Goal: Task Accomplishment & Management: Complete application form

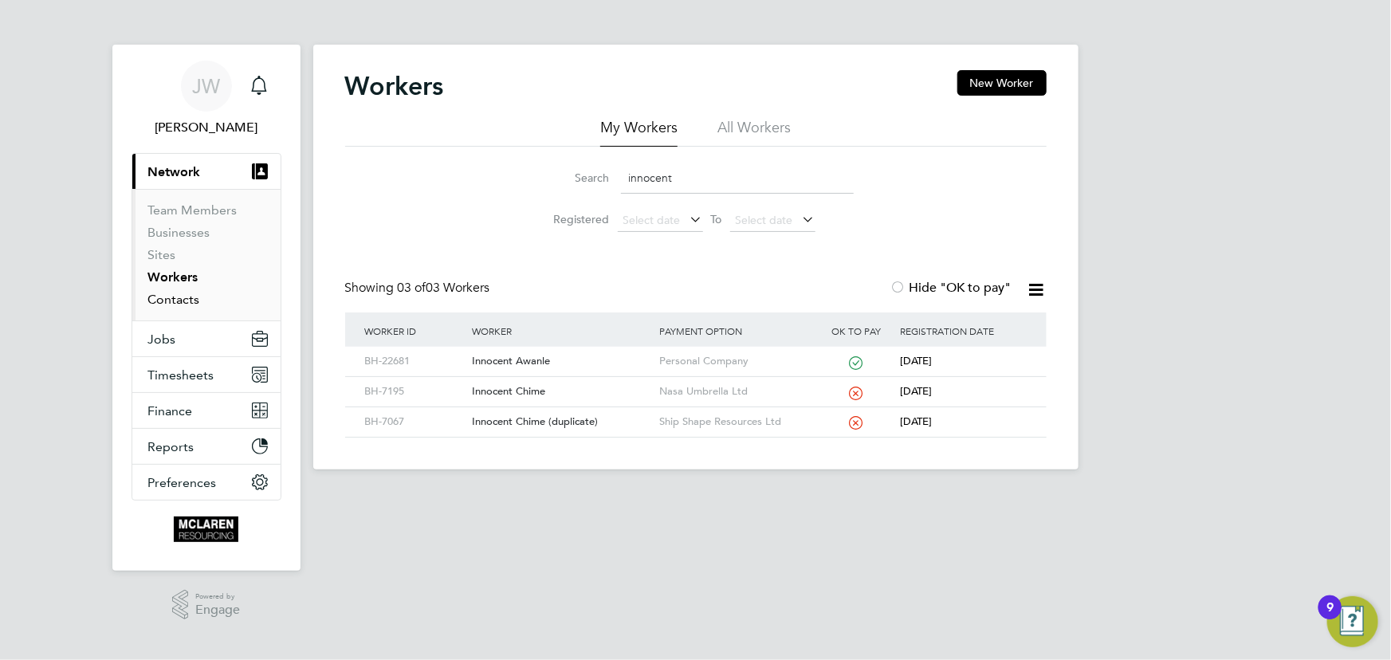
click at [167, 302] on link "Contacts" at bounding box center [174, 299] width 52 height 15
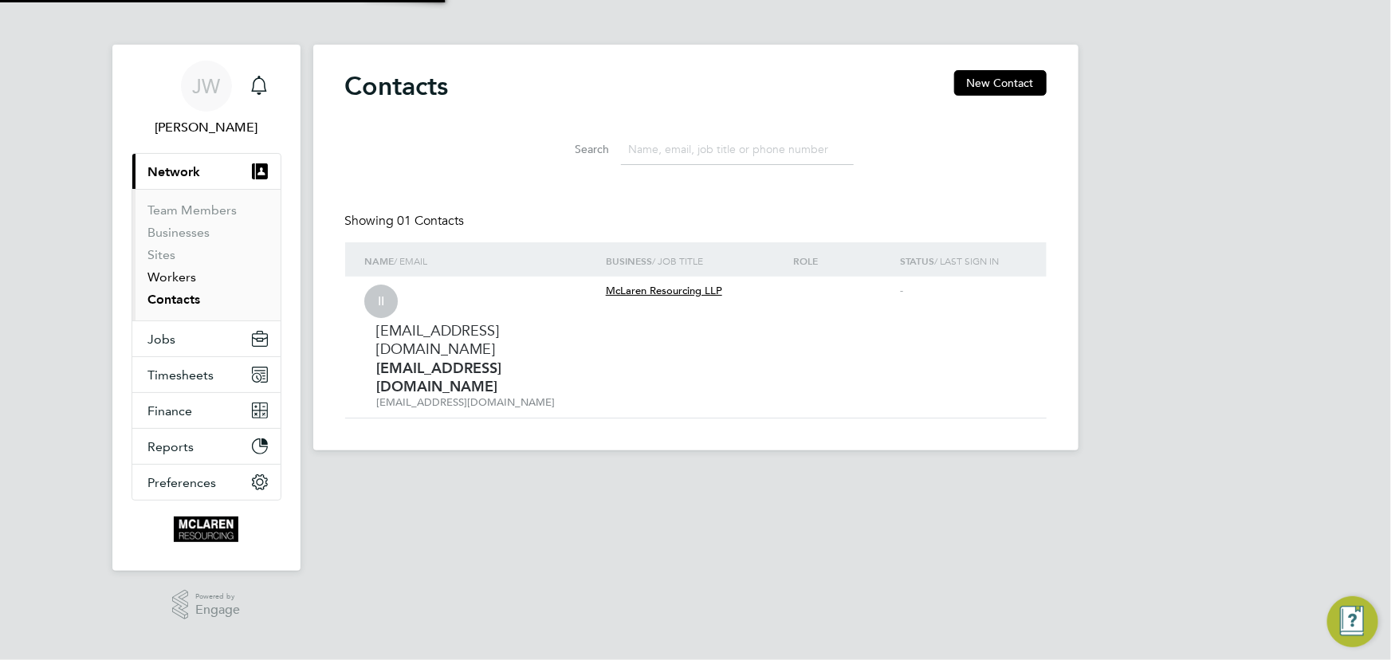
click at [166, 280] on link "Workers" at bounding box center [172, 276] width 49 height 15
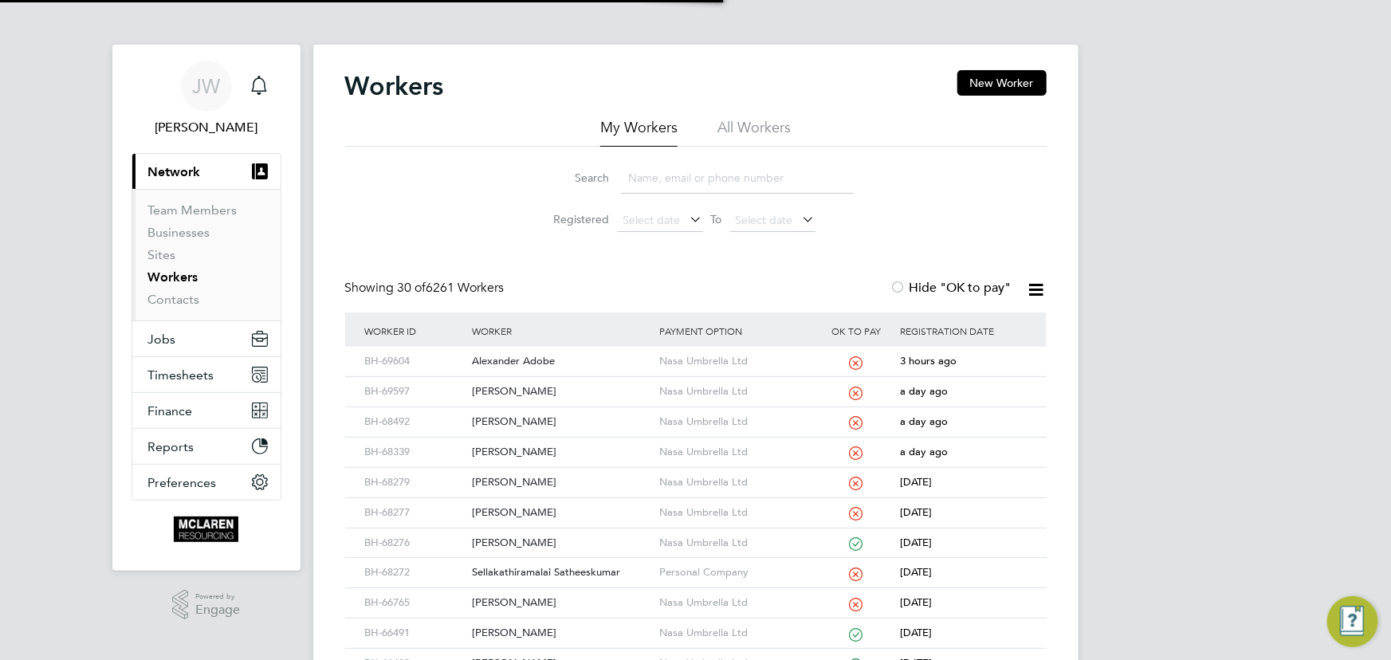
drag, startPoint x: 685, startPoint y: 191, endPoint x: 686, endPoint y: 162, distance: 28.7
click at [685, 190] on input at bounding box center [737, 178] width 233 height 31
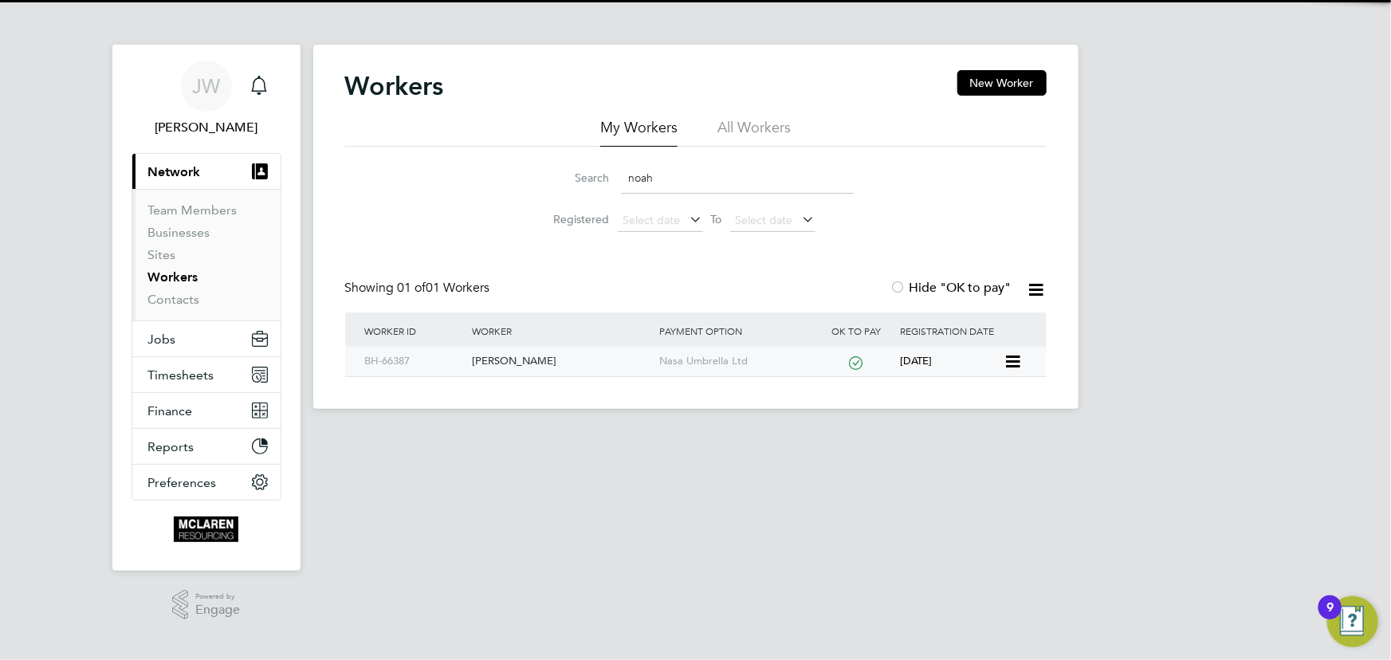
type input "noah"
click at [519, 360] on div "[PERSON_NAME]" at bounding box center [561, 361] width 187 height 29
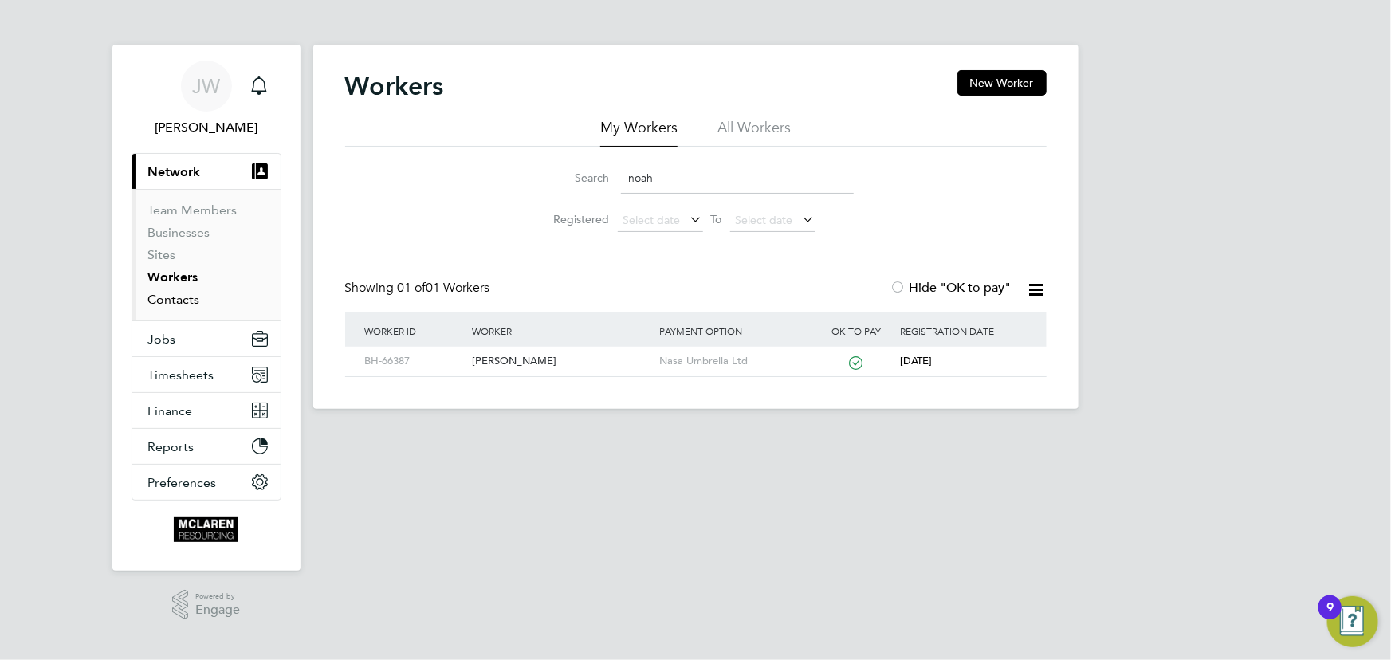
click at [186, 301] on link "Contacts" at bounding box center [174, 299] width 52 height 15
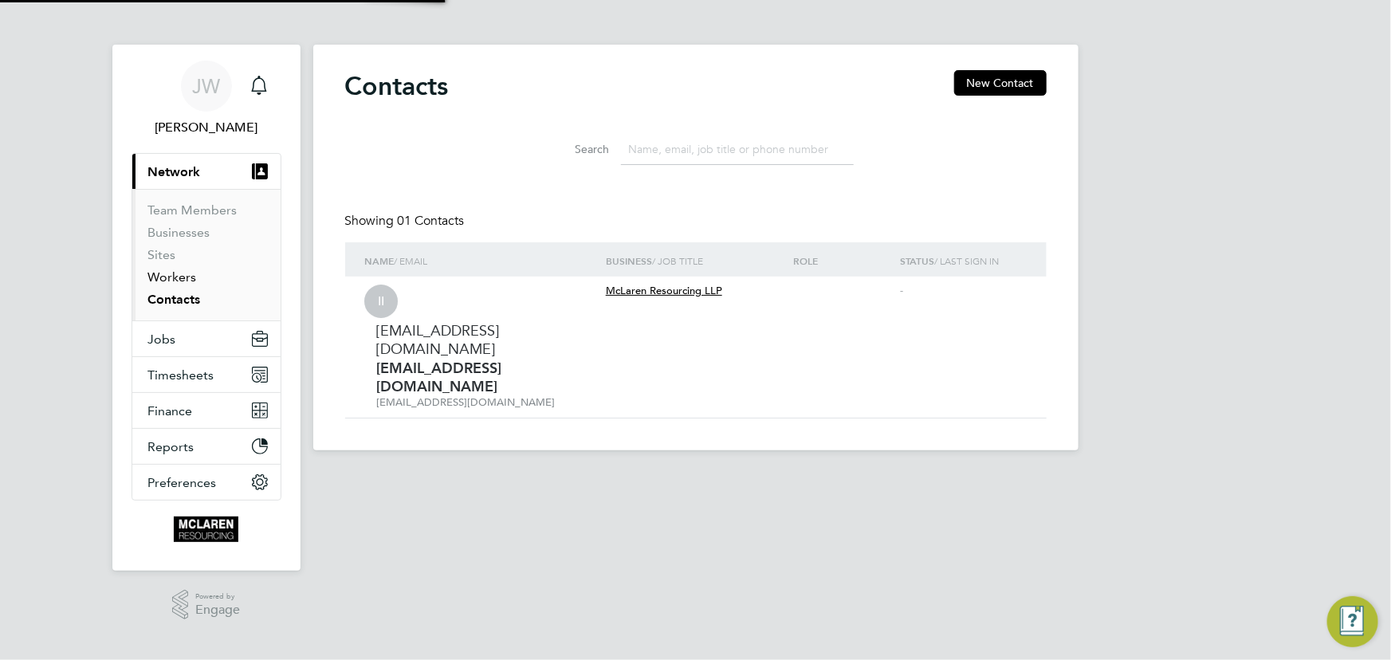
click at [176, 275] on link "Workers" at bounding box center [172, 276] width 49 height 15
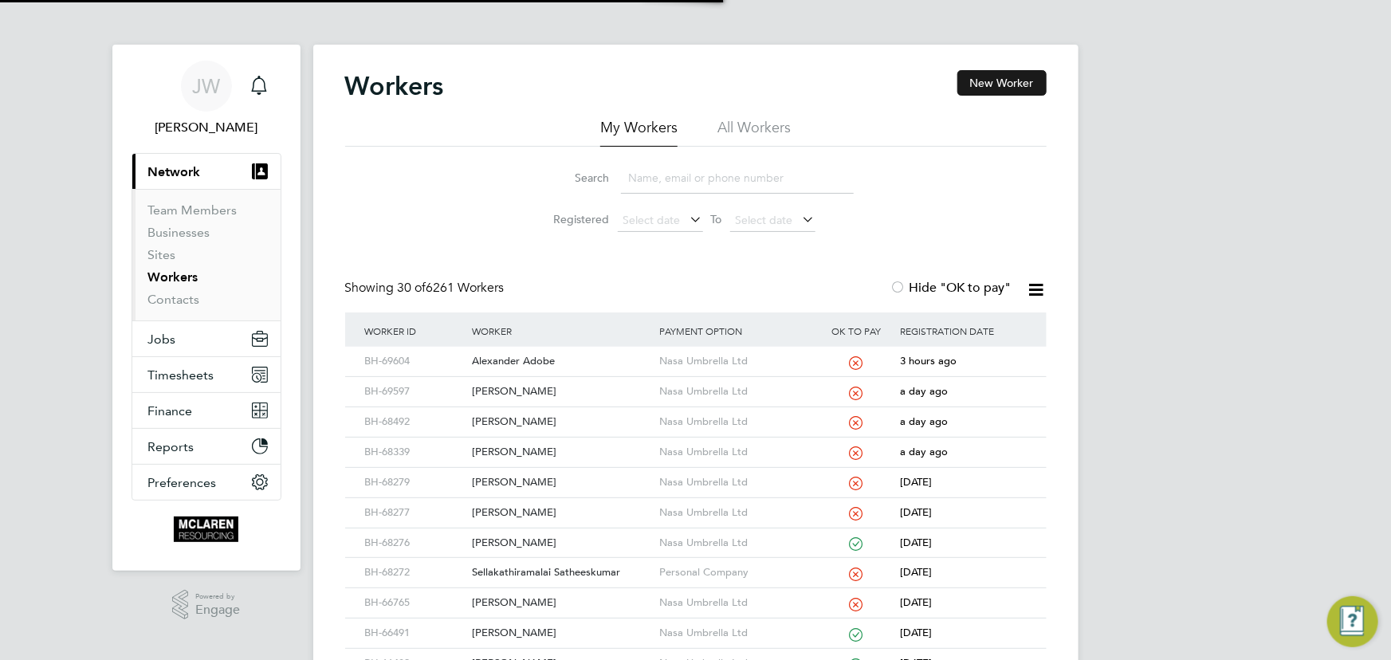
click at [993, 80] on button "New Worker" at bounding box center [1002, 83] width 89 height 26
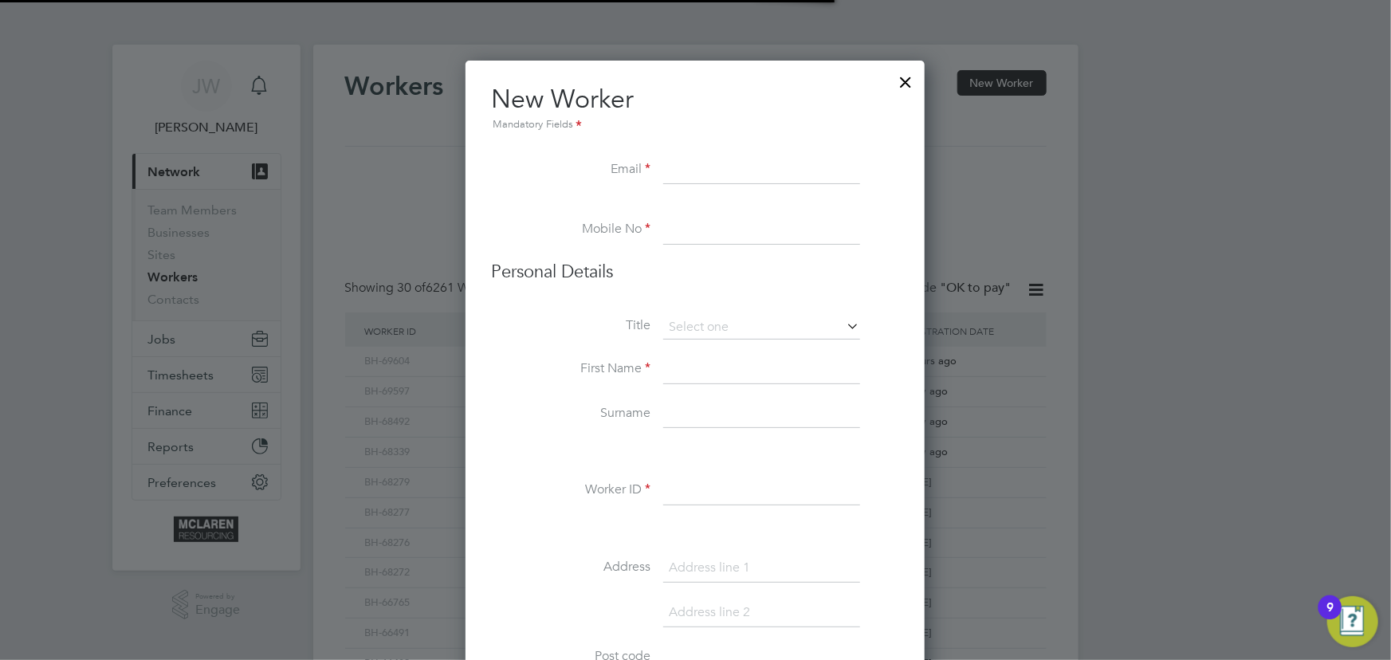
scroll to position [1813, 650]
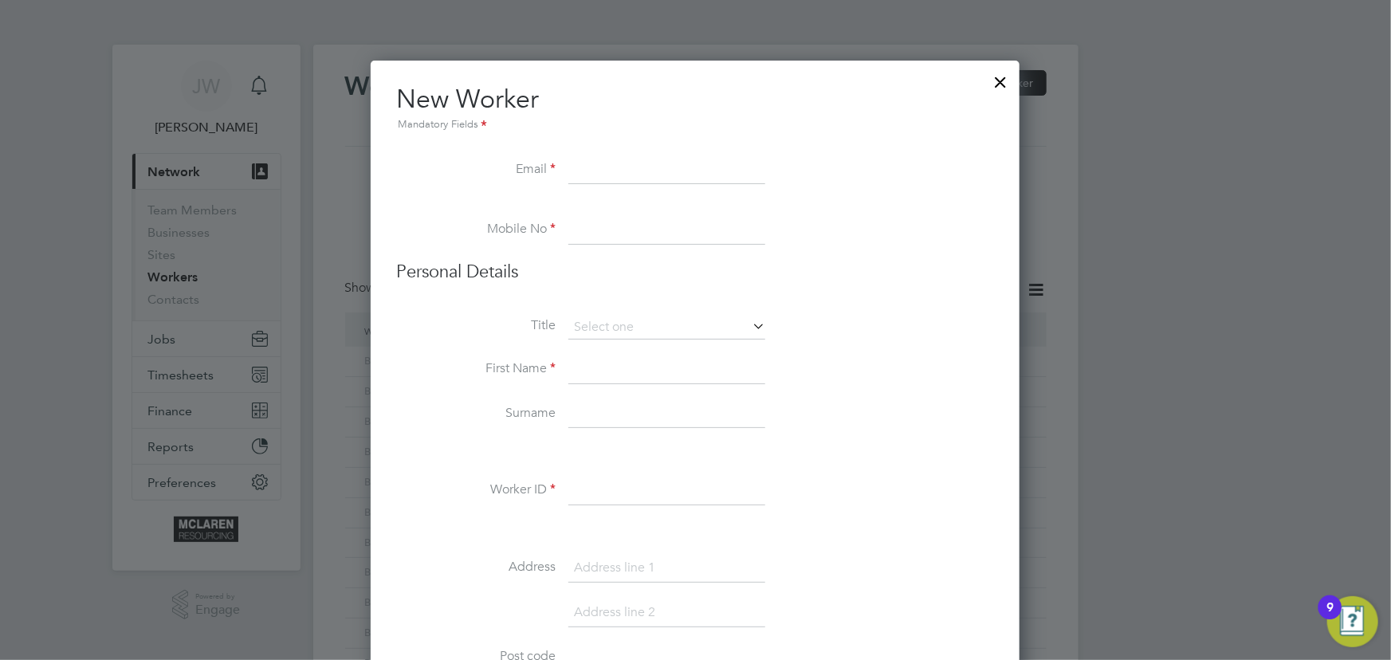
paste input "Mike315975@gmail.com"
type input "Mike315975@gmail.com"
click at [590, 415] on input at bounding box center [666, 414] width 197 height 29
paste input "07564 872508"
type input "07564 872508"
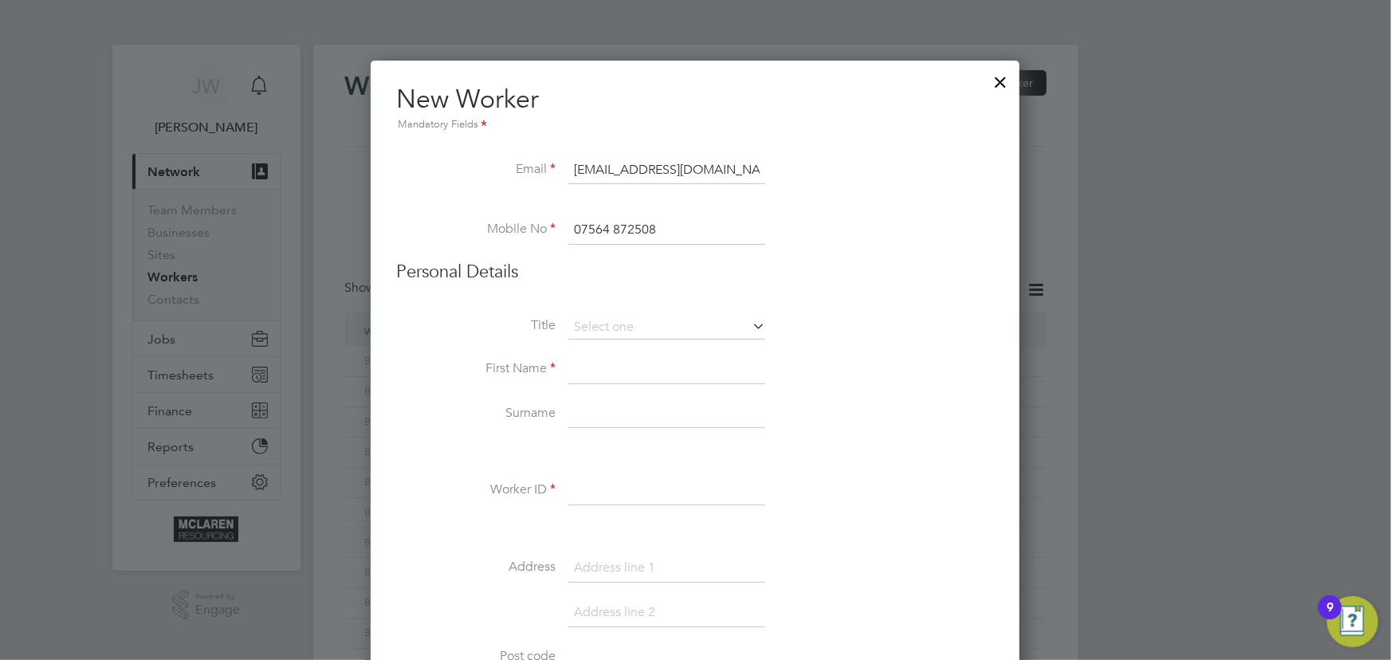
click at [622, 366] on input at bounding box center [666, 370] width 197 height 29
type input "Michael"
drag, startPoint x: 609, startPoint y: 422, endPoint x: 613, endPoint y: 407, distance: 15.7
click at [609, 422] on input at bounding box center [666, 414] width 197 height 29
type input "Edwards"
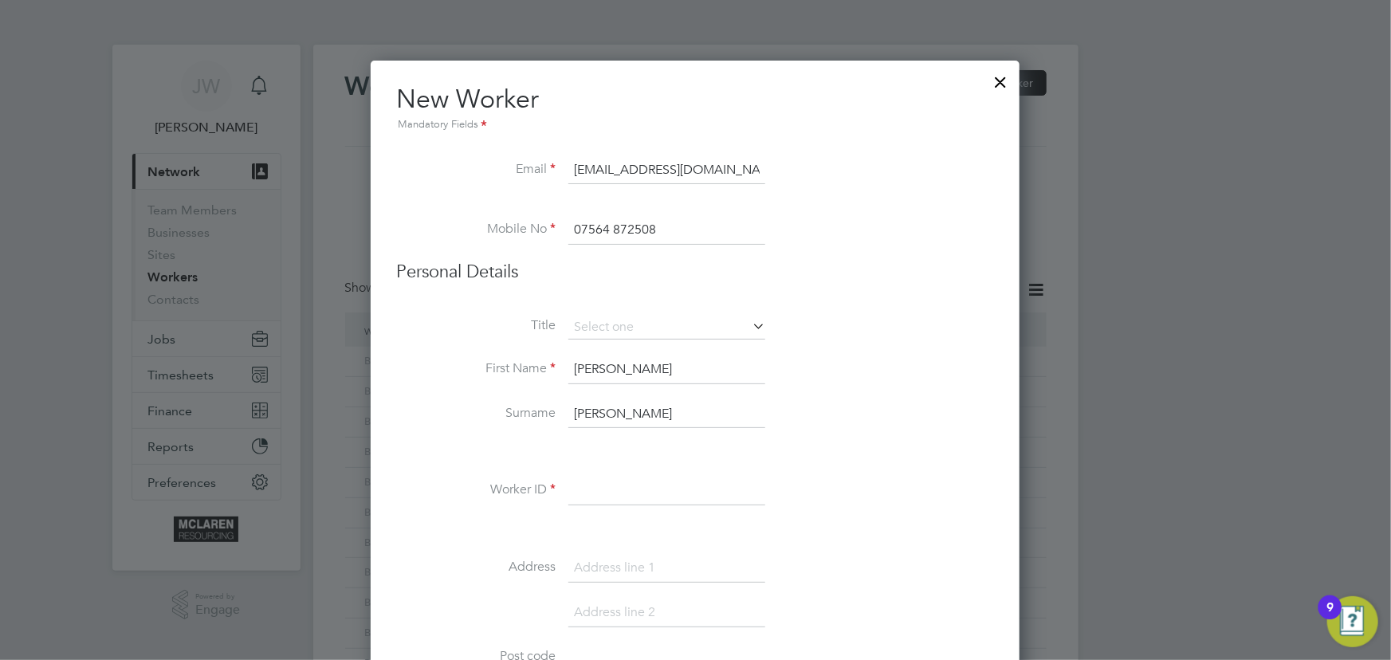
click at [619, 495] on input at bounding box center [666, 491] width 197 height 29
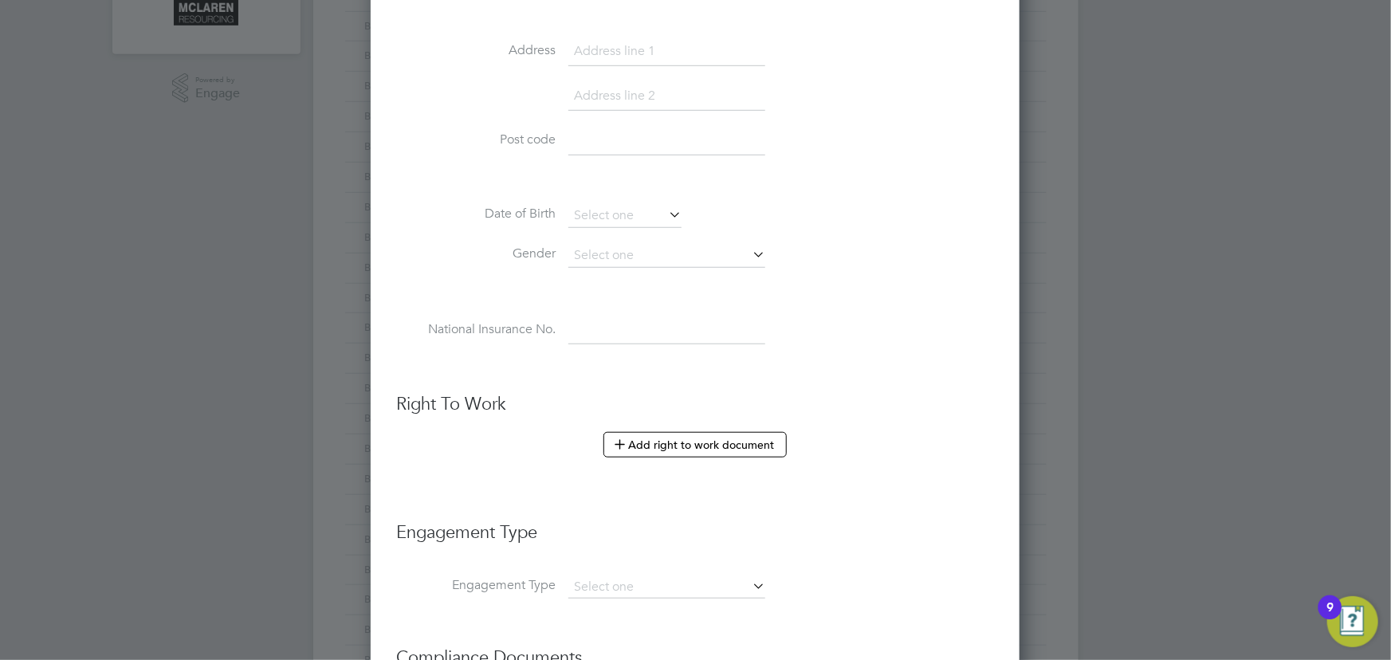
scroll to position [869, 0]
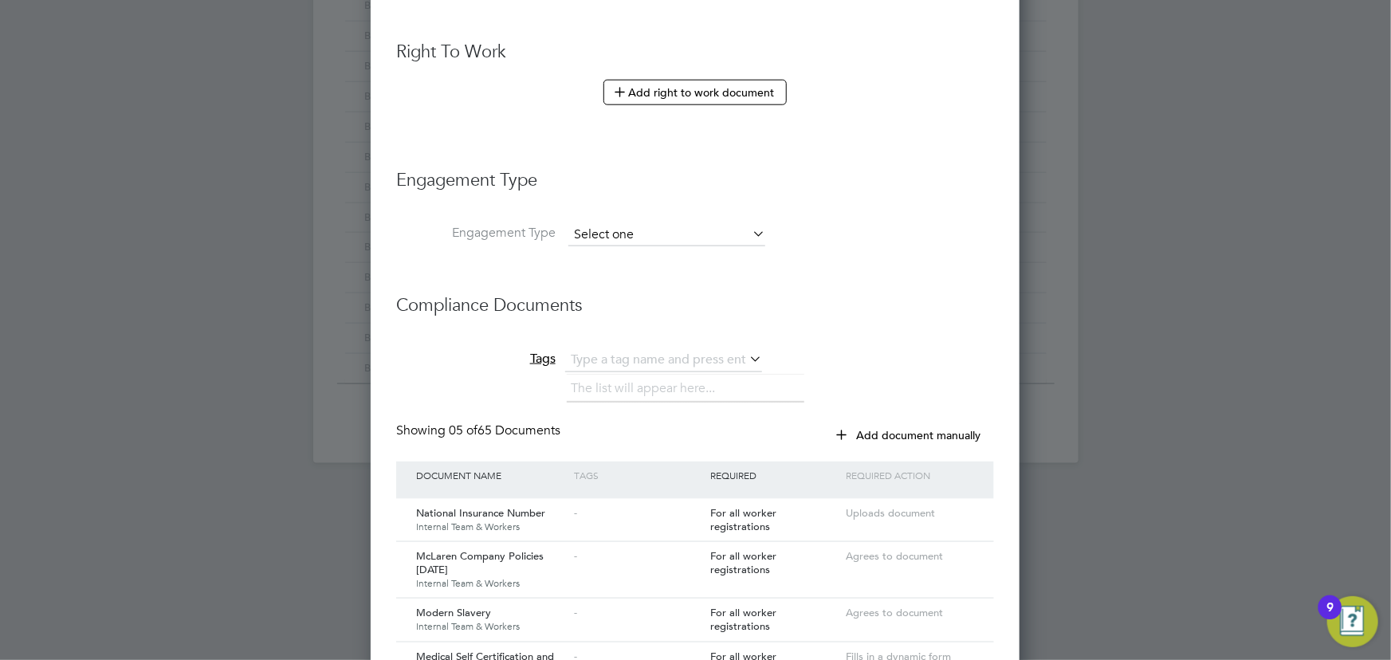
type input "BH-69802"
click at [622, 229] on input at bounding box center [666, 235] width 197 height 22
click at [612, 318] on li "Umbrella" at bounding box center [667, 323] width 198 height 23
type input "Umbrella"
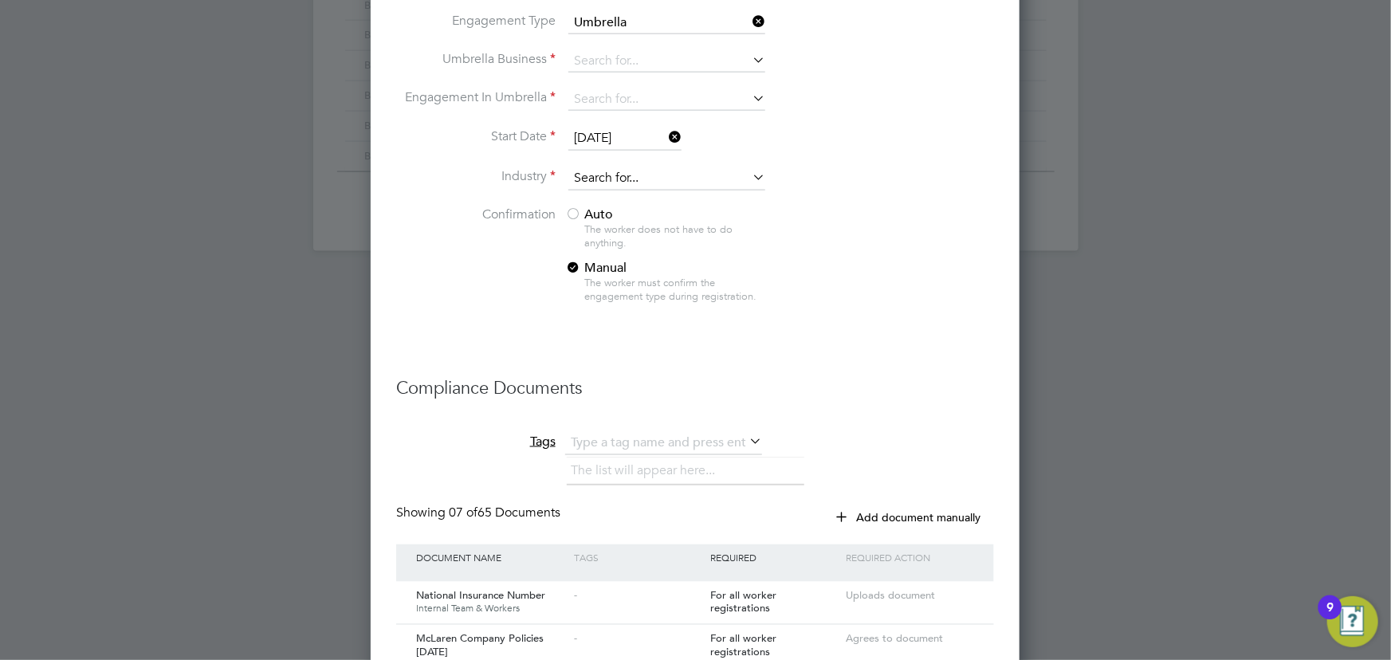
scroll to position [1087, 0]
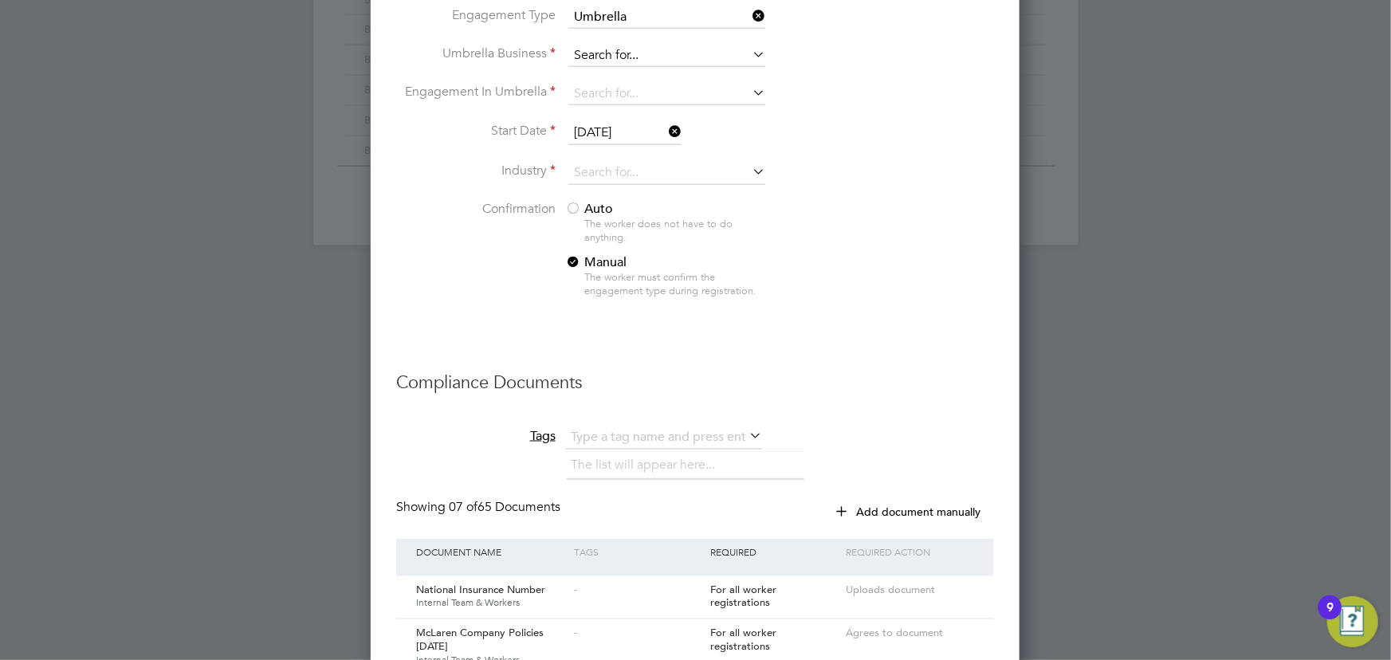
click at [601, 52] on input at bounding box center [666, 56] width 197 height 22
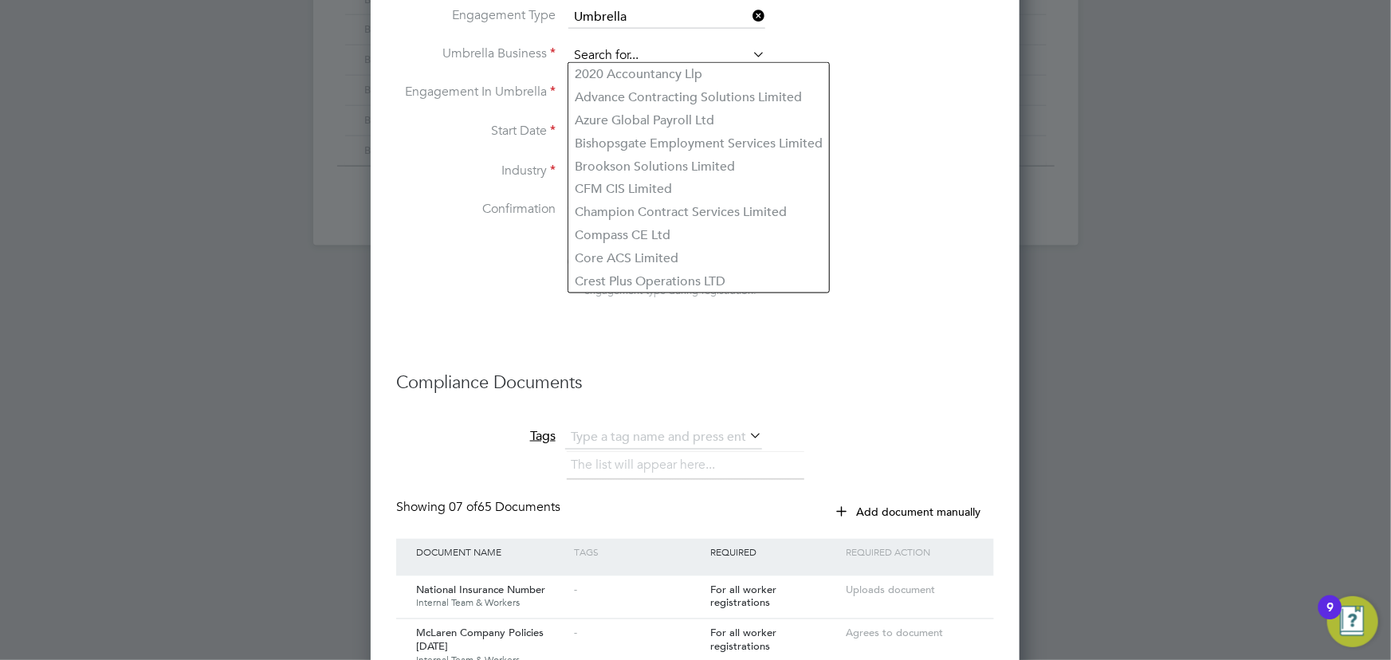
click at [610, 53] on input at bounding box center [666, 56] width 197 height 22
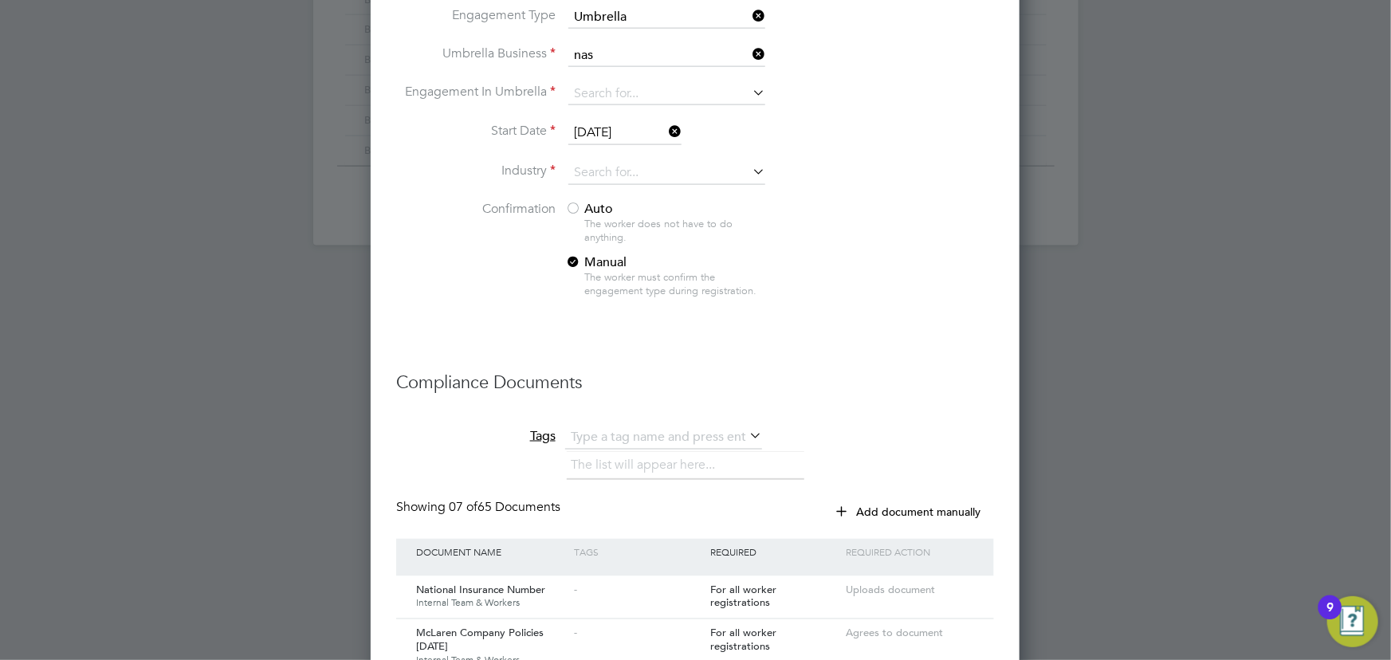
click at [614, 72] on li "Nas a Umbrella Ltd" at bounding box center [667, 74] width 198 height 23
type input "Nasa Umbrella Ltd"
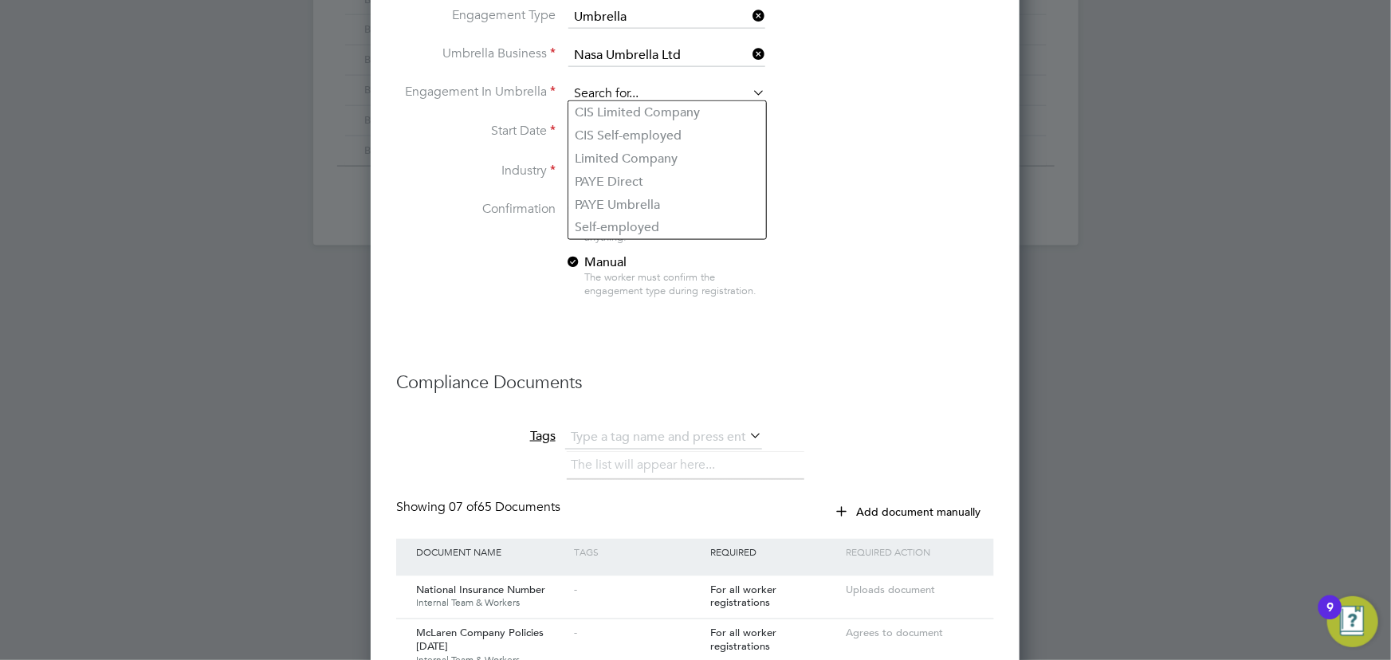
click at [617, 83] on input at bounding box center [666, 94] width 197 height 22
click at [640, 132] on li "CIS Self-employed" at bounding box center [667, 135] width 198 height 23
type input "CIS Self-employed"
click at [608, 163] on input at bounding box center [666, 173] width 197 height 24
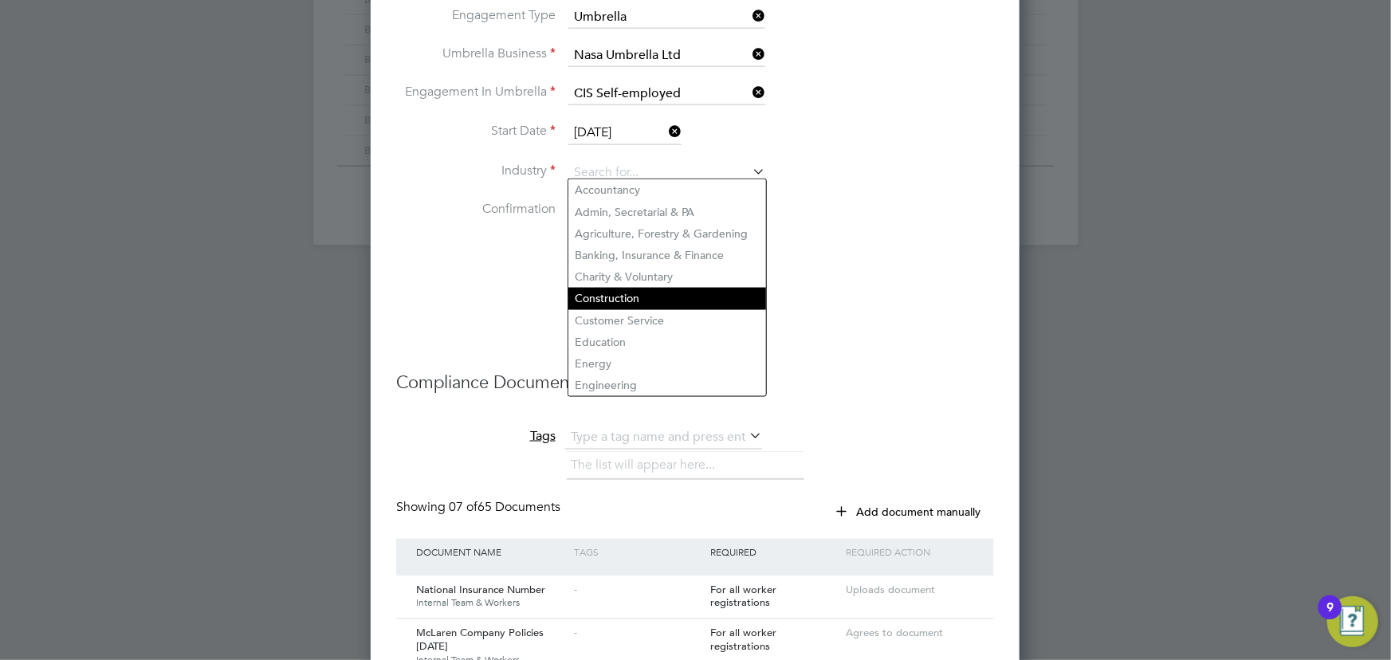
click at [638, 292] on li "Construction" at bounding box center [667, 299] width 198 height 22
type input "Construction"
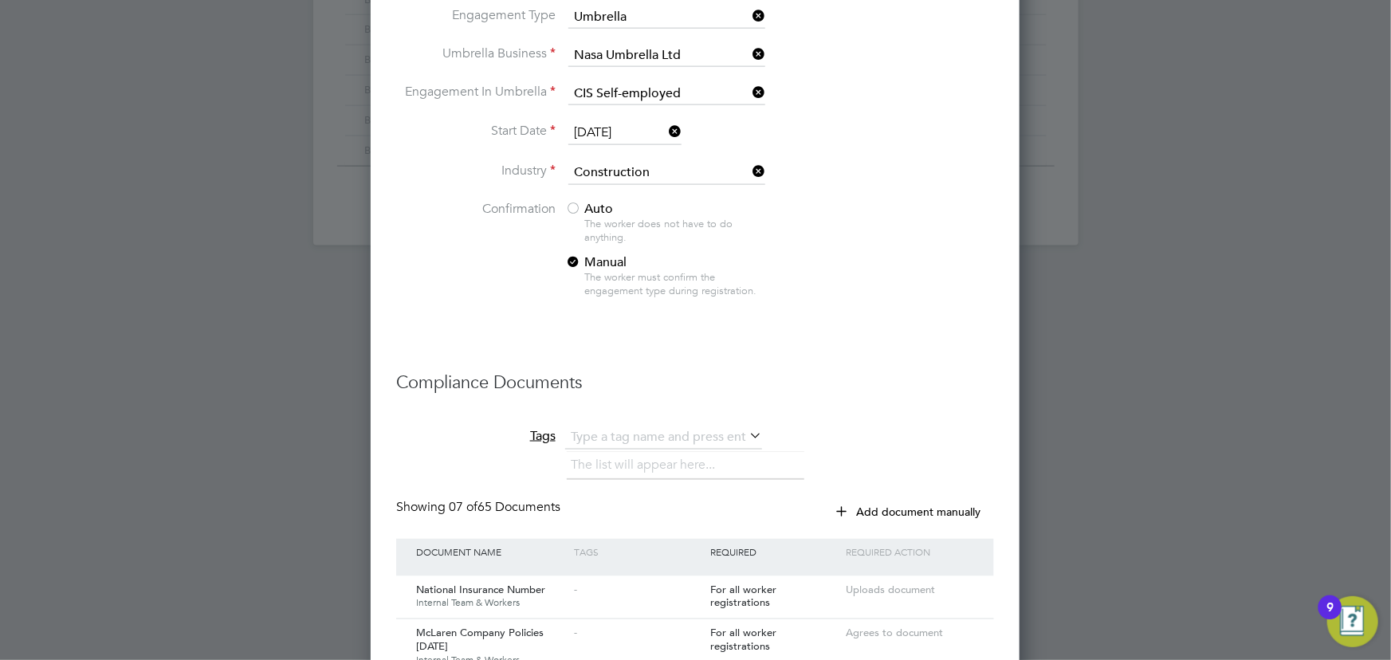
click at [596, 201] on span "Auto" at bounding box center [589, 209] width 48 height 16
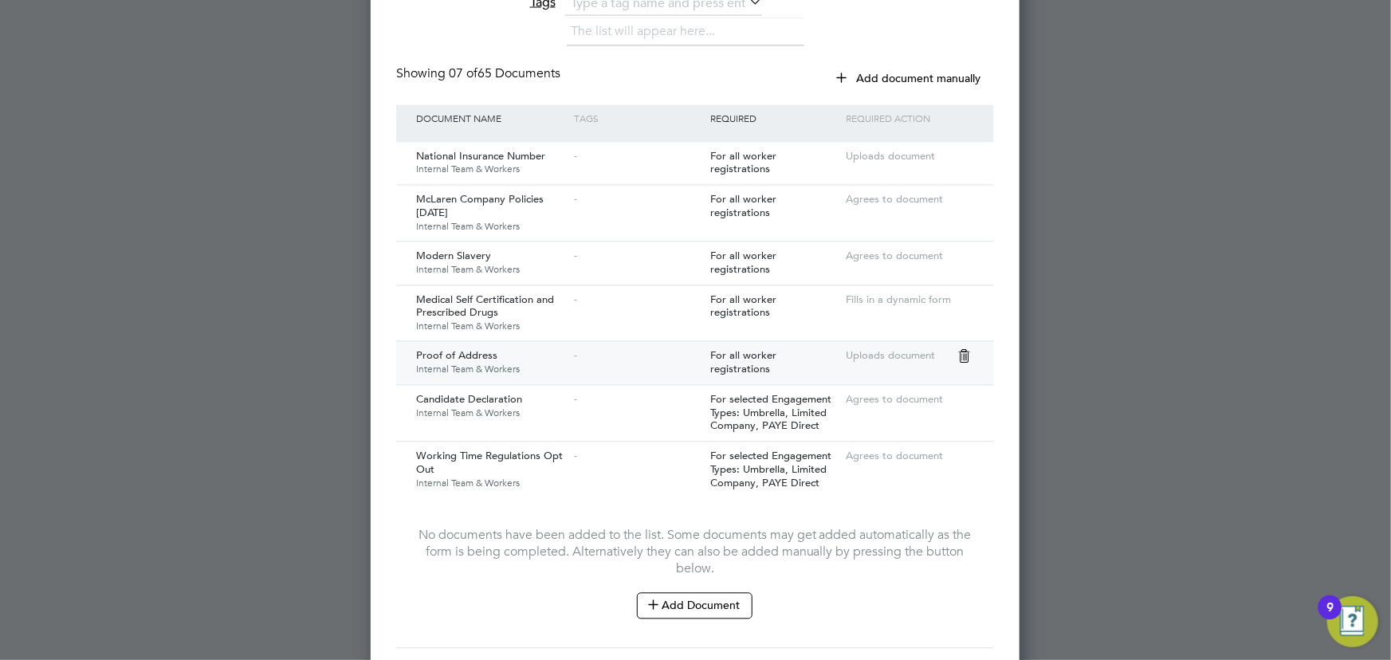
scroll to position [1619, 0]
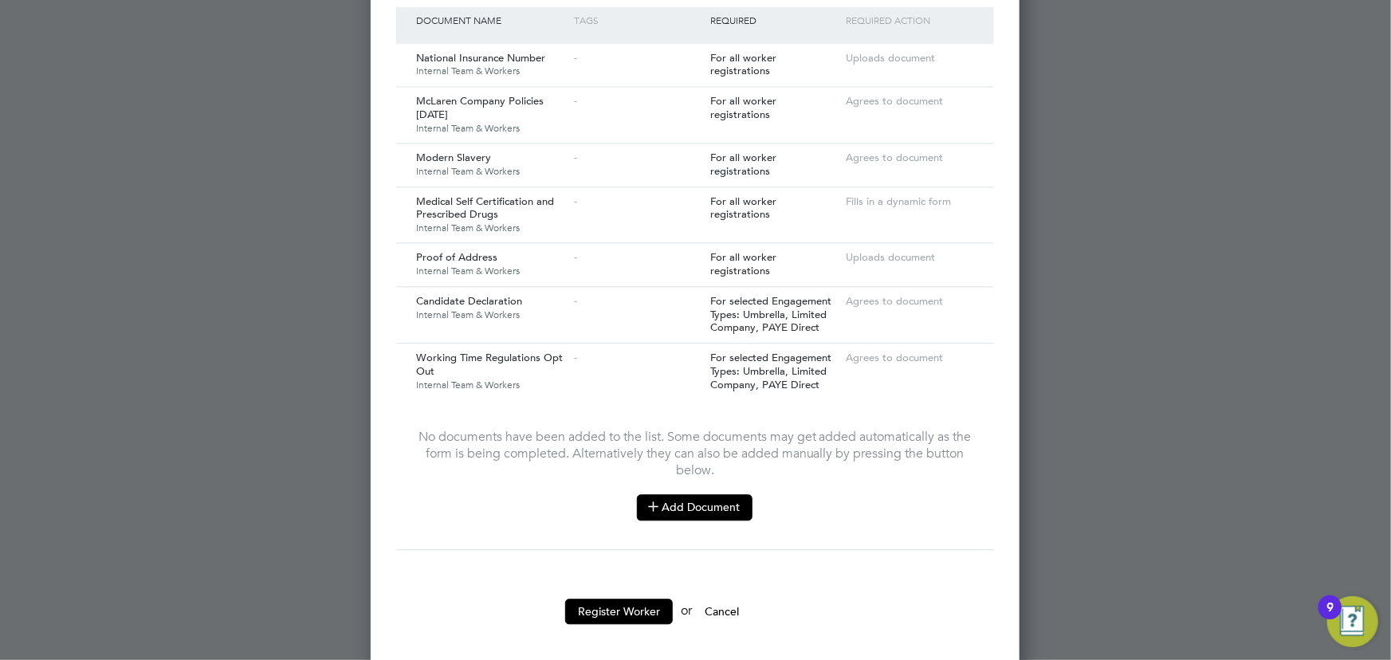
click at [709, 494] on button "Add Document" at bounding box center [695, 507] width 116 height 26
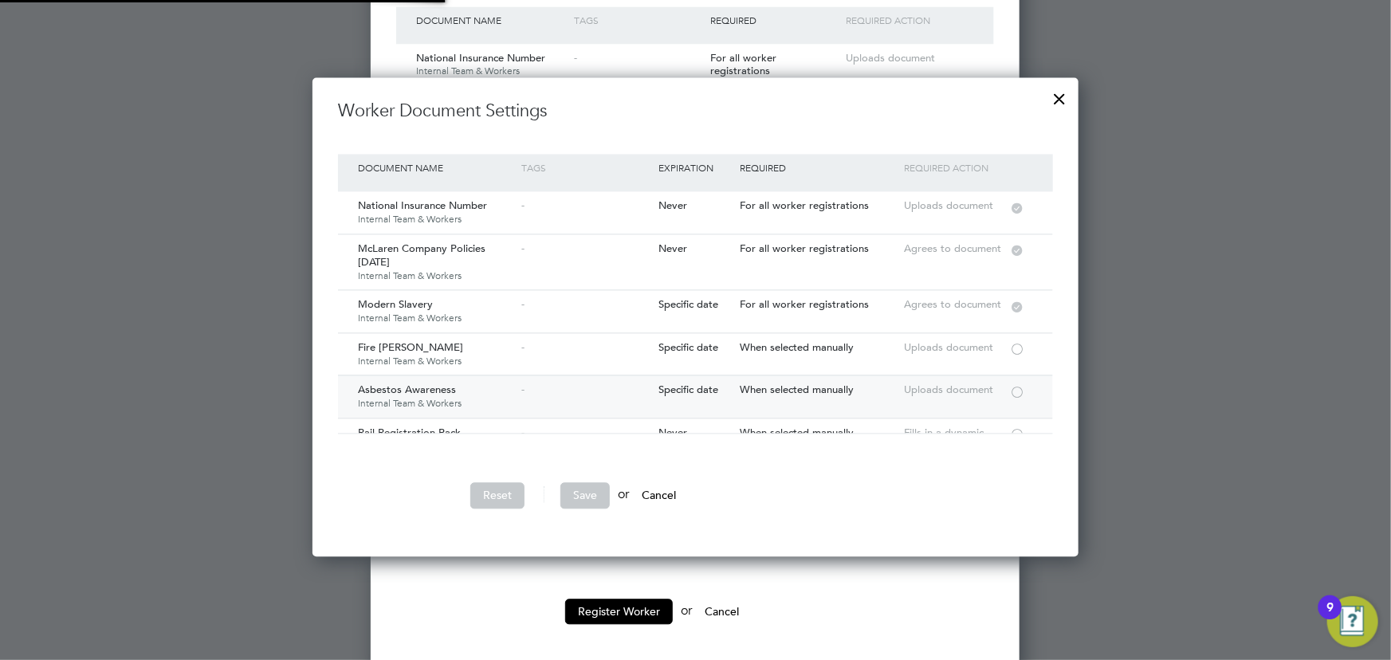
scroll to position [72, 0]
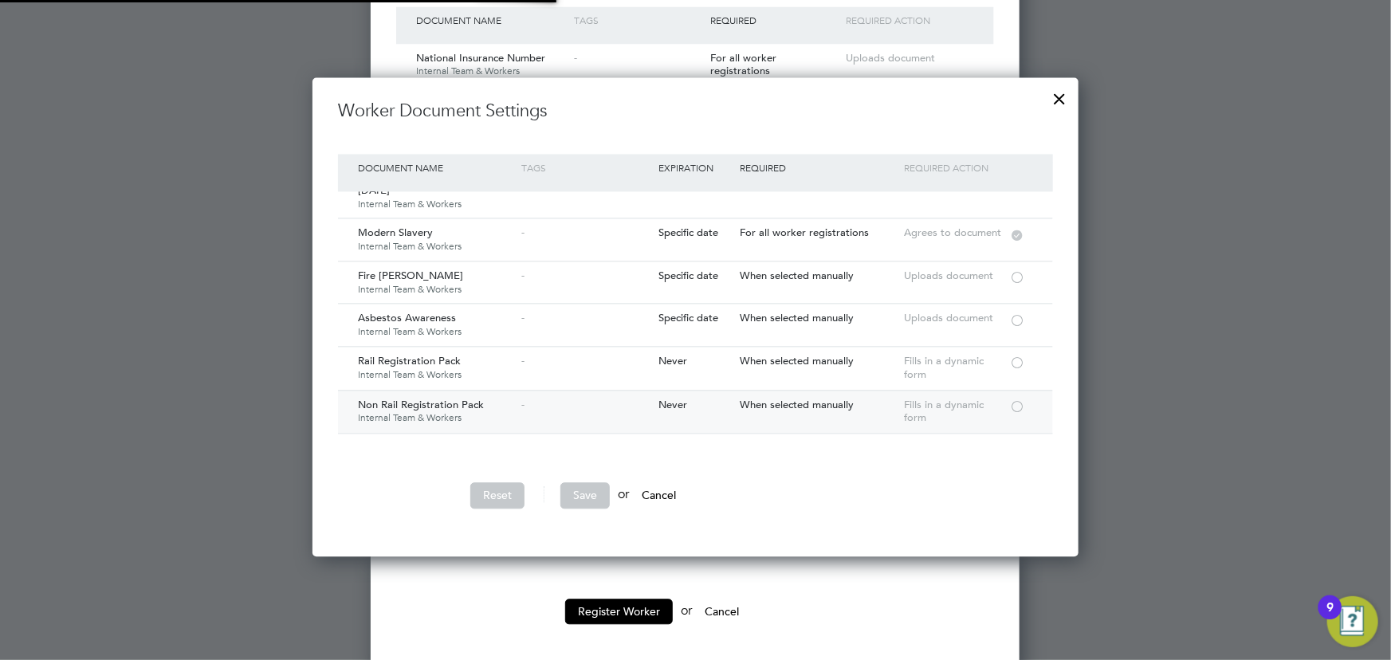
click at [1020, 406] on div at bounding box center [1017, 405] width 16 height 12
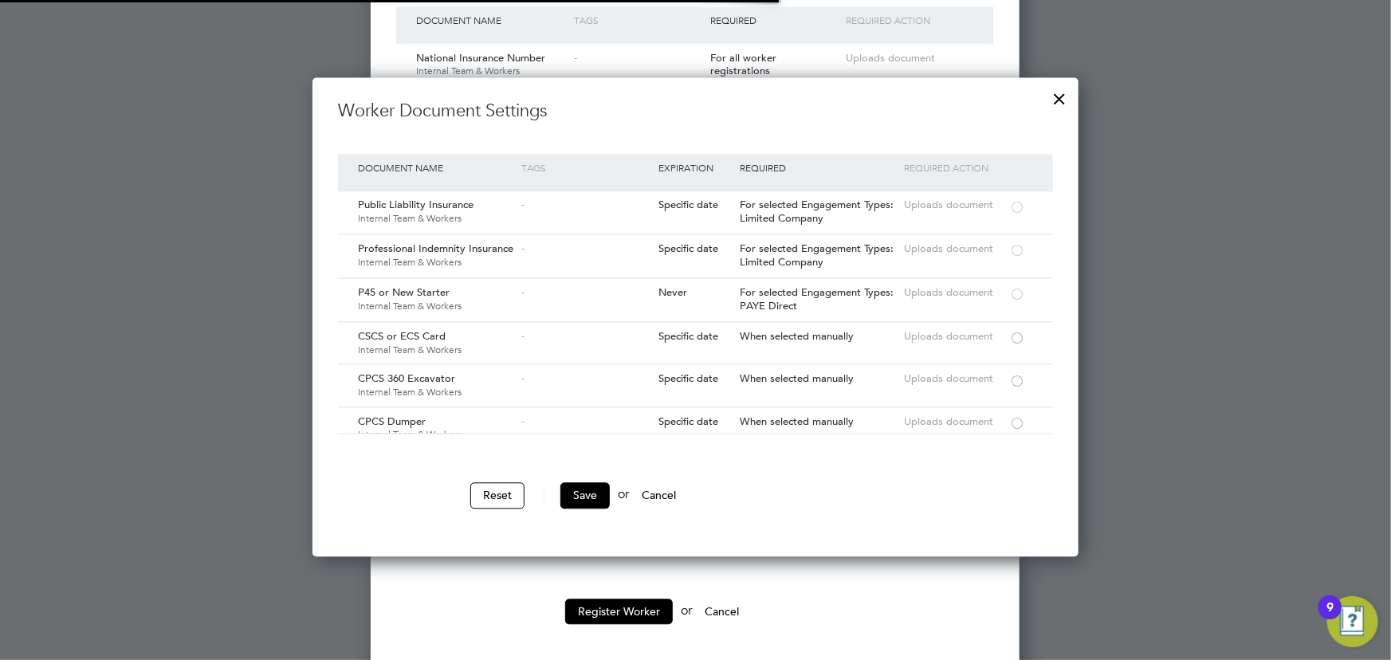
scroll to position [1522, 0]
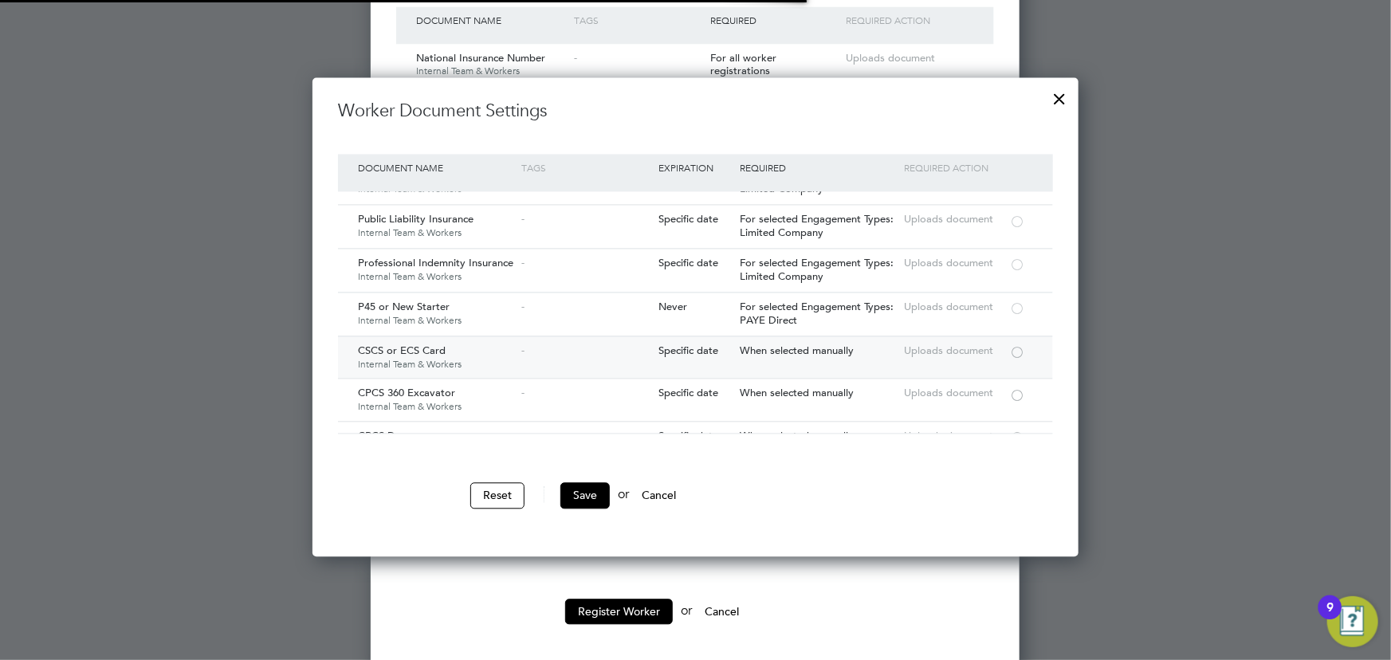
click at [1018, 345] on div at bounding box center [1017, 351] width 16 height 12
click at [575, 492] on button "Save" at bounding box center [584, 495] width 49 height 26
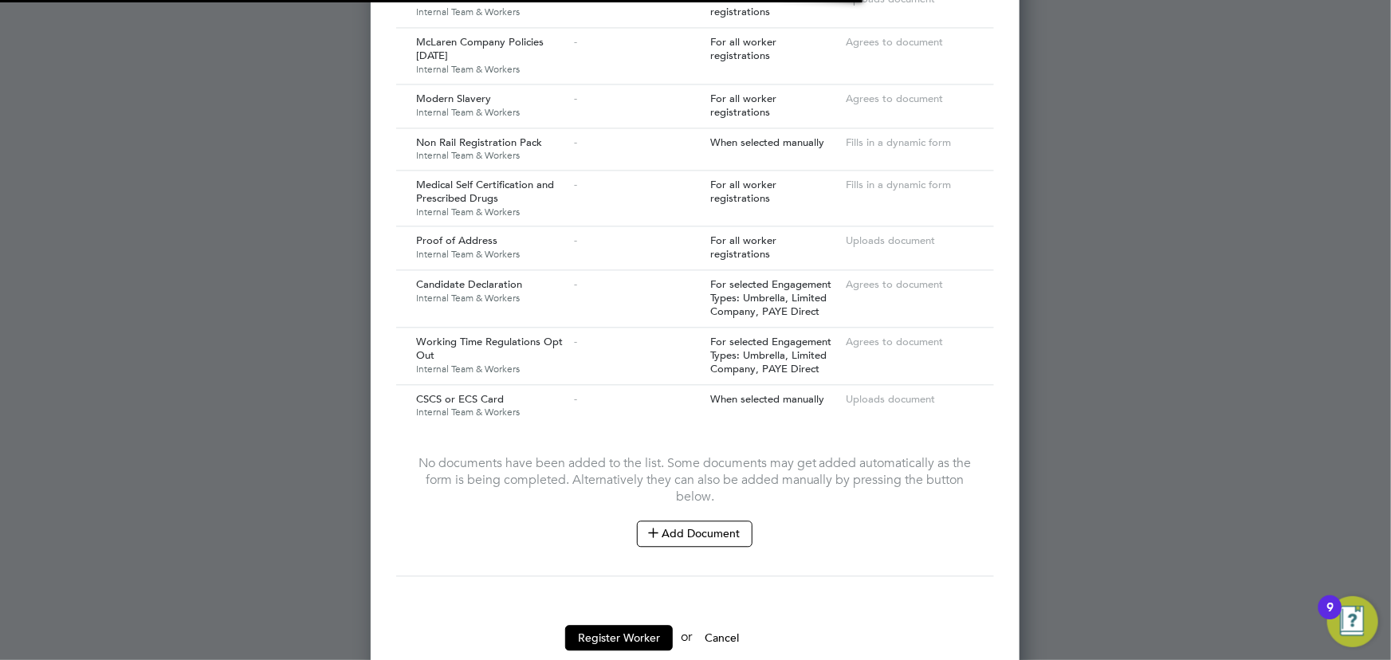
scroll to position [1705, 0]
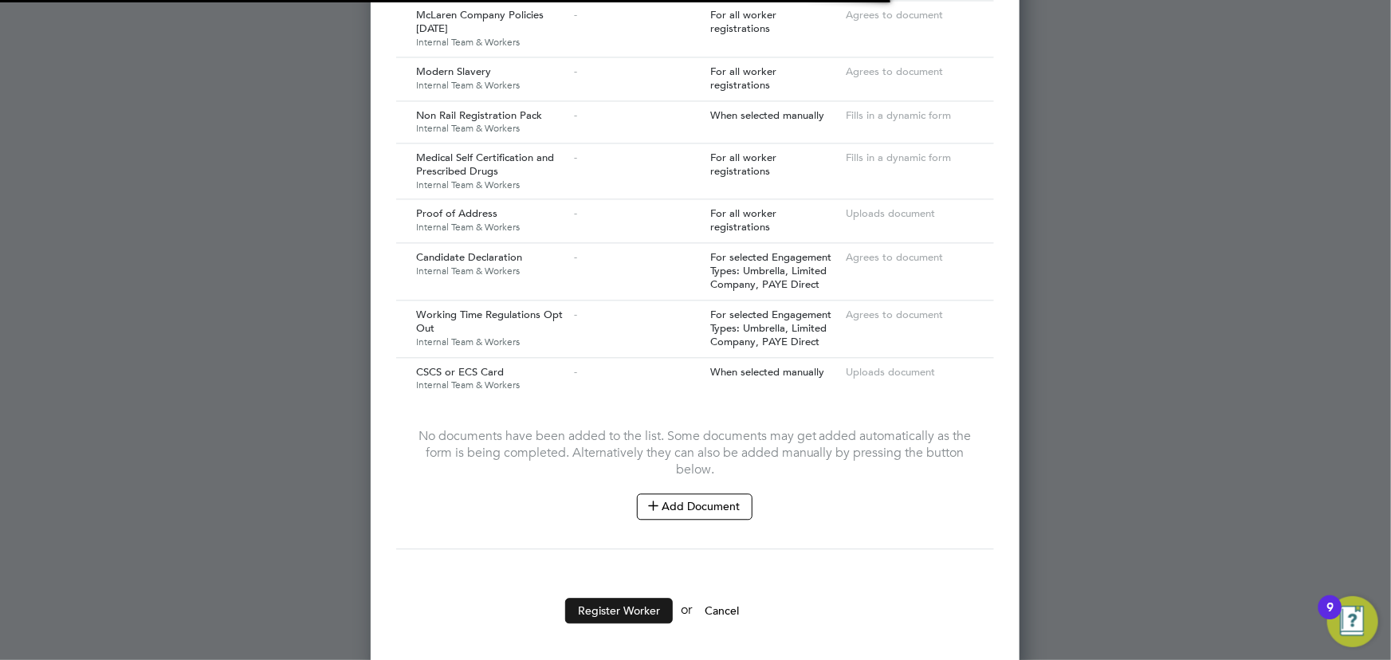
click at [655, 604] on button "Register Worker" at bounding box center [619, 611] width 108 height 26
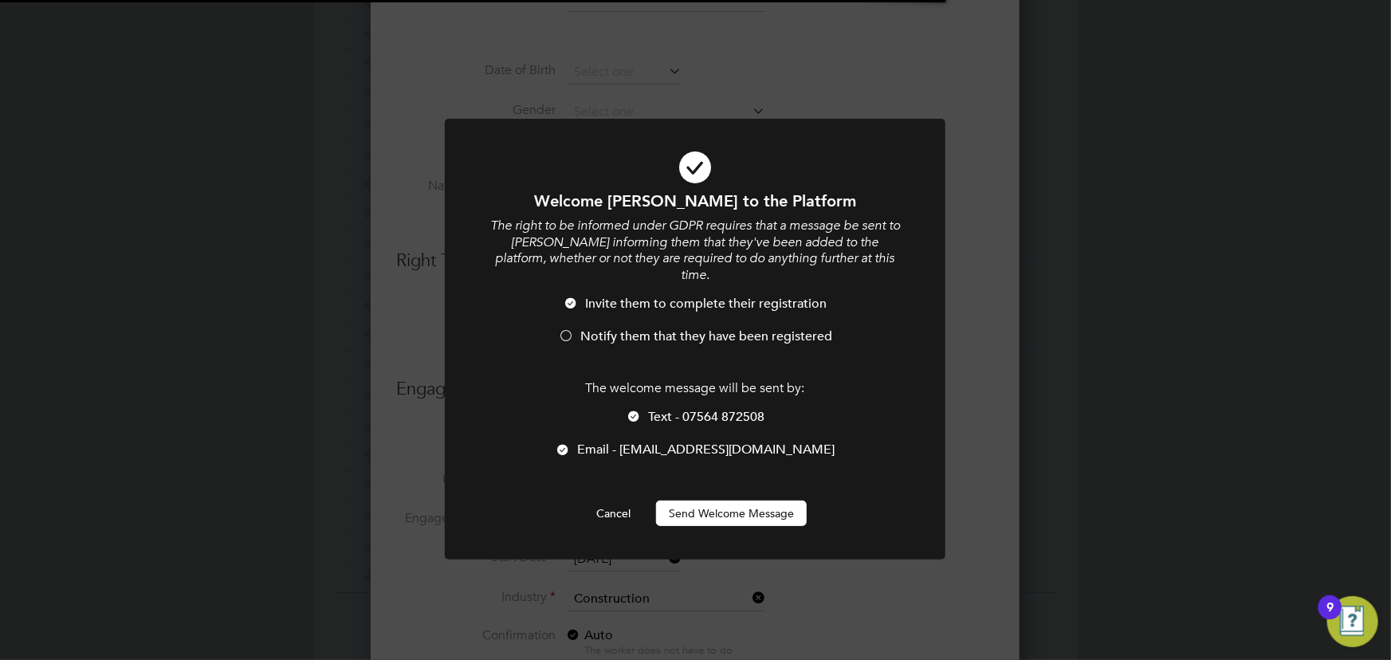
scroll to position [0, 0]
click at [784, 501] on button "Send Welcome Message" at bounding box center [731, 514] width 151 height 26
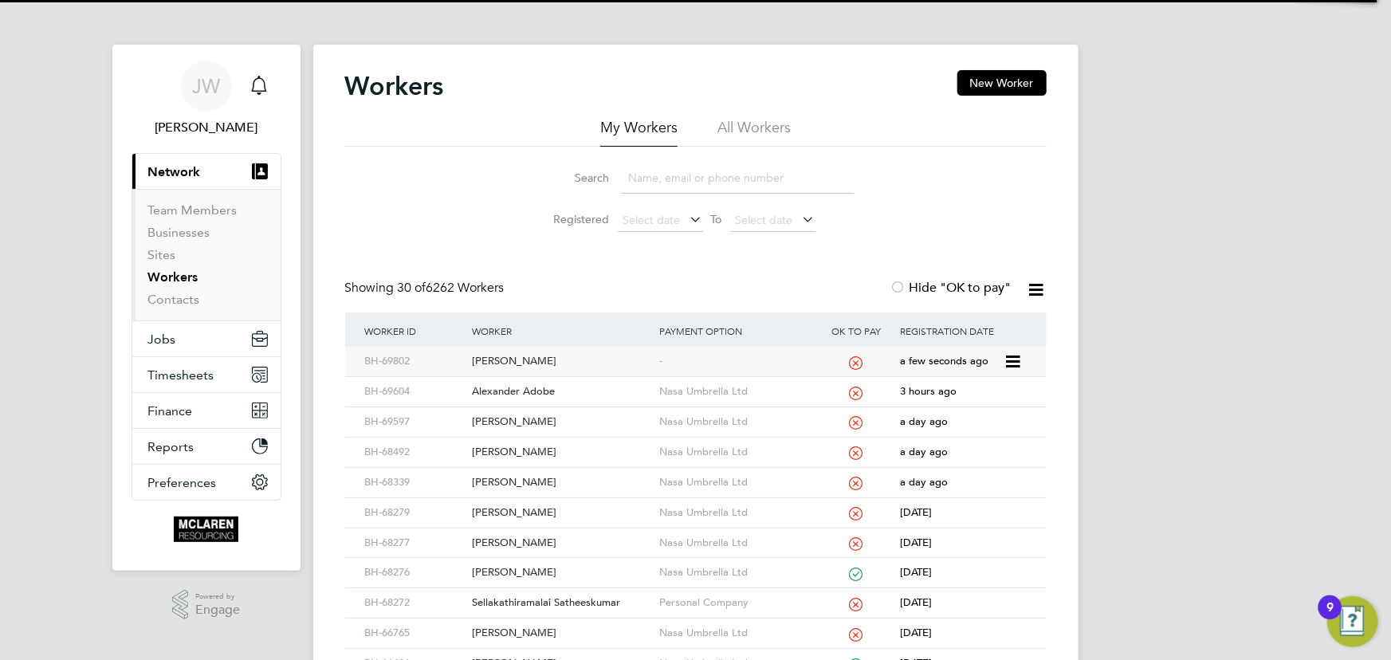
click at [515, 361] on div "Michael Edwards" at bounding box center [561, 361] width 187 height 29
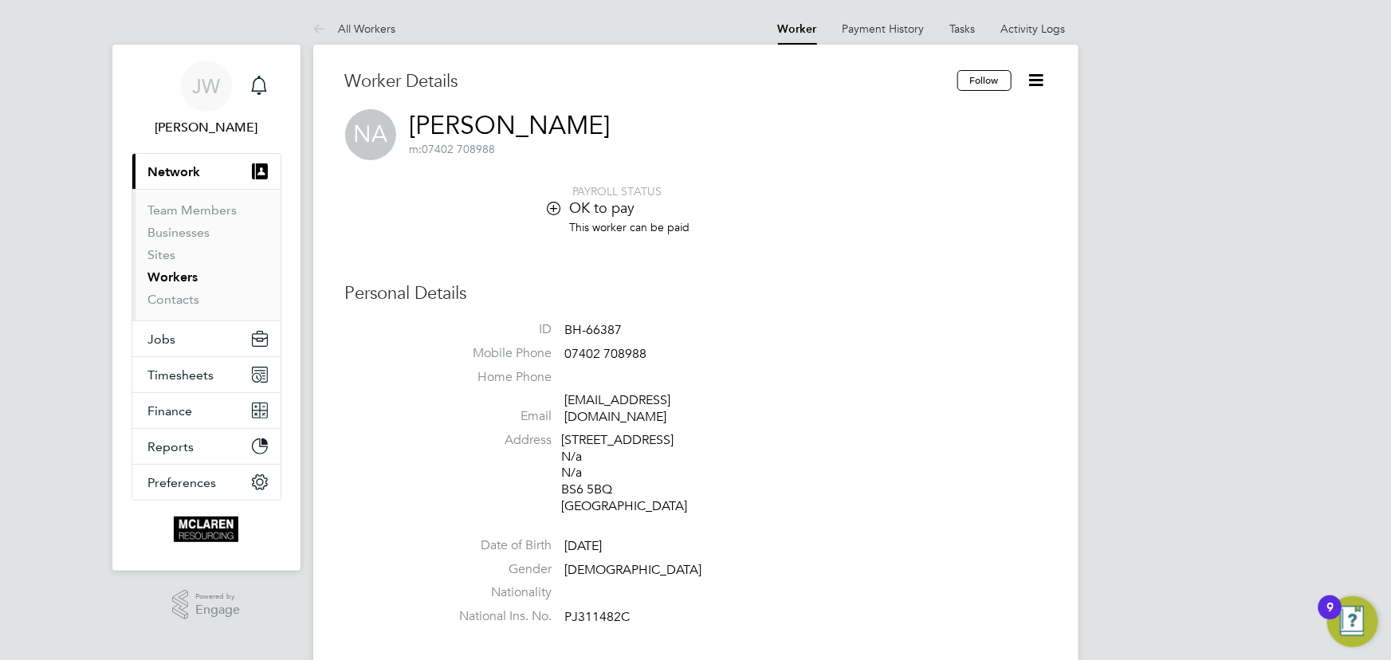
click at [1035, 81] on icon at bounding box center [1037, 80] width 20 height 20
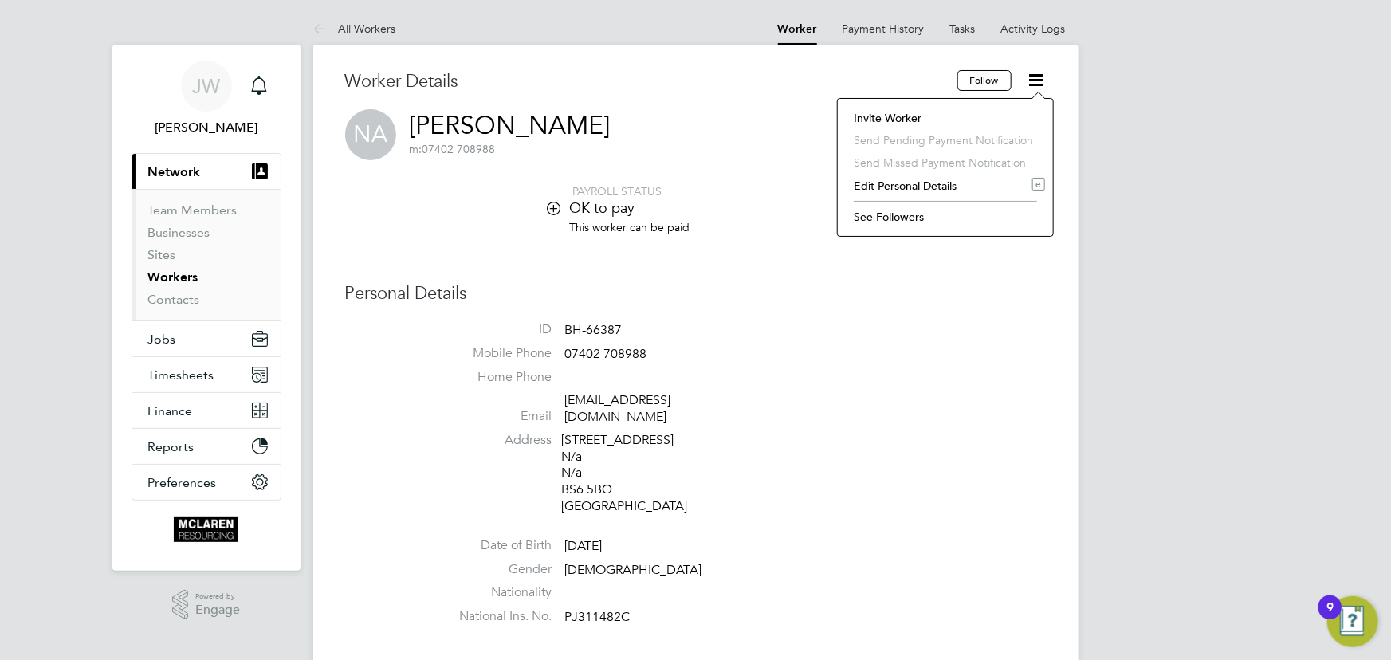
click at [904, 190] on li "Edit Personal Details e" at bounding box center [945, 186] width 199 height 22
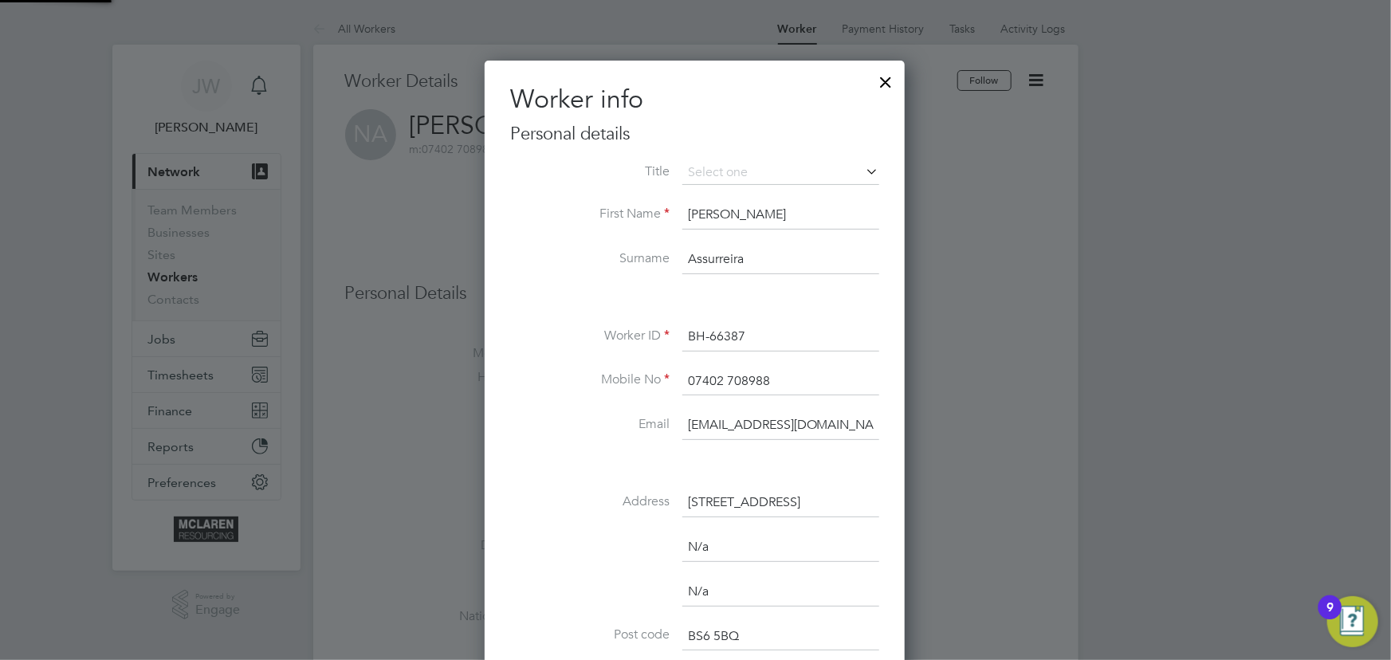
scroll to position [943, 422]
click at [771, 421] on input "noahassurreira@gmail.com" at bounding box center [780, 425] width 197 height 29
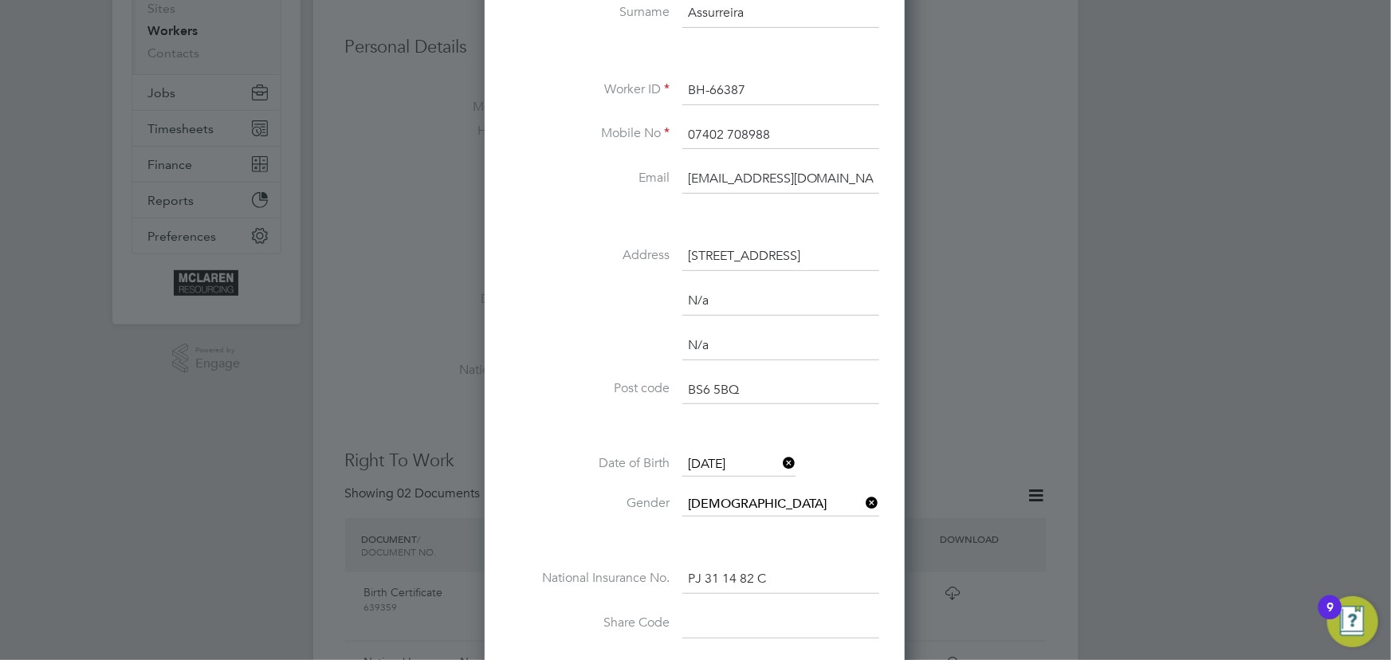
scroll to position [362, 0]
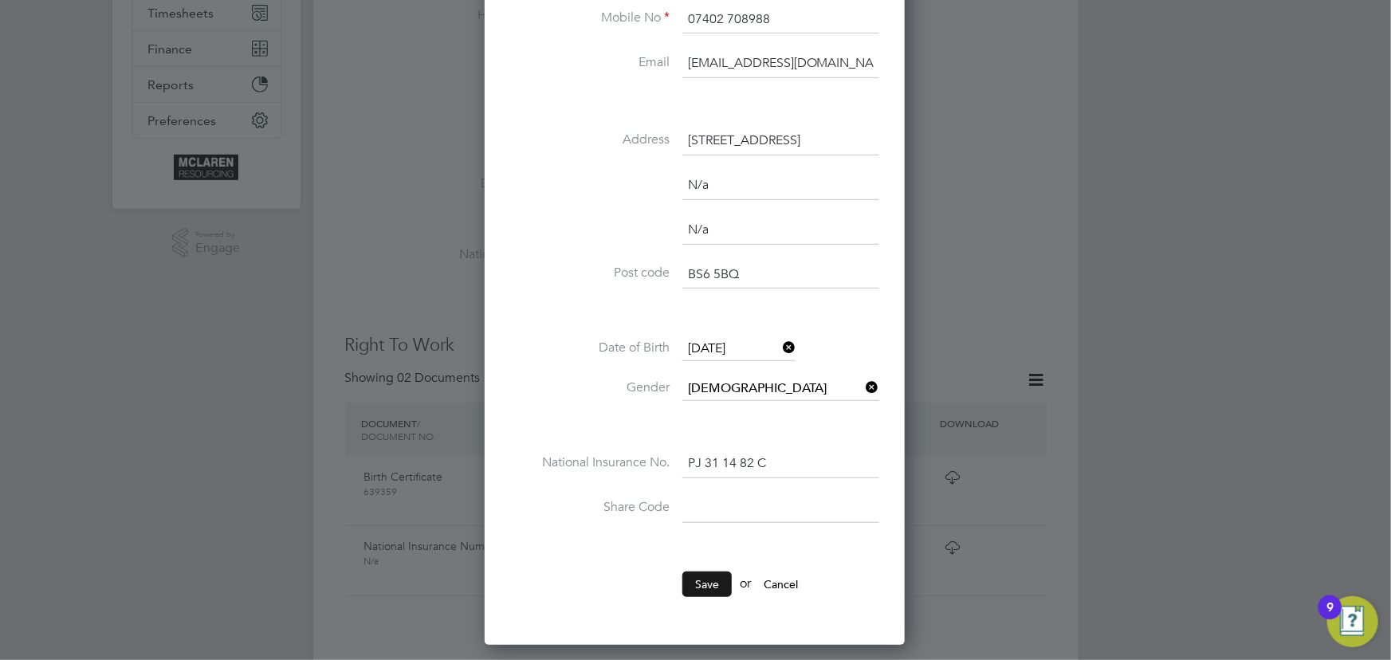
type input "noahassurreira28@gmail.com"
click at [701, 580] on button "Save" at bounding box center [706, 585] width 49 height 26
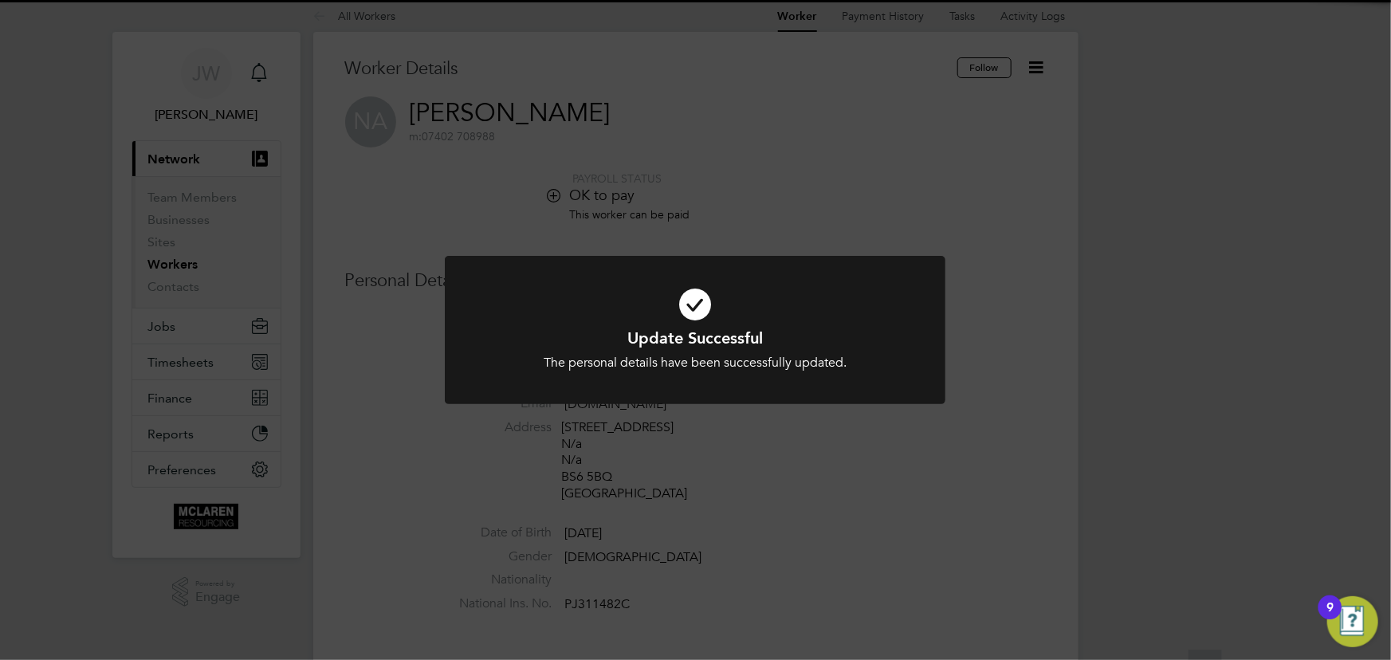
scroll to position [0, 0]
click at [1089, 459] on div "Update Successful The personal details have been successfully updated. Cancel O…" at bounding box center [695, 330] width 1391 height 660
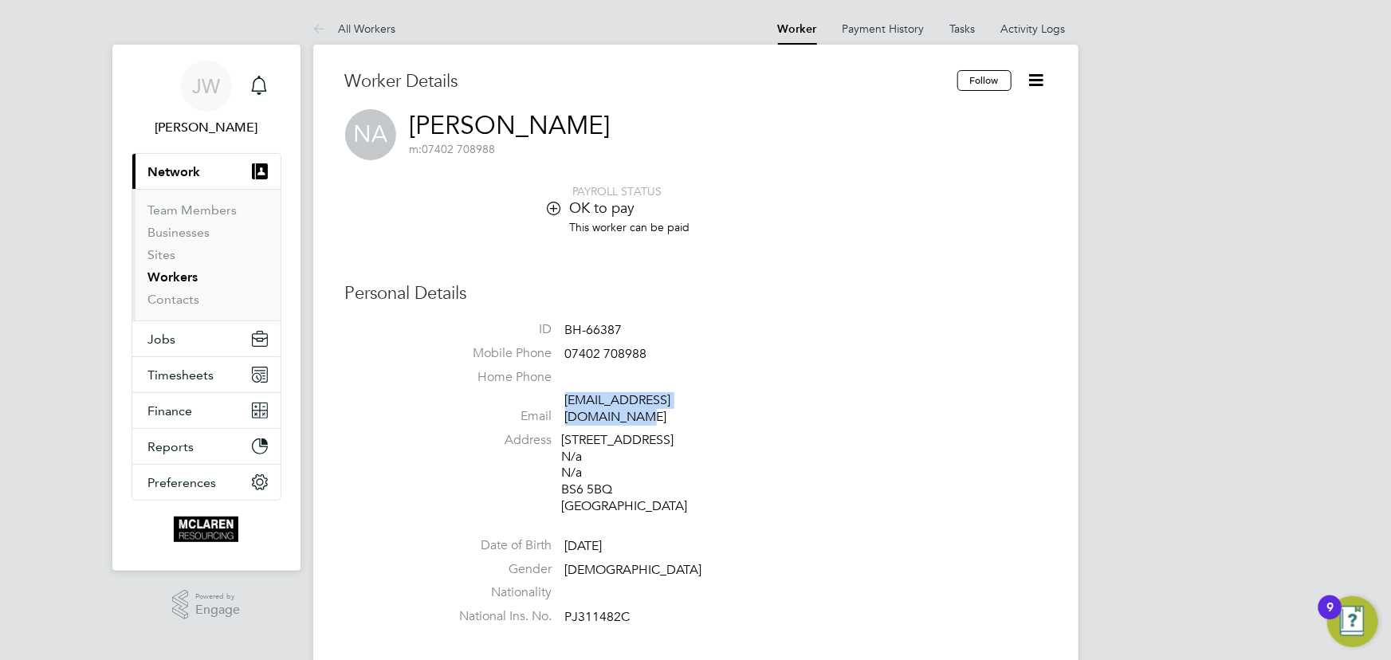
drag, startPoint x: 564, startPoint y: 394, endPoint x: 736, endPoint y: 397, distance: 172.2
click at [736, 397] on li "Email noahassurreira28@gmail.com" at bounding box center [744, 411] width 606 height 39
copy link "noahassurreira28@gmail.com"
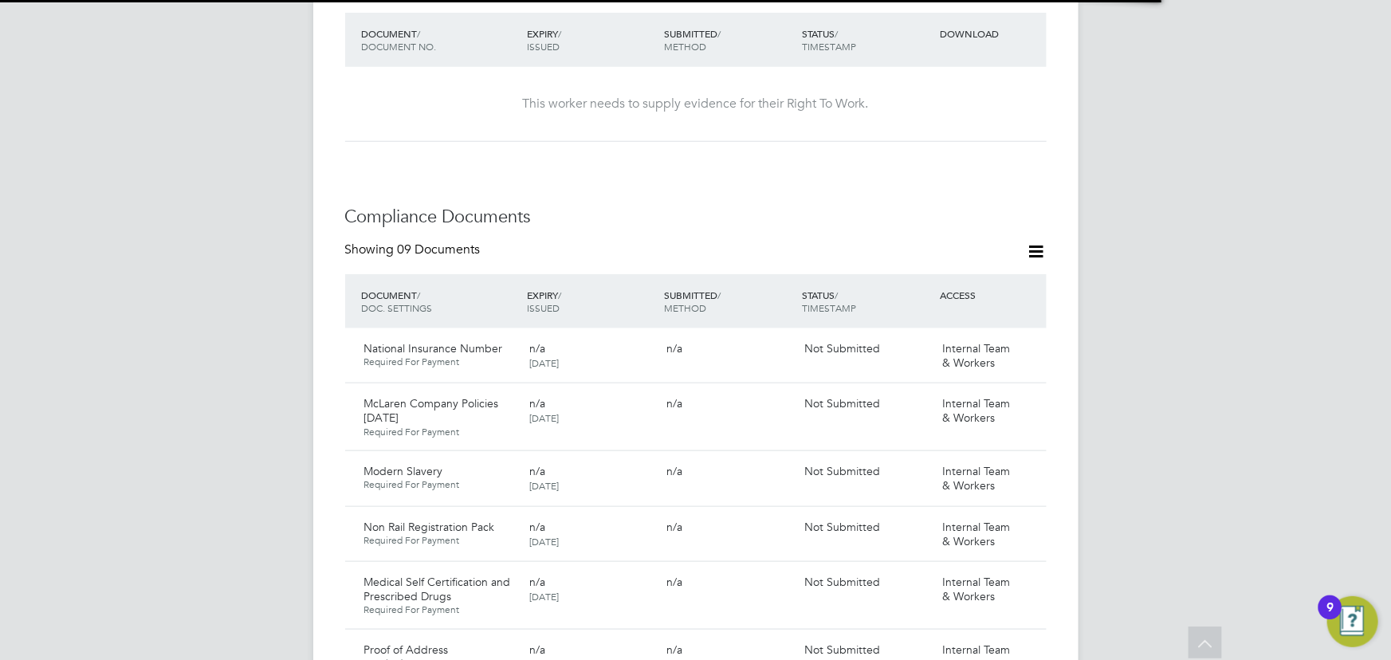
scroll to position [580, 0]
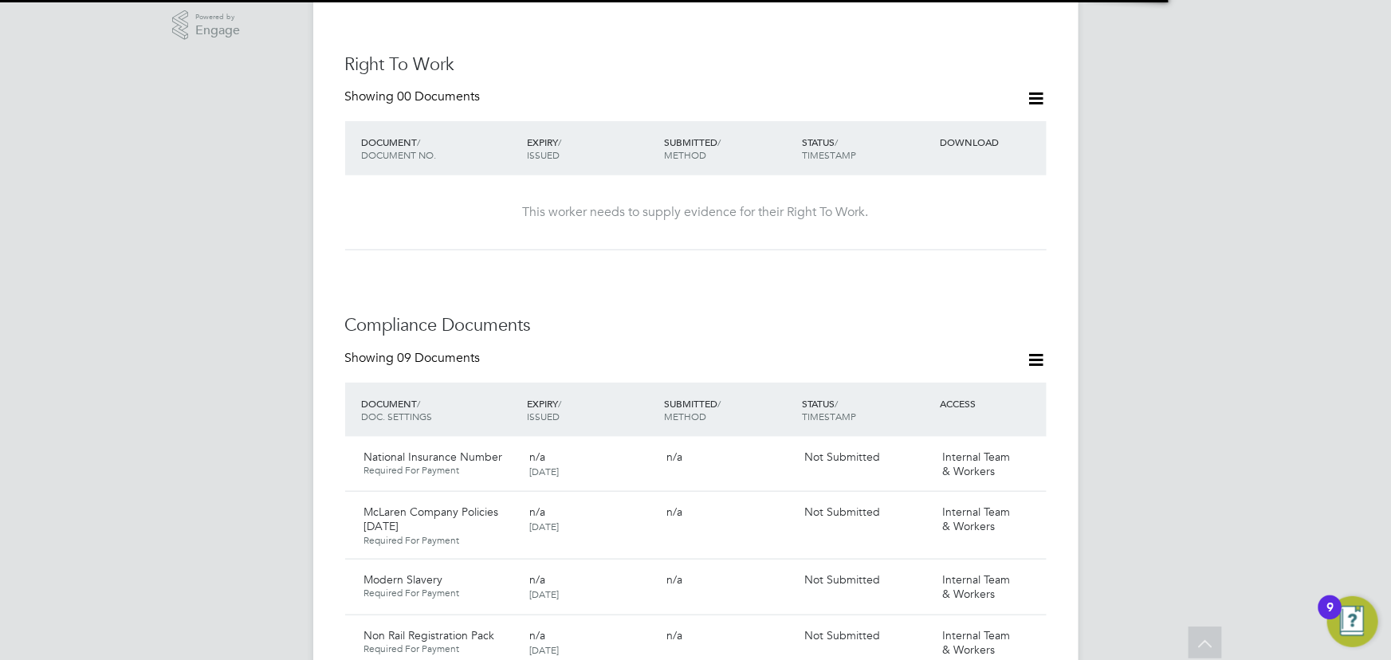
click at [1028, 350] on icon at bounding box center [1037, 360] width 20 height 20
click at [959, 384] on li "Document Settings" at bounding box center [984, 382] width 117 height 22
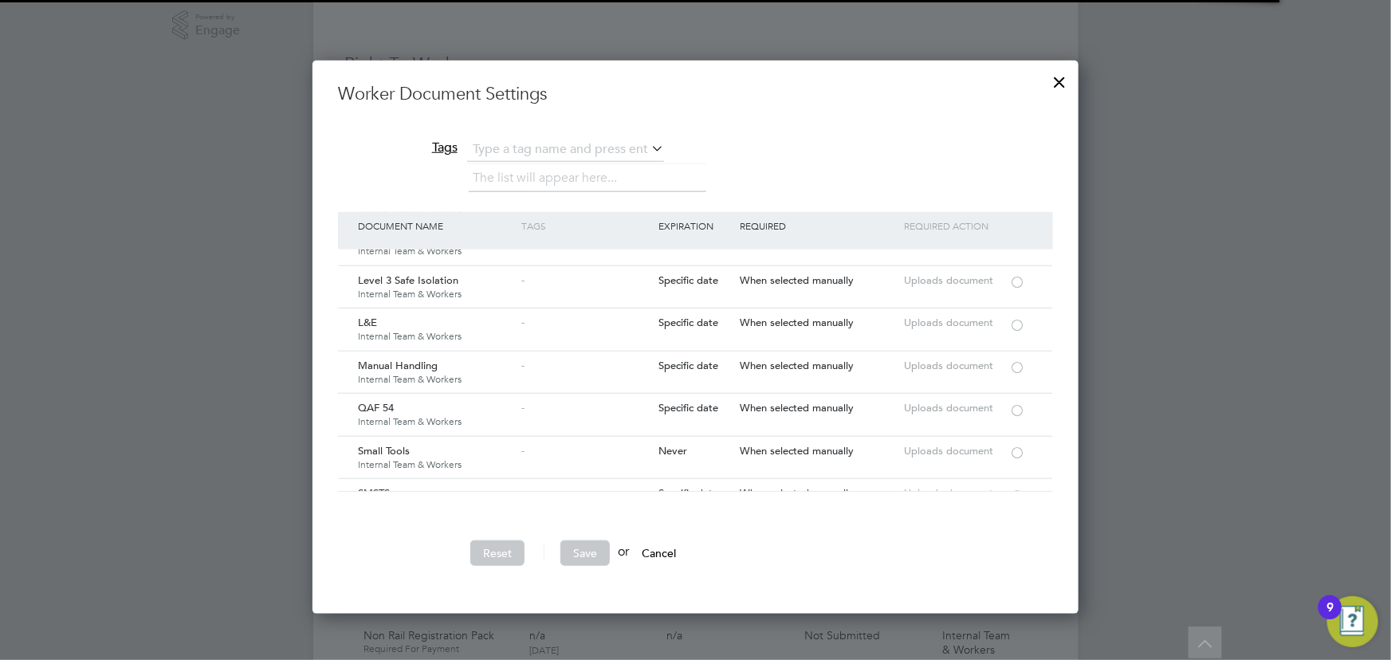
scroll to position [2174, 0]
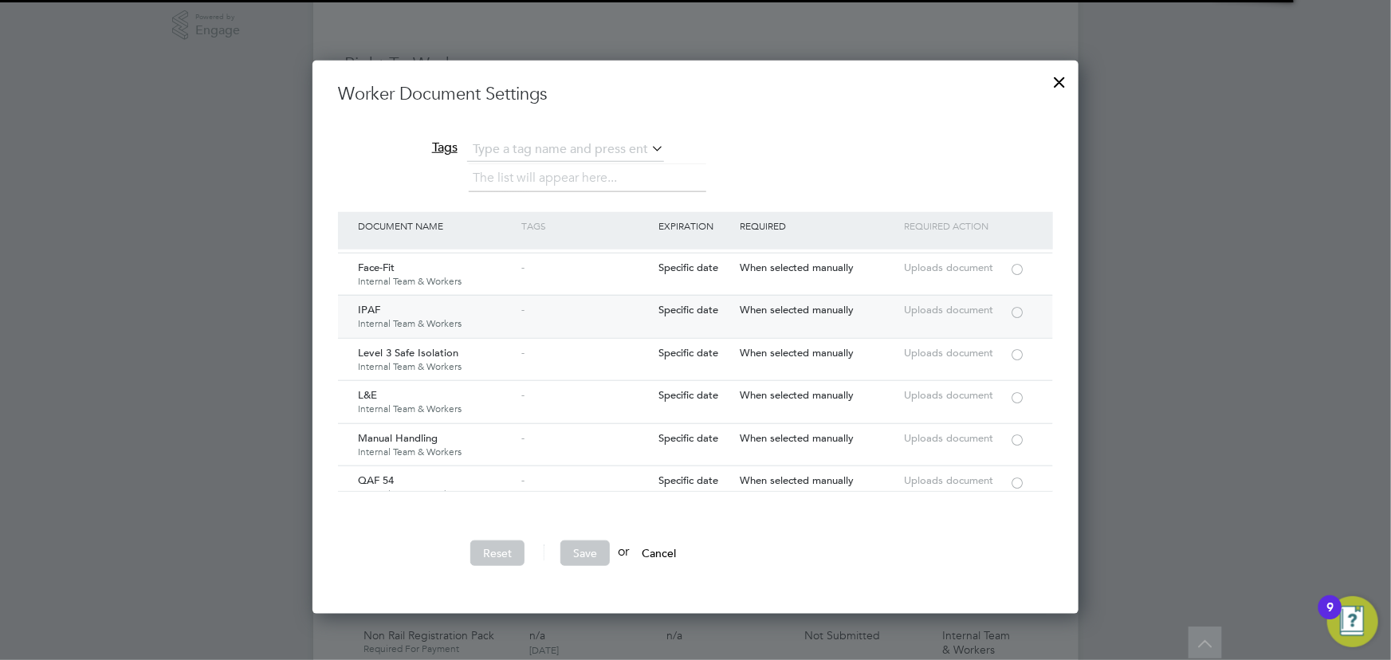
click at [1019, 305] on div at bounding box center [1017, 311] width 16 height 12
click at [592, 547] on button "Save" at bounding box center [584, 554] width 49 height 26
click at [586, 549] on button "Save" at bounding box center [584, 554] width 49 height 26
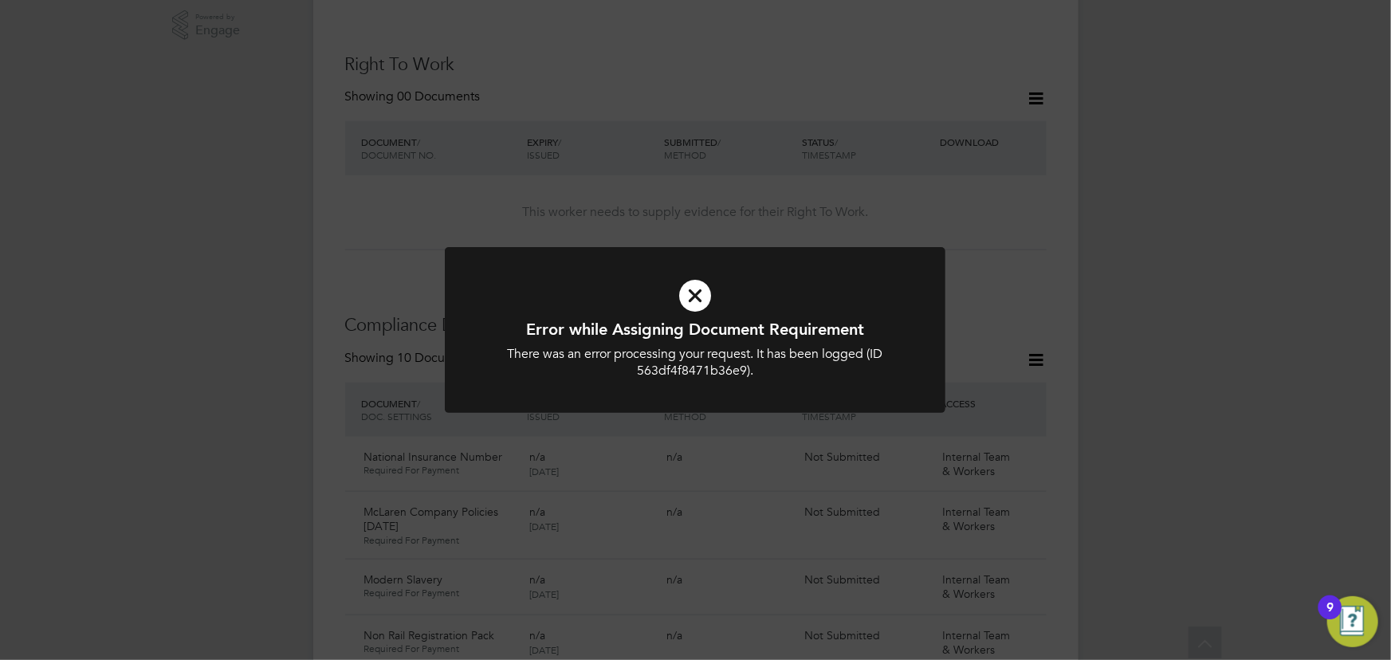
click at [1158, 454] on div "Error while Assigning Document Requirement There was an error processing your r…" at bounding box center [695, 330] width 1391 height 660
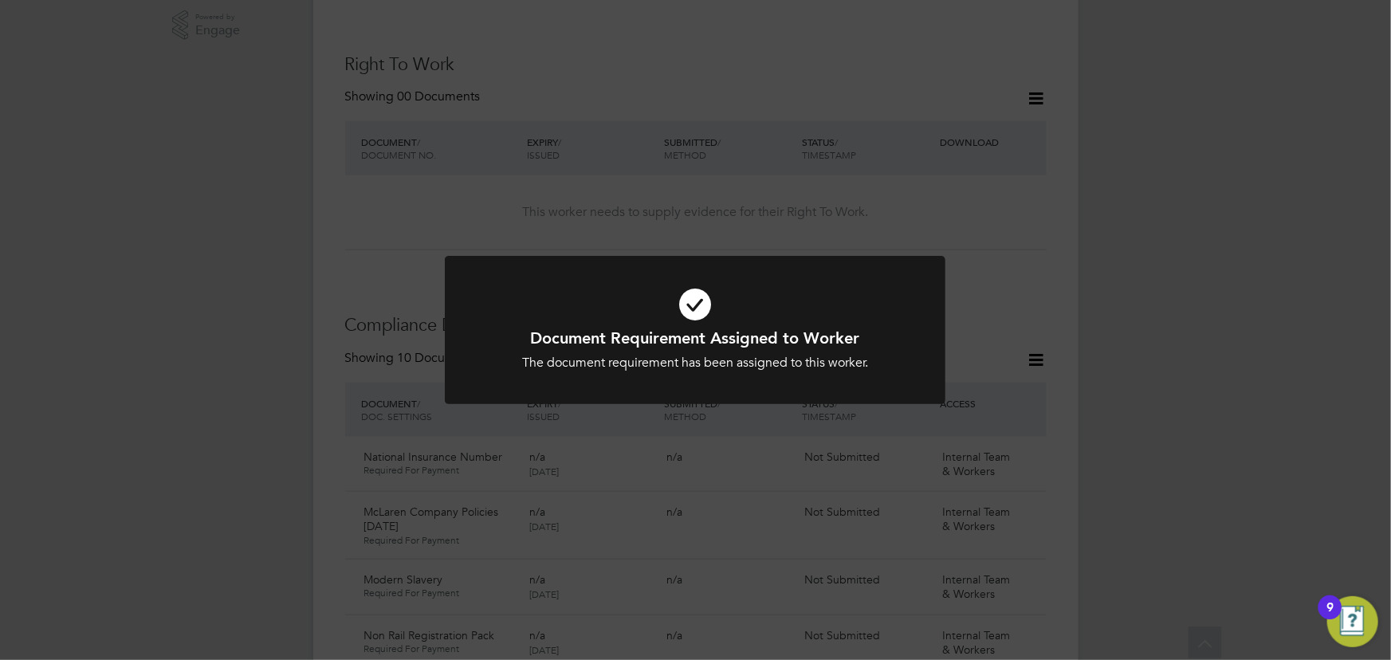
click at [1075, 454] on div "Document Requirement Assigned to Worker The document requirement has been assig…" at bounding box center [695, 330] width 1391 height 660
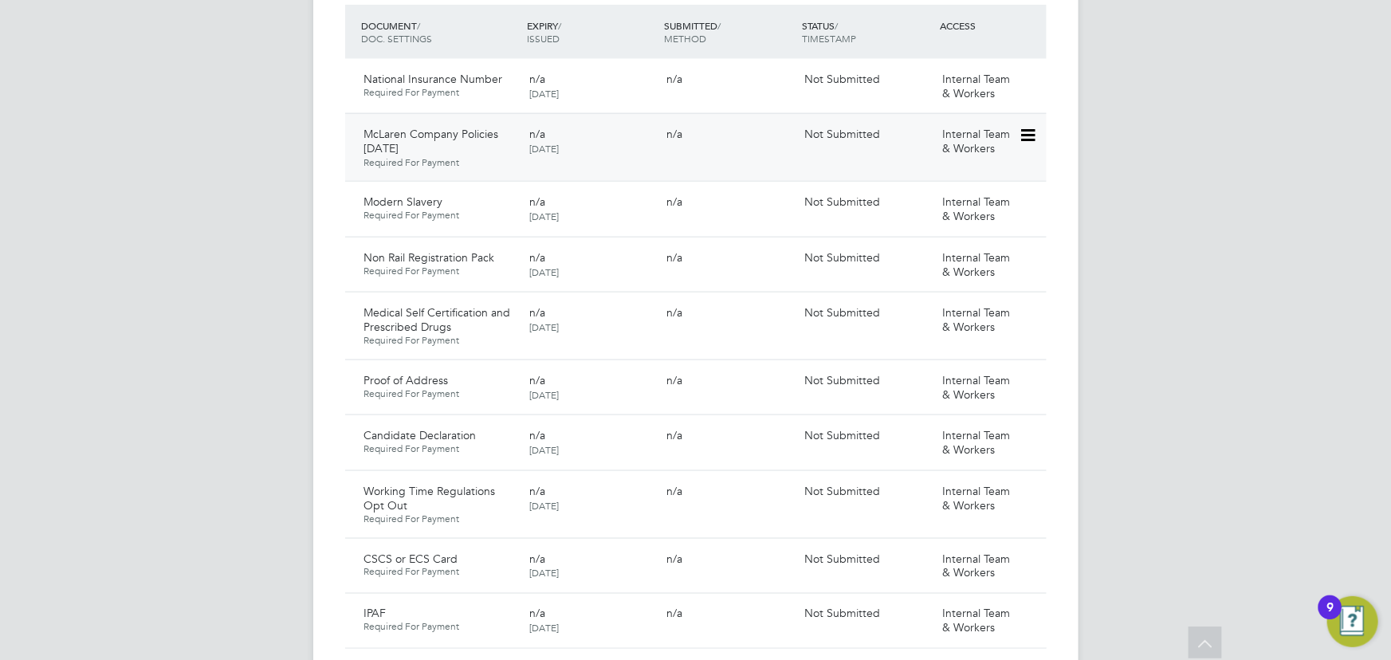
scroll to position [1087, 0]
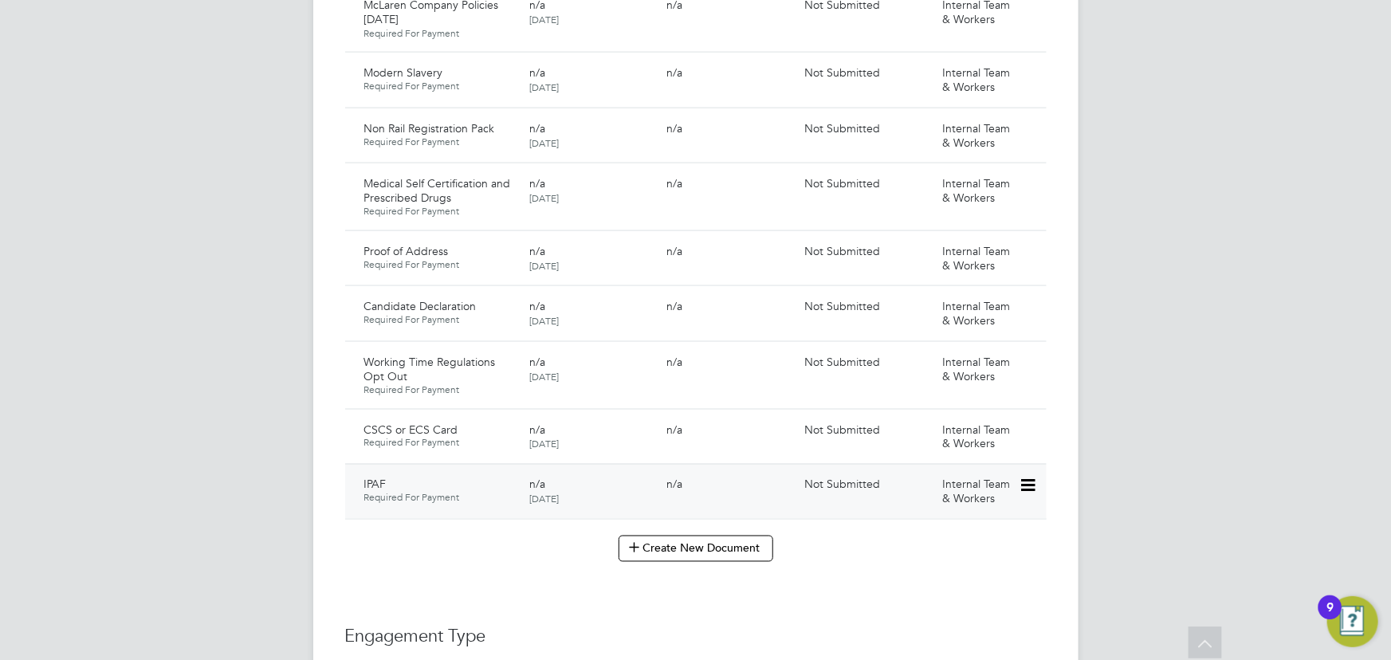
click at [1028, 477] on icon at bounding box center [1027, 486] width 16 height 19
click at [976, 521] on li "Submit Document" at bounding box center [976, 530] width 118 height 22
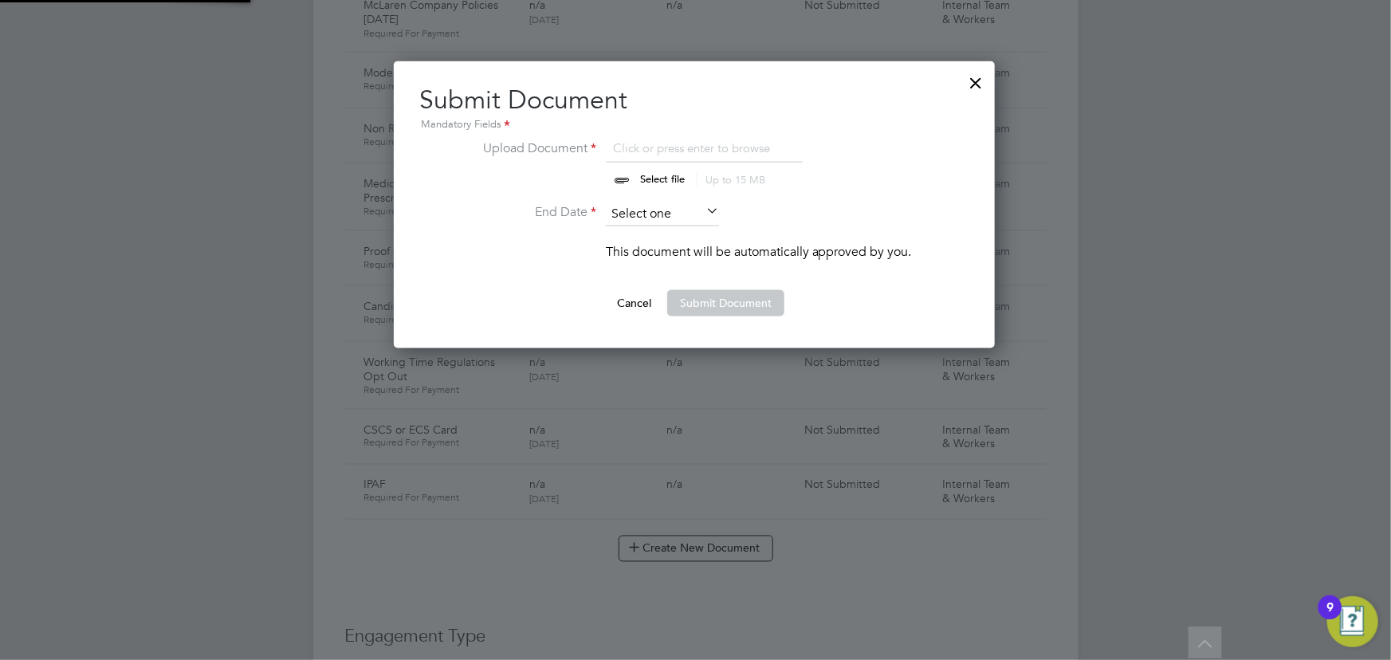
scroll to position [286, 603]
click at [654, 178] on input "file" at bounding box center [677, 163] width 250 height 48
type input "C:\fakepath\michael ipaf.pdf"
click at [703, 217] on icon at bounding box center [703, 212] width 0 height 22
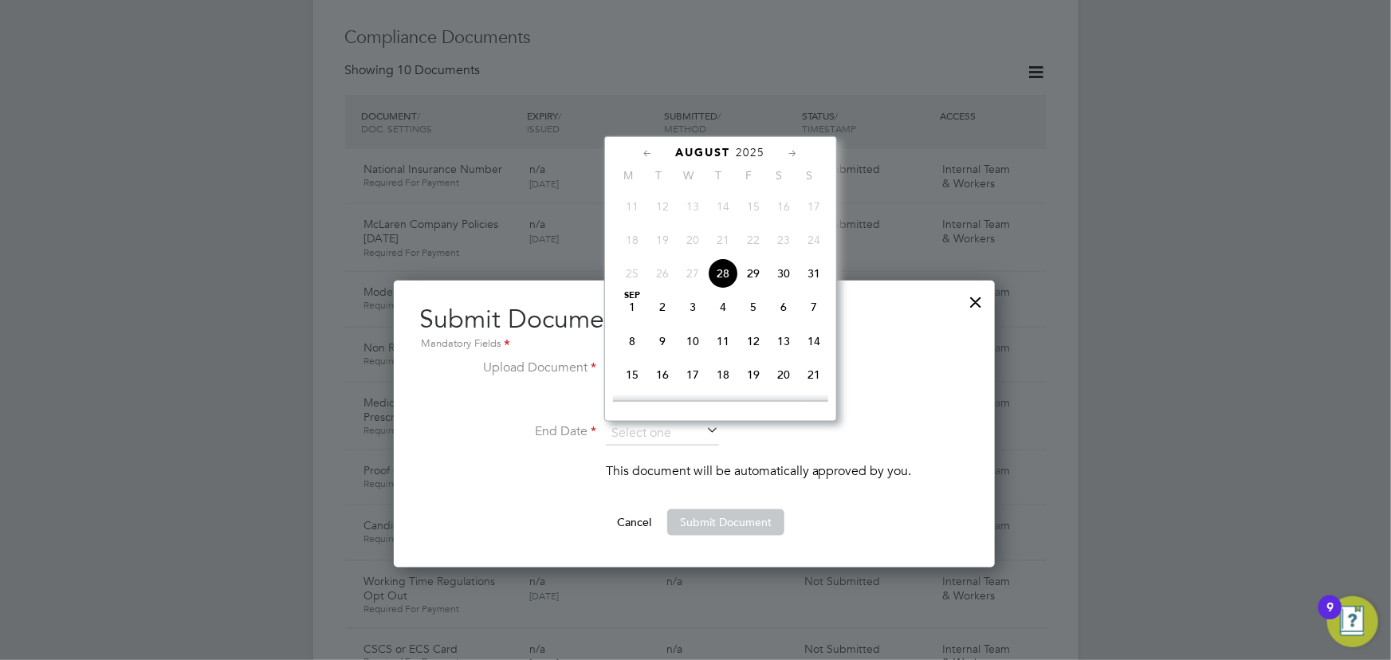
scroll to position [797, 0]
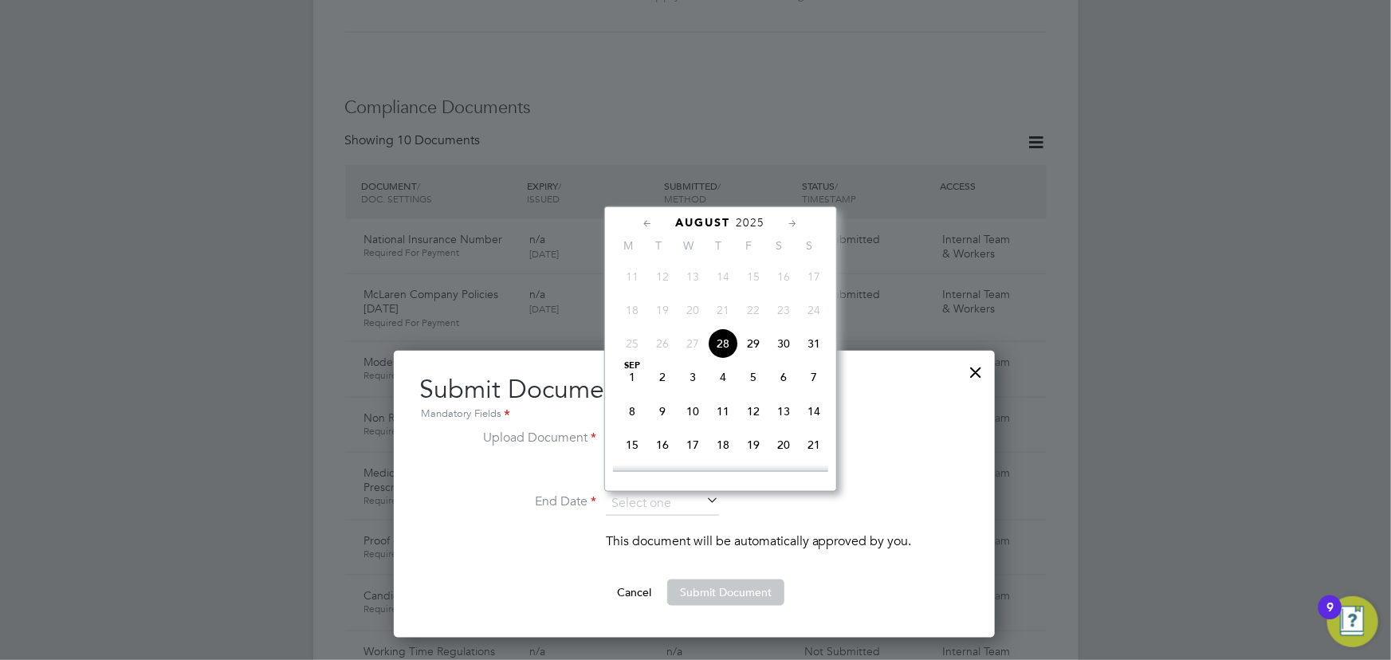
click at [753, 225] on span "2025" at bounding box center [751, 223] width 29 height 14
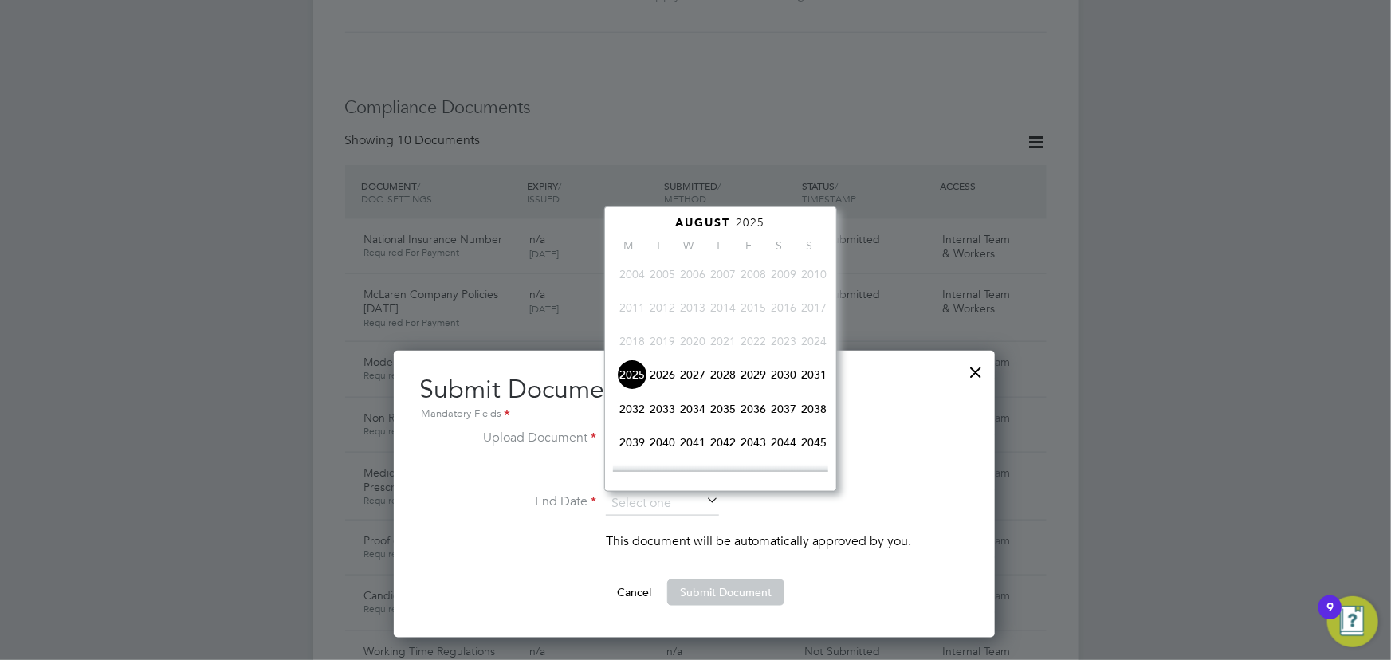
click at [692, 376] on span "2027" at bounding box center [693, 375] width 30 height 30
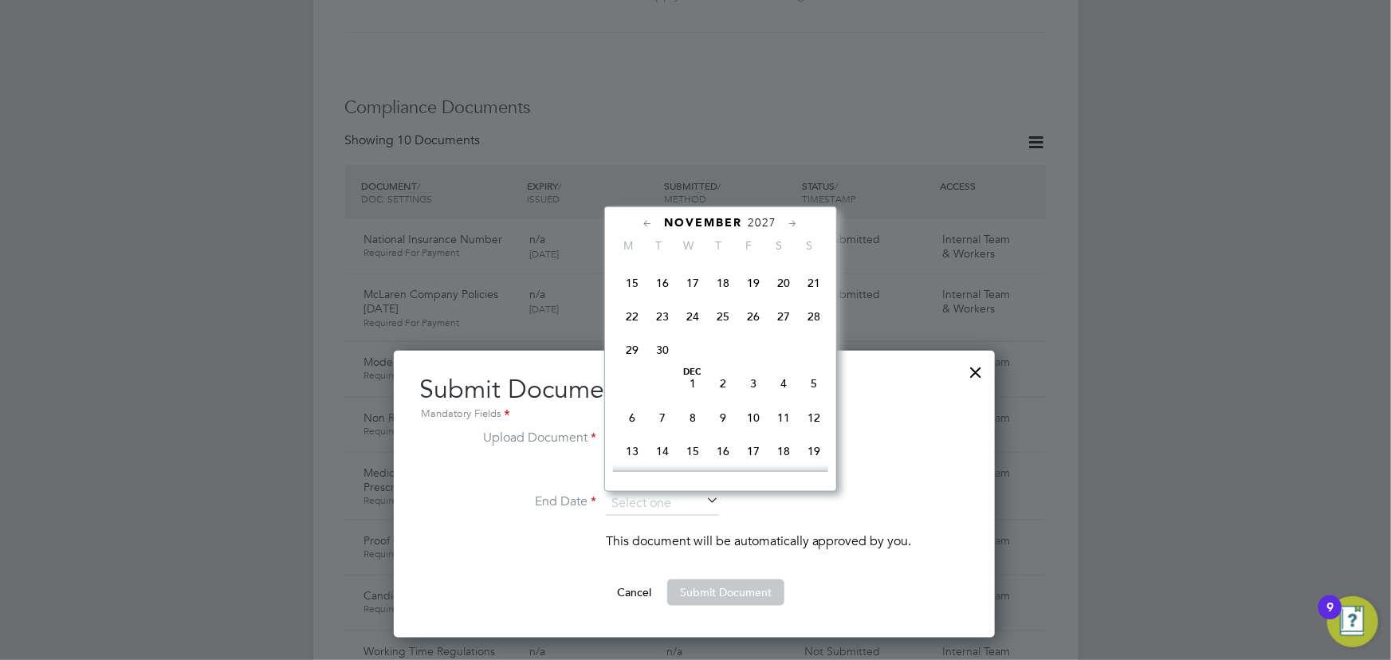
scroll to position [1281, 0]
click at [754, 394] on span "31" at bounding box center [753, 379] width 30 height 30
type input "31 Dec 2027"
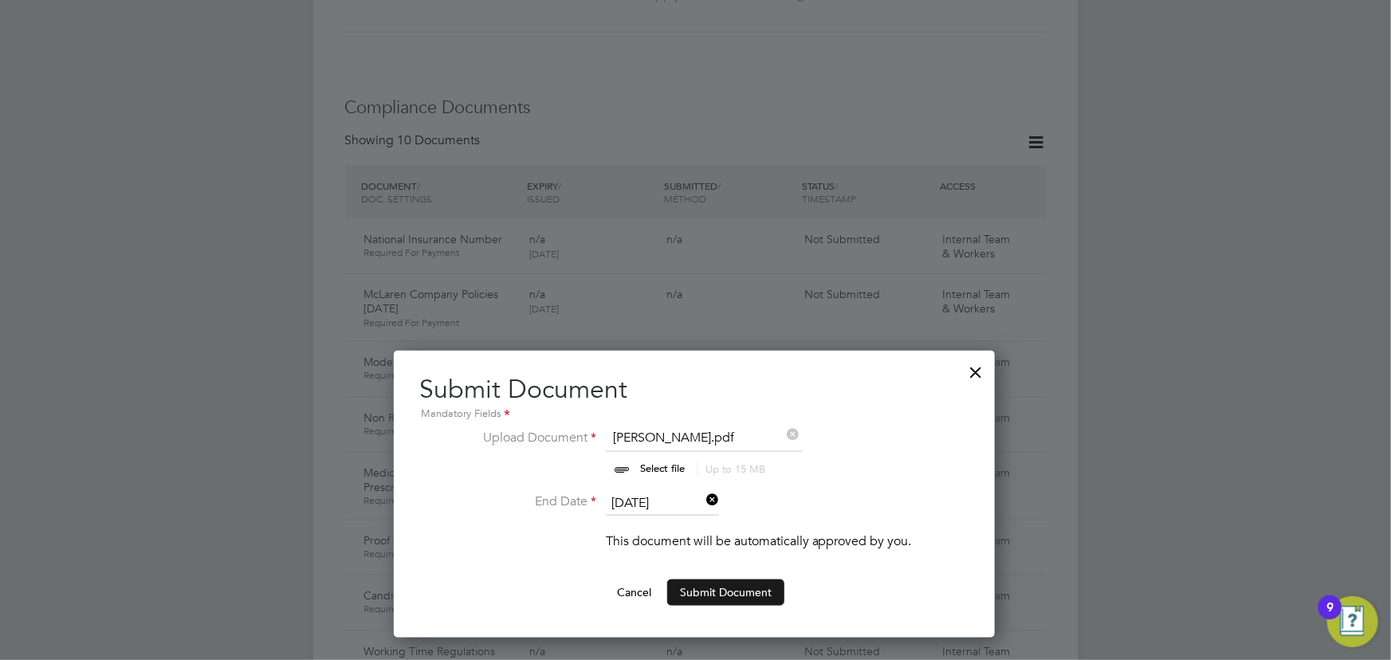
click at [721, 589] on button "Submit Document" at bounding box center [725, 593] width 117 height 26
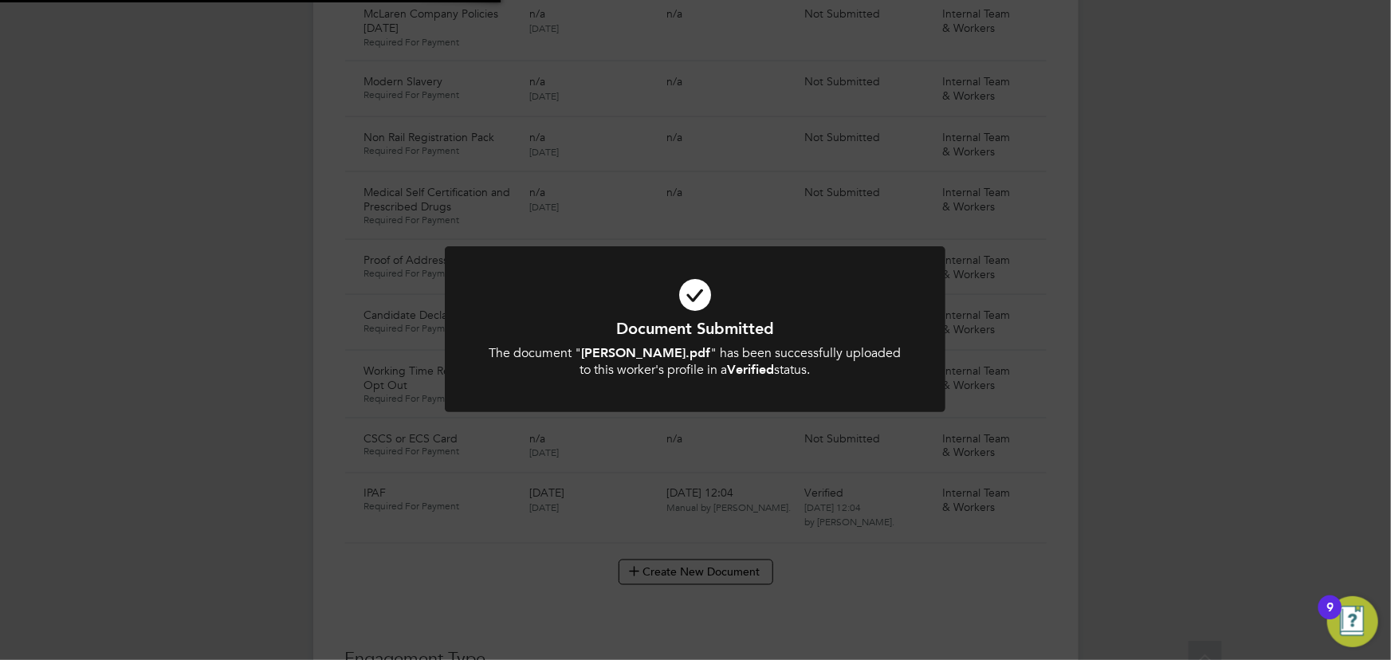
scroll to position [1087, 0]
click at [1166, 473] on div "Document Submitted The document " michael ipaf.pdf " has been successfully uplo…" at bounding box center [695, 330] width 1391 height 660
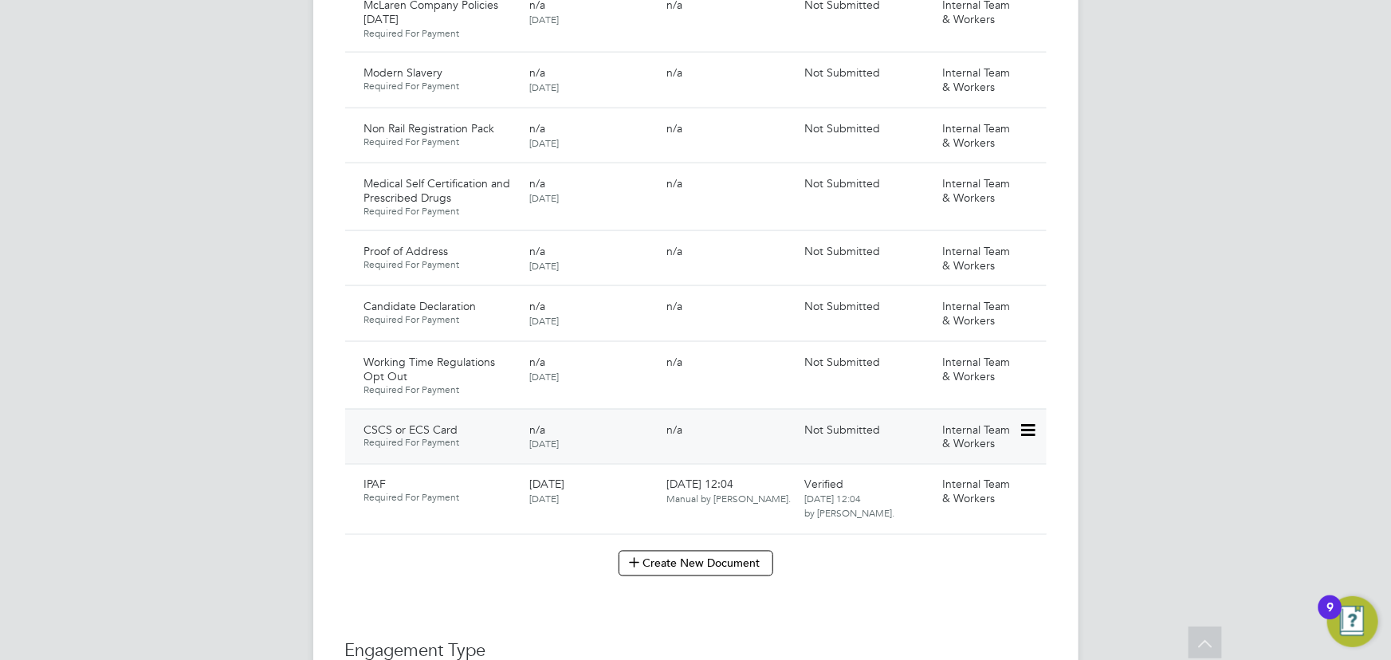
click at [1028, 421] on icon at bounding box center [1027, 430] width 16 height 19
click at [963, 470] on li "Submit Document" at bounding box center [976, 474] width 118 height 22
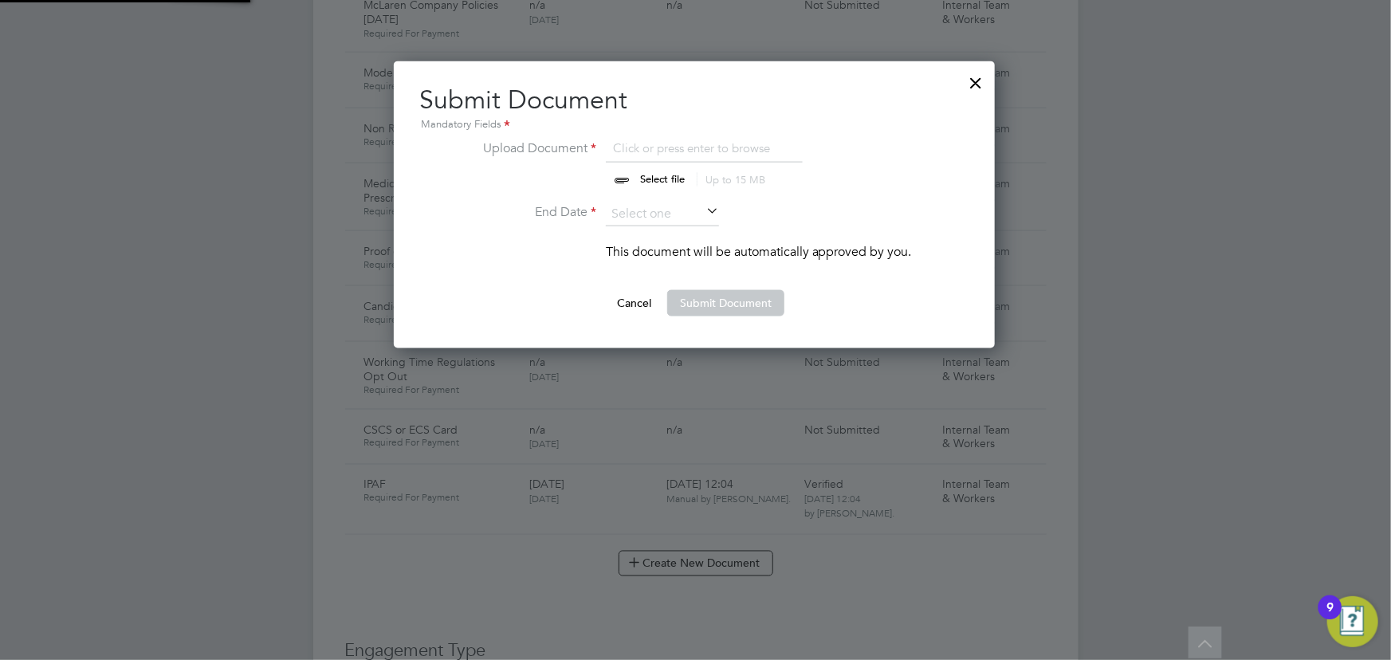
scroll to position [286, 603]
click at [660, 172] on input "file" at bounding box center [677, 163] width 250 height 48
type input "C:\fakepath\Michael Edwards CSCS Pasma.jpg"
click at [671, 221] on input at bounding box center [662, 215] width 113 height 24
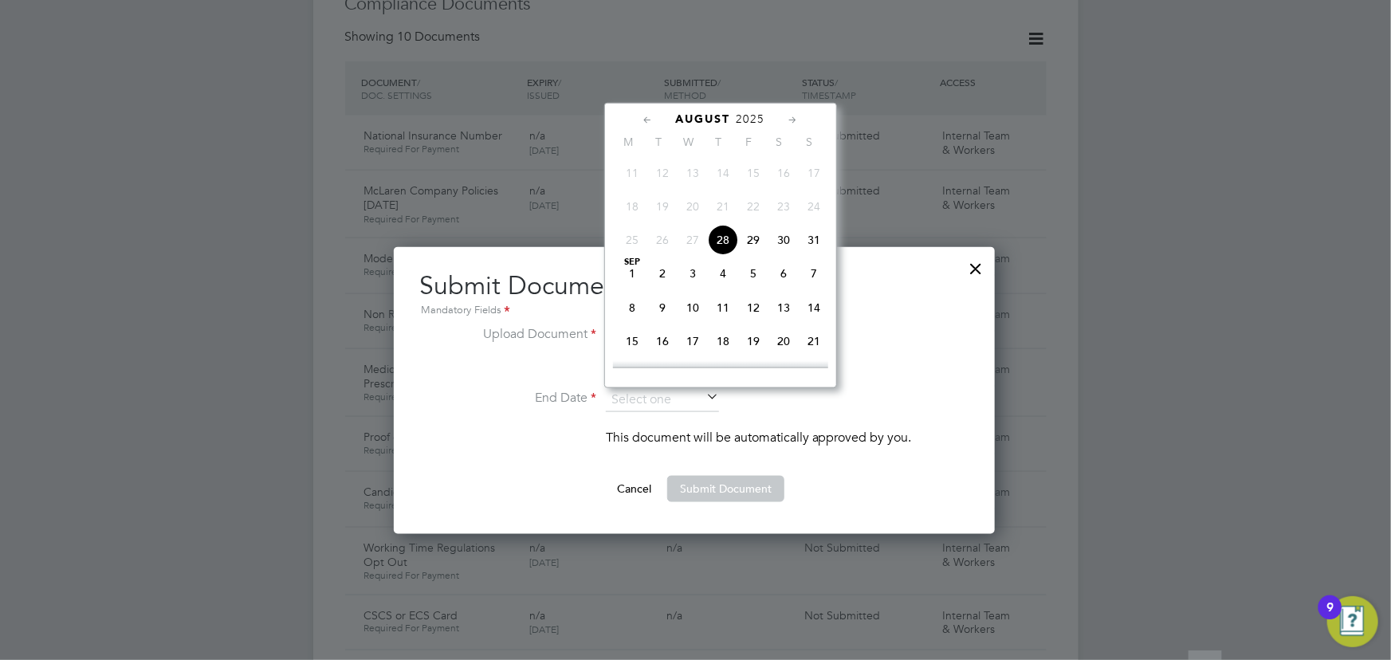
scroll to position [869, 0]
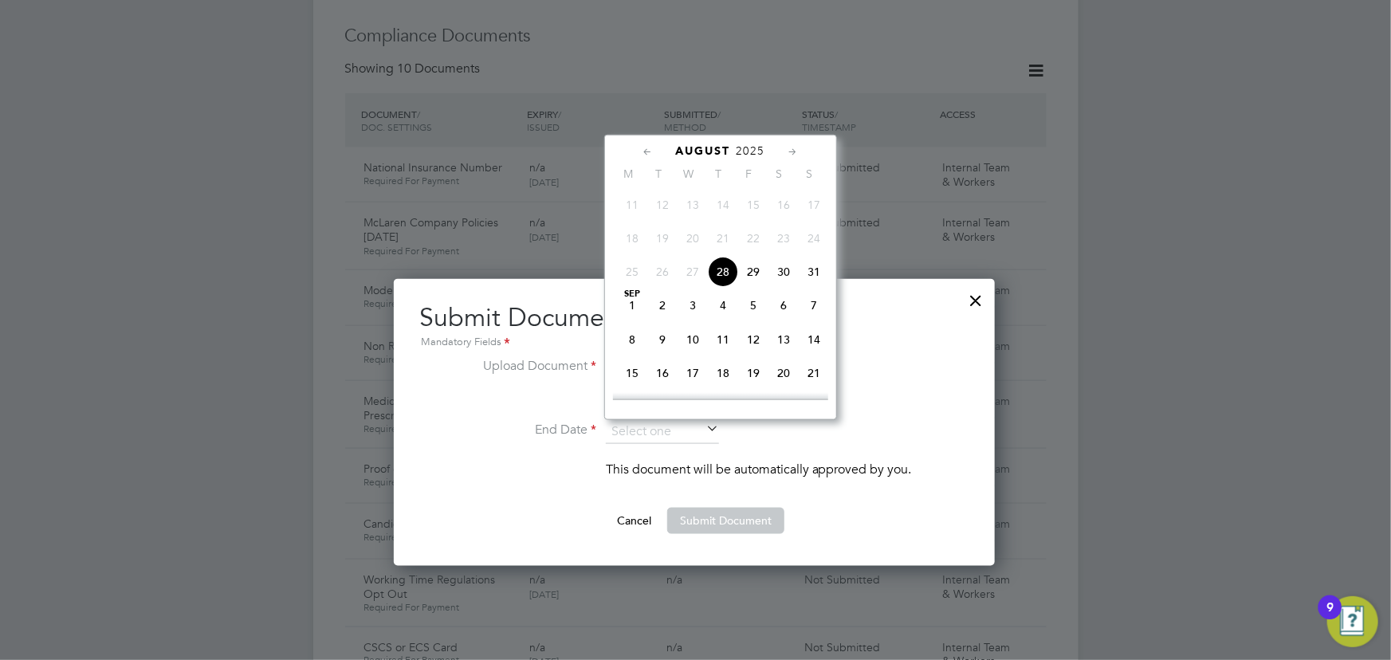
click at [752, 146] on span "2025" at bounding box center [751, 151] width 29 height 14
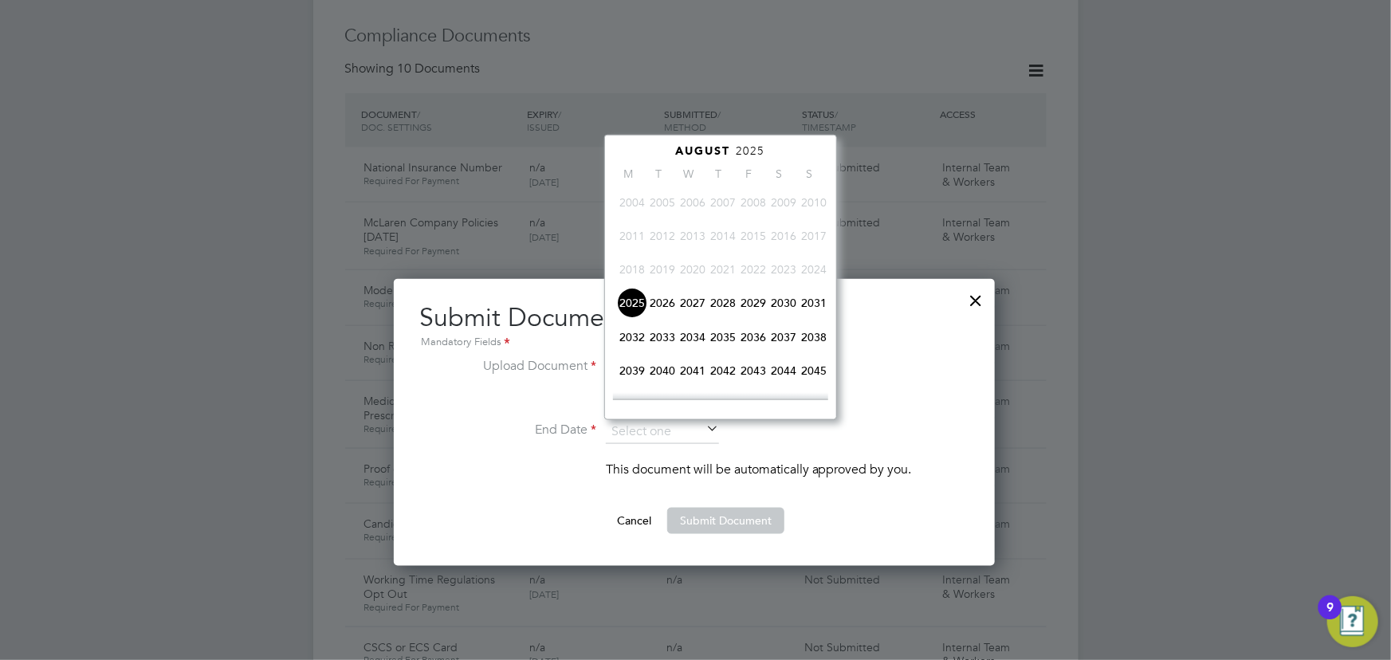
click at [669, 300] on span "2026" at bounding box center [662, 303] width 30 height 30
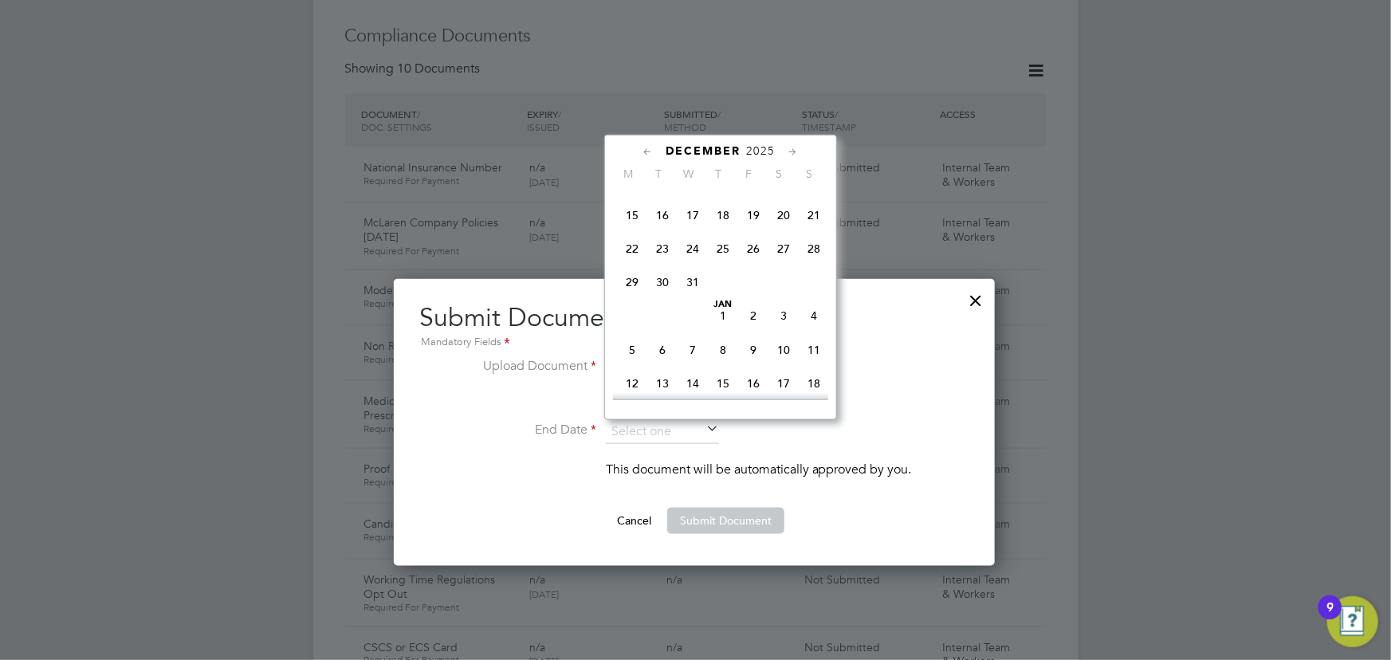
scroll to position [447, 0]
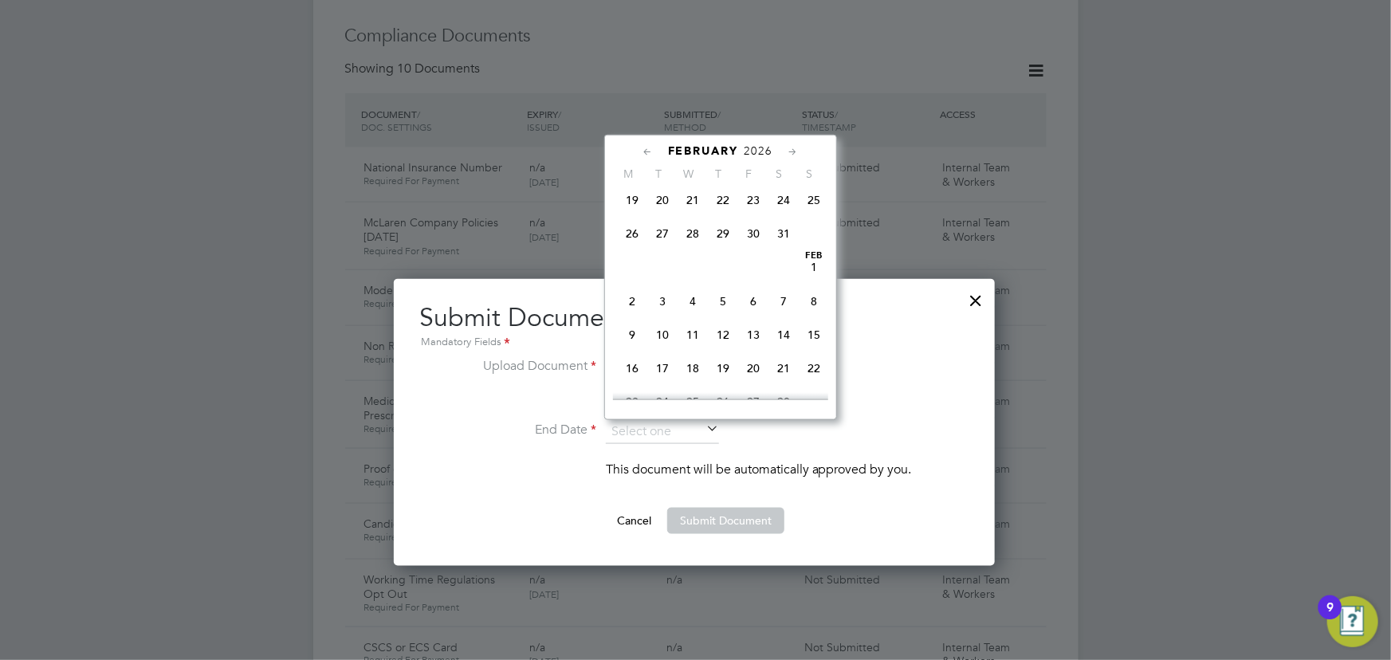
click at [780, 233] on span "31" at bounding box center [784, 233] width 30 height 30
type input "31 Jan 2026"
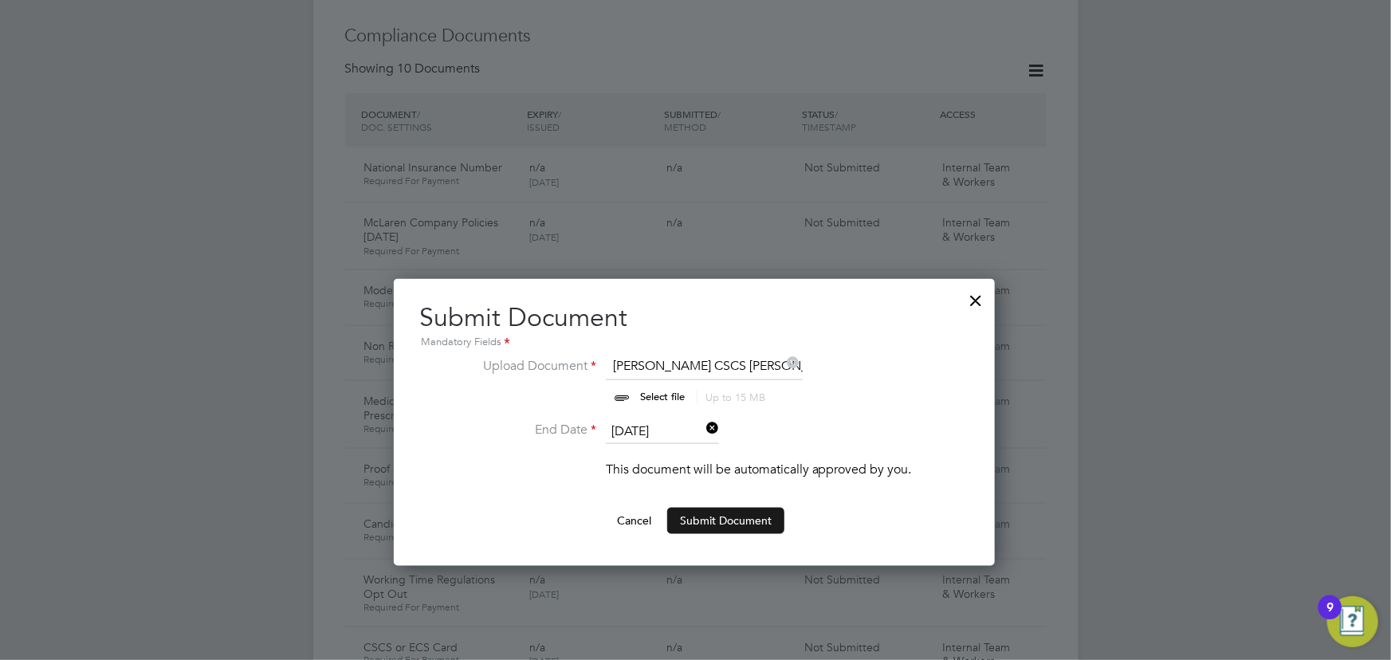
click at [733, 524] on button "Submit Document" at bounding box center [725, 521] width 117 height 26
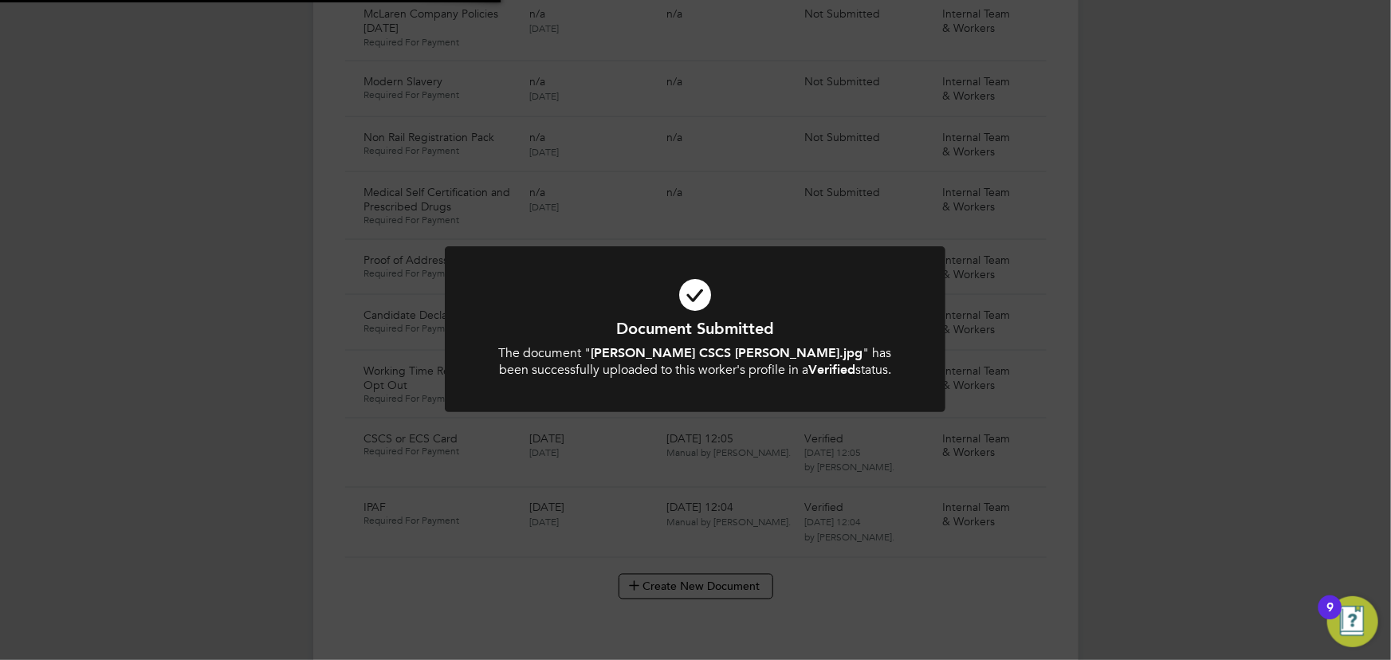
scroll to position [1087, 0]
click at [1180, 446] on div "Document Submitted The document " Michael Edwards CSCS Pasma.jpg " has been suc…" at bounding box center [695, 330] width 1391 height 660
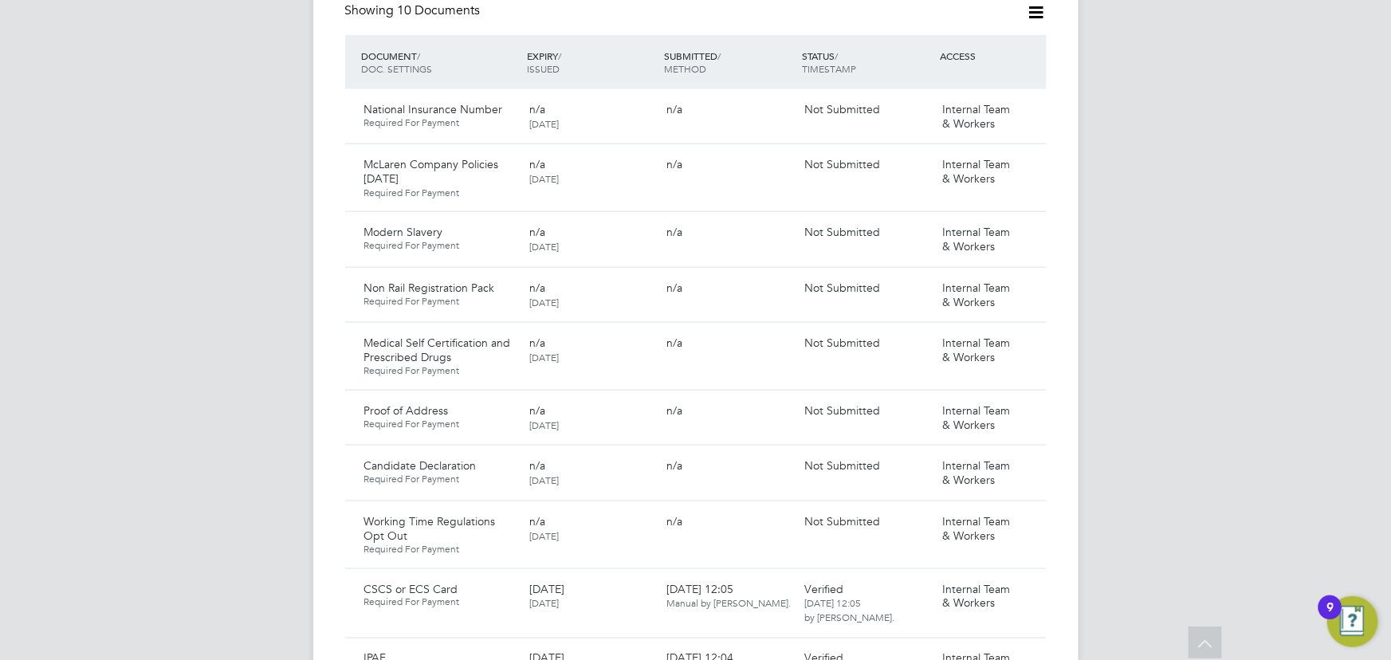
scroll to position [725, 0]
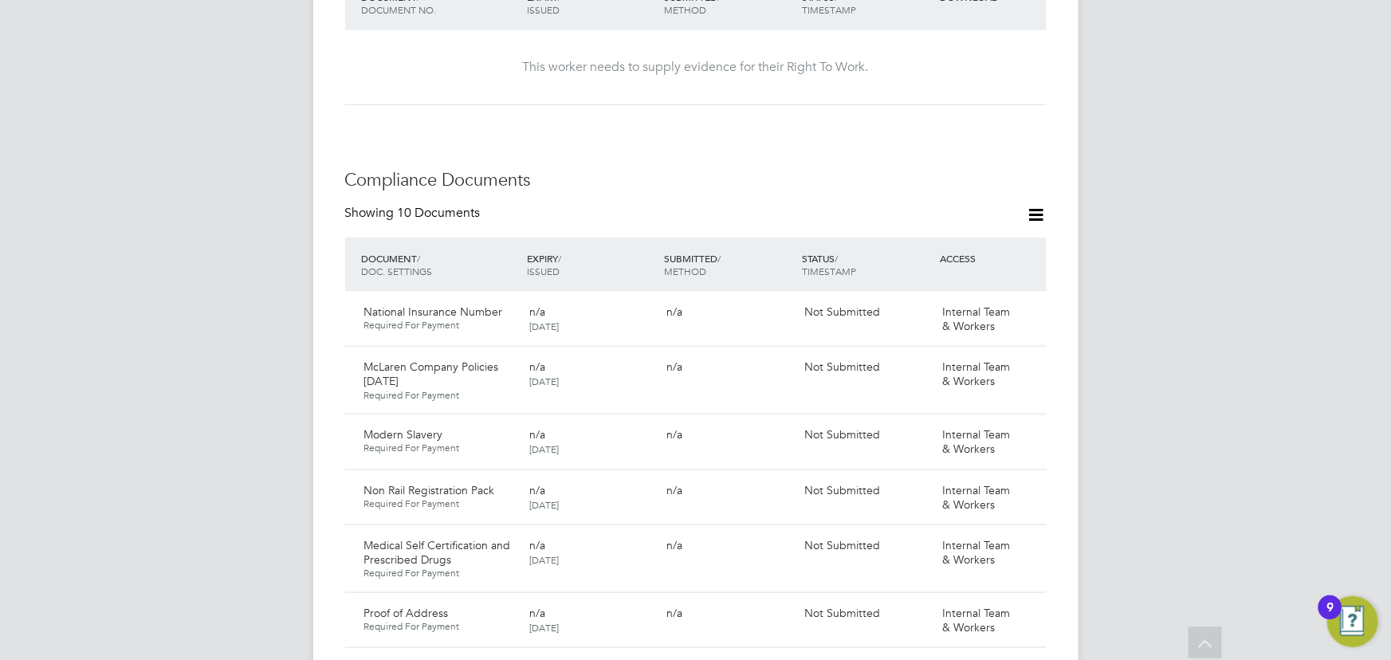
click at [1037, 205] on icon at bounding box center [1037, 215] width 20 height 20
click at [972, 256] on div "DOCUMENT / DOC. SETTINGS EXPIRY / ISSUED SUBMITTED / METHOD STATUS / TIMESTAMP …" at bounding box center [696, 265] width 702 height 54
click at [1033, 205] on icon at bounding box center [1037, 215] width 20 height 20
click at [991, 238] on li "Document Settings" at bounding box center [984, 237] width 117 height 22
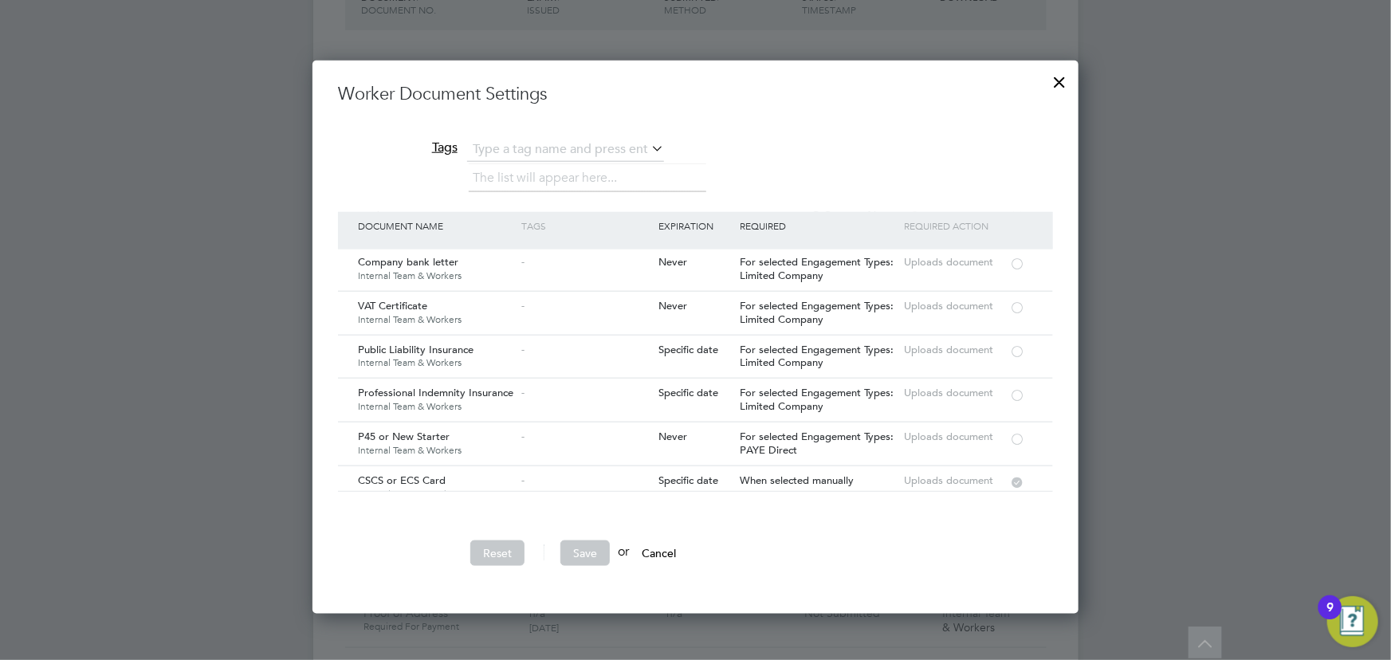
scroll to position [1811, 0]
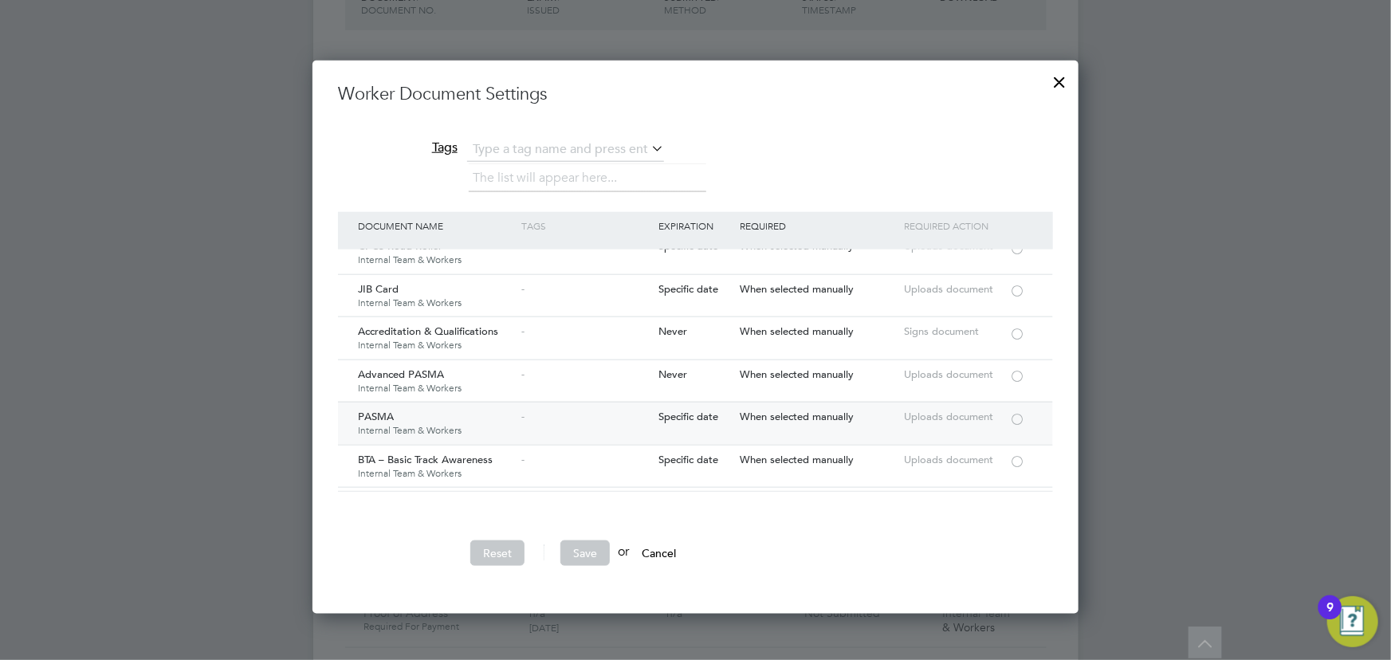
drag, startPoint x: 1018, startPoint y: 395, endPoint x: 1013, endPoint y: 403, distance: 9.1
click at [1018, 412] on div at bounding box center [1017, 418] width 16 height 12
click at [590, 543] on button "Save" at bounding box center [584, 554] width 49 height 26
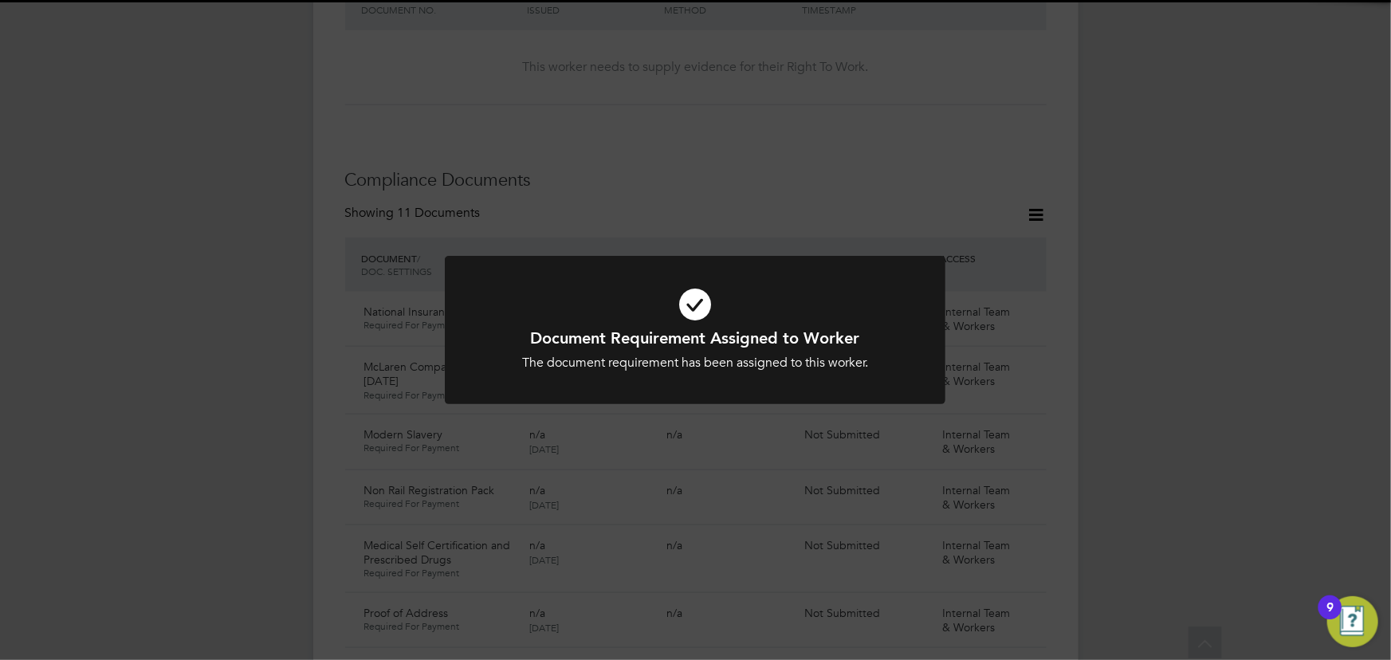
click at [1176, 412] on div "Document Requirement Assigned to Worker The document requirement has been assig…" at bounding box center [695, 330] width 1391 height 660
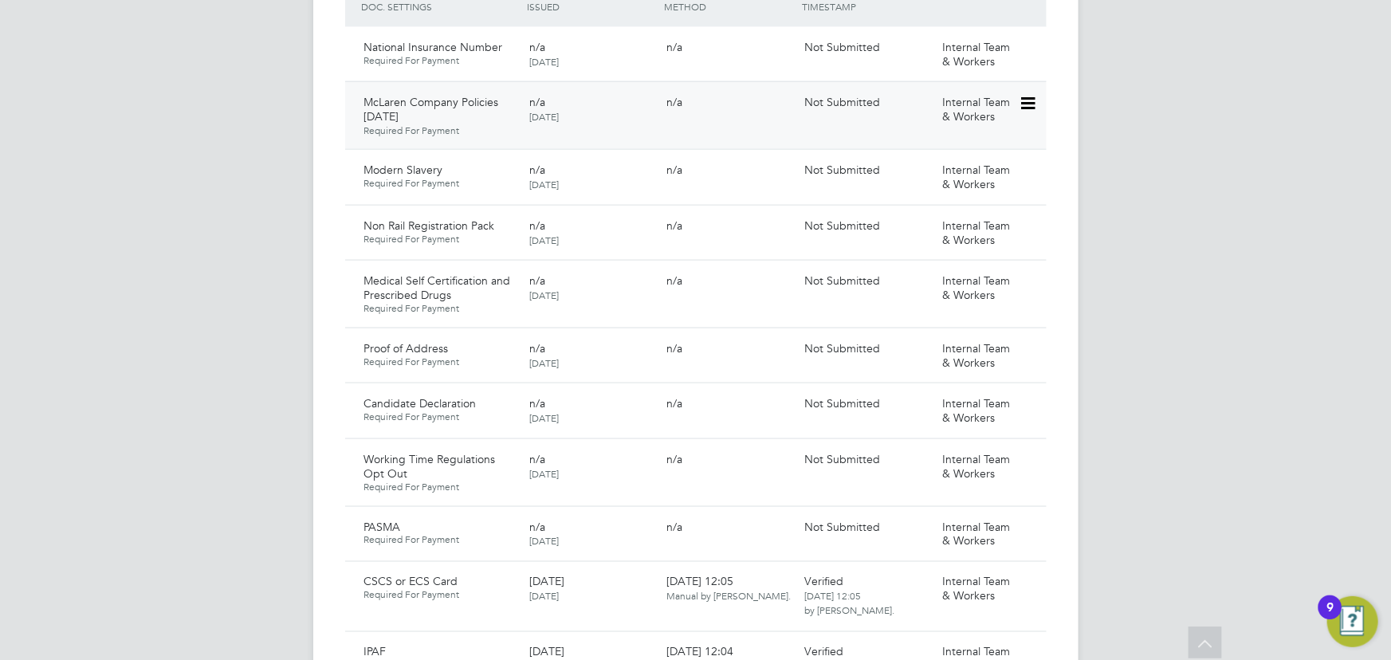
scroll to position [1087, 0]
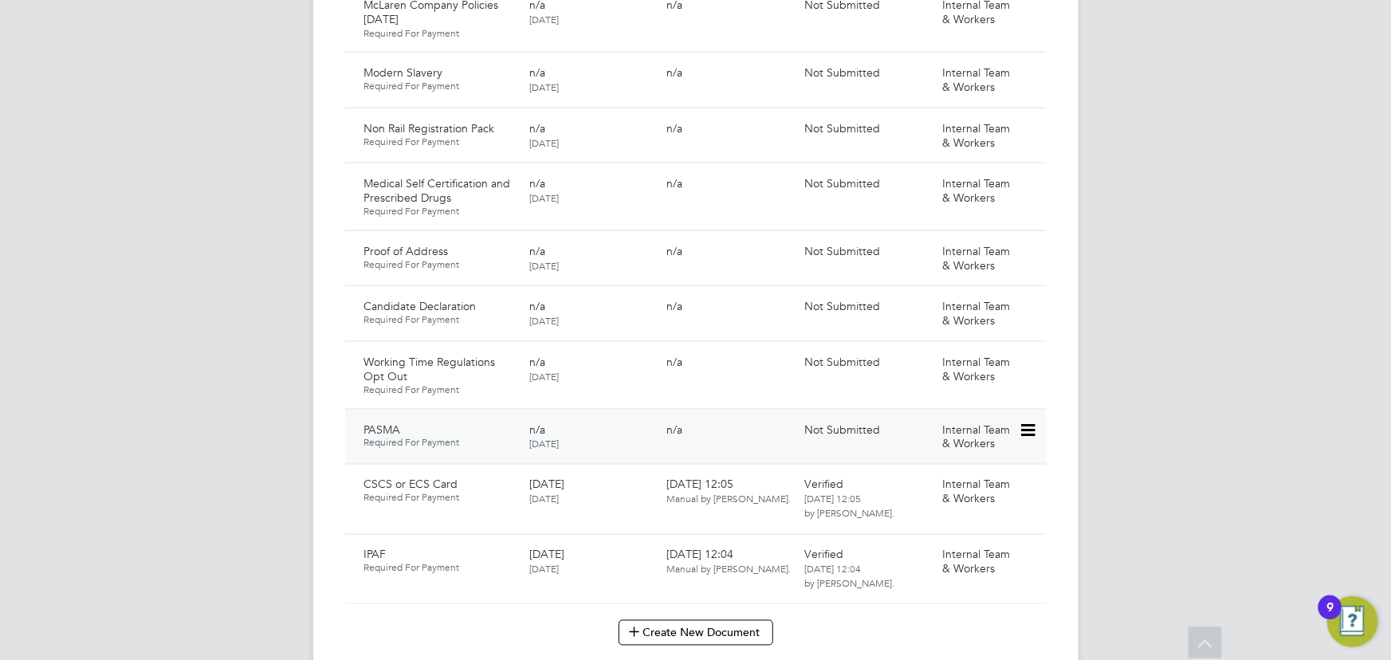
click at [1035, 421] on icon at bounding box center [1027, 430] width 16 height 19
click at [978, 470] on li "Submit Document" at bounding box center [976, 474] width 118 height 22
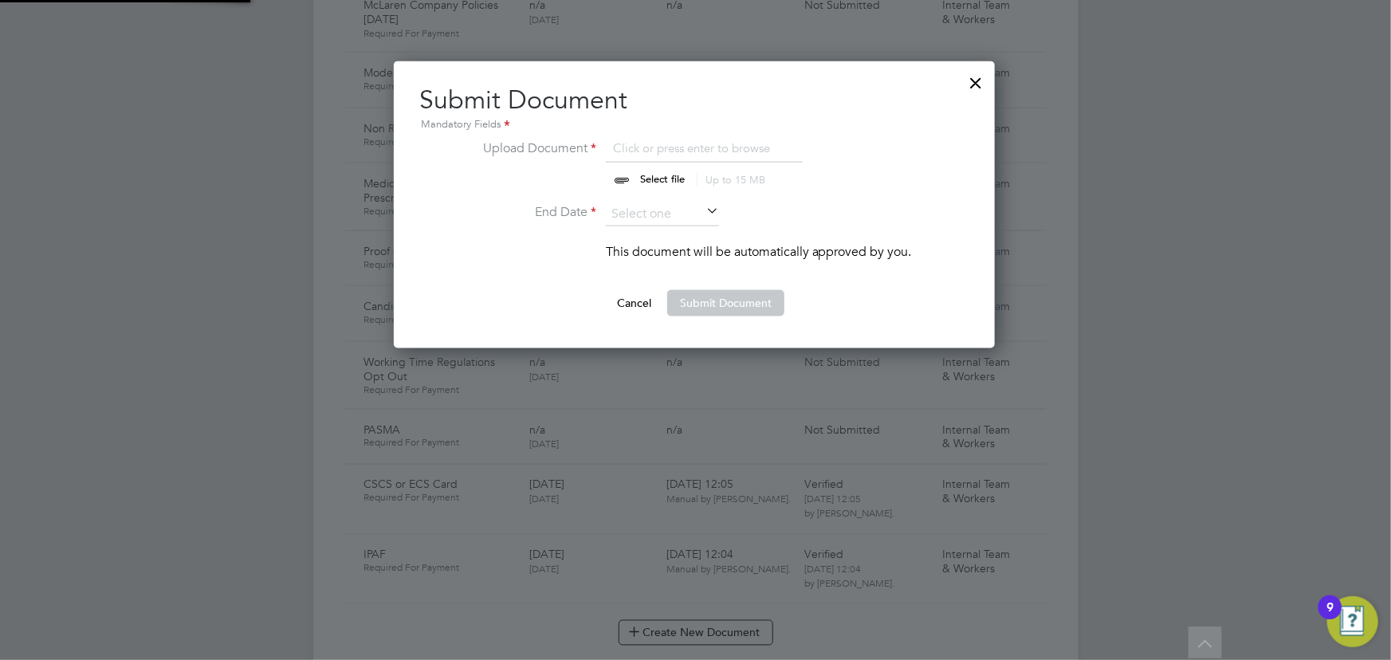
scroll to position [286, 603]
click at [689, 183] on input "file" at bounding box center [677, 163] width 250 height 48
type input "C:\fakepath\Michael Edwards CSCS Pasma.jpg"
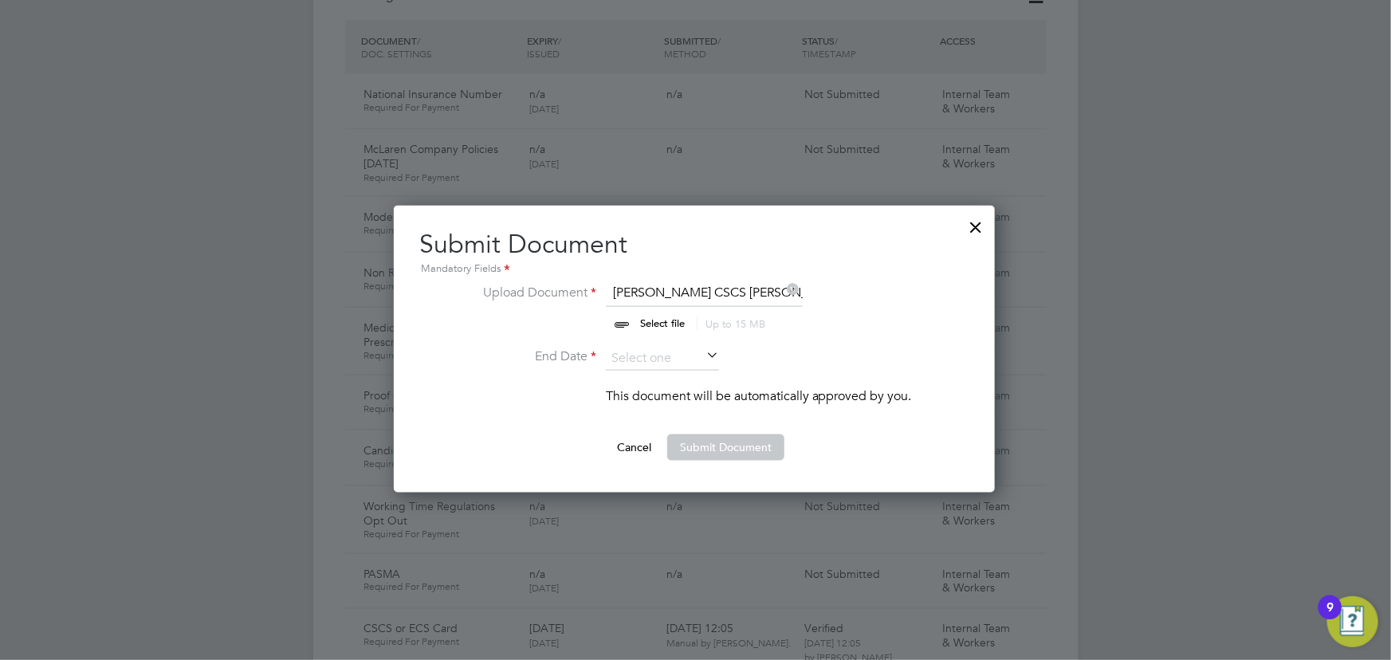
scroll to position [942, 0]
click at [698, 352] on input at bounding box center [662, 360] width 113 height 24
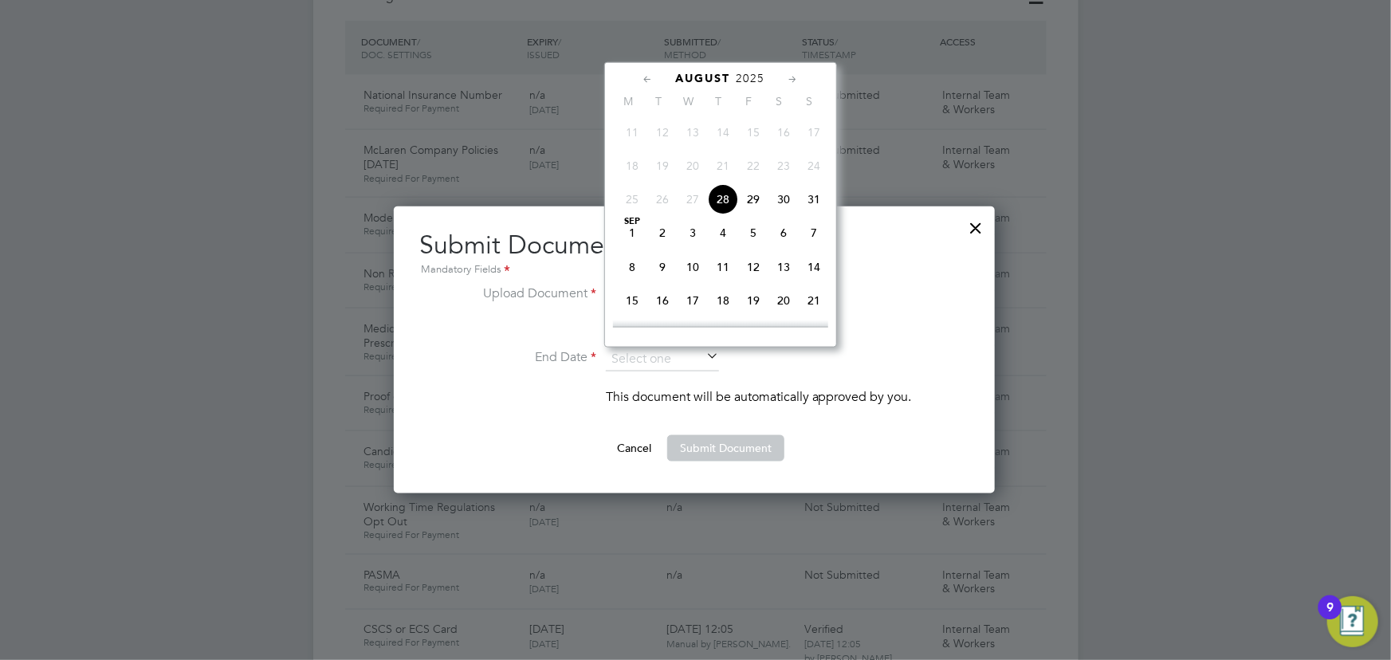
click at [754, 72] on span "2025" at bounding box center [751, 79] width 29 height 14
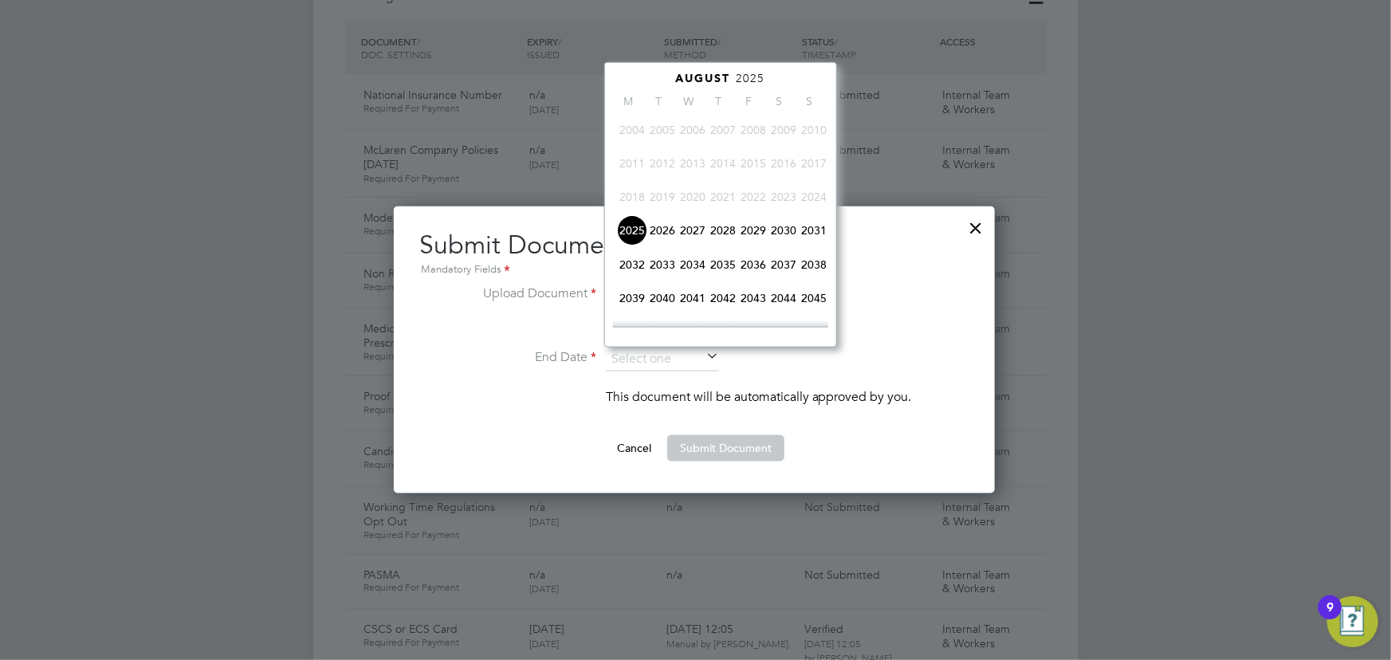
click at [662, 225] on span "2026" at bounding box center [662, 230] width 30 height 30
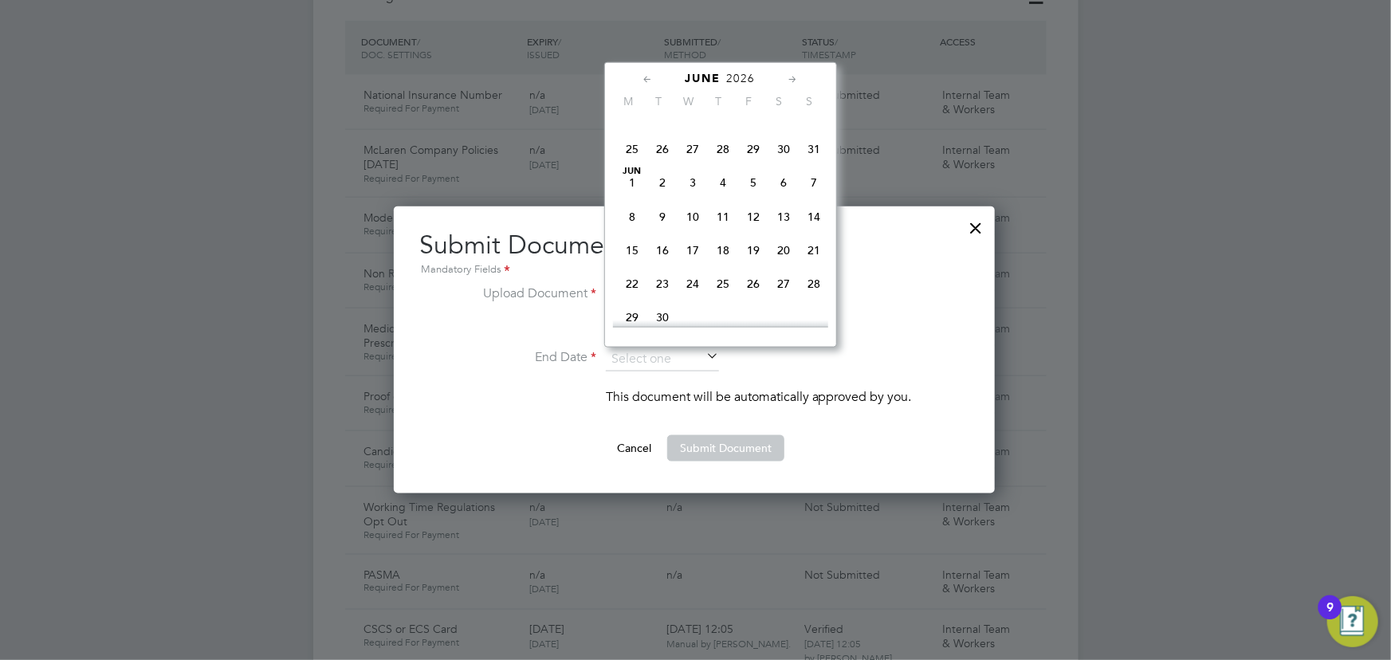
scroll to position [364, 0]
click at [723, 213] on span "25" at bounding box center [723, 211] width 30 height 30
type input "25 Jun 2026"
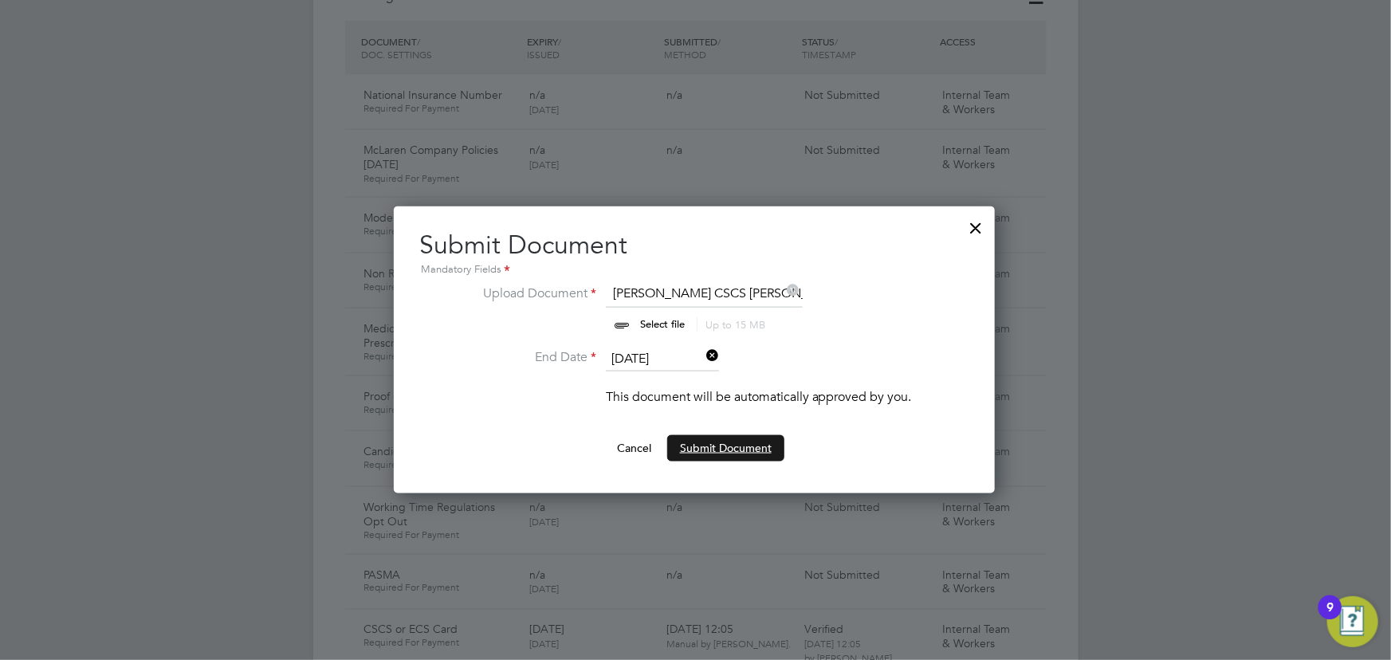
click at [743, 452] on button "Submit Document" at bounding box center [725, 448] width 117 height 26
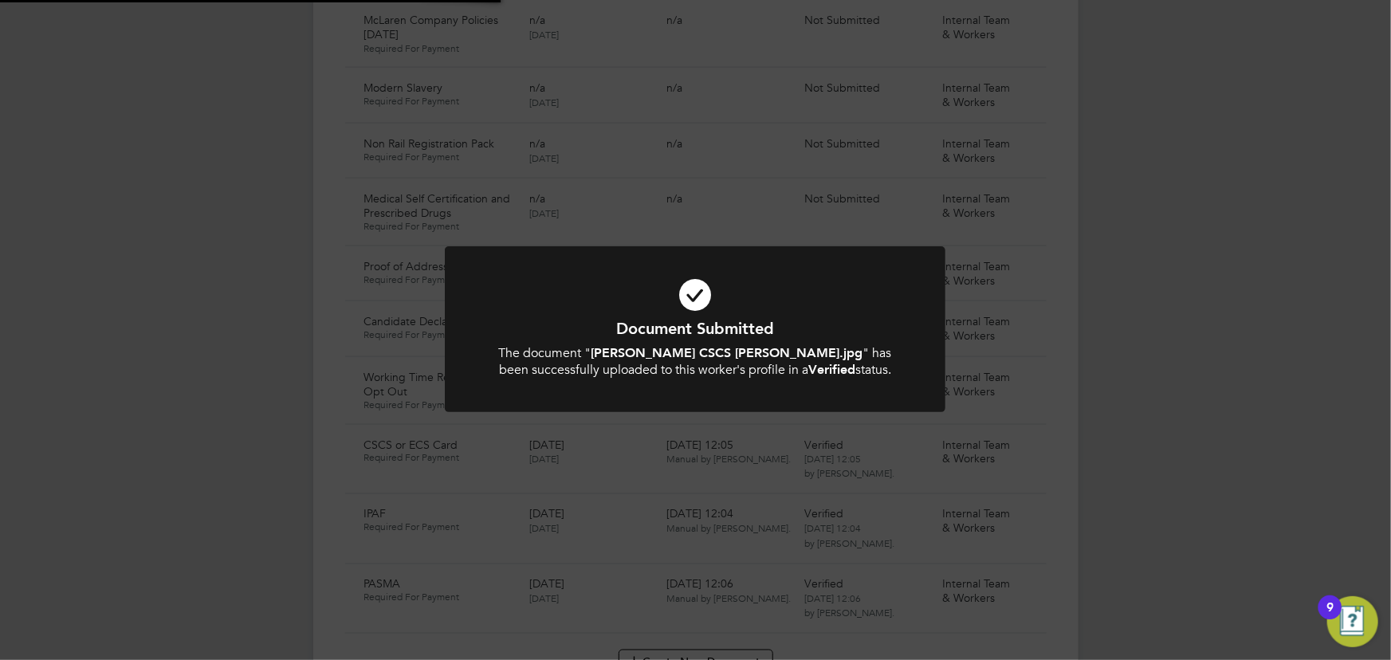
scroll to position [1087, 0]
click at [1186, 412] on div "Document Submitted The document " Michael Edwards CSCS Pasma.jpg " has been suc…" at bounding box center [695, 330] width 1391 height 660
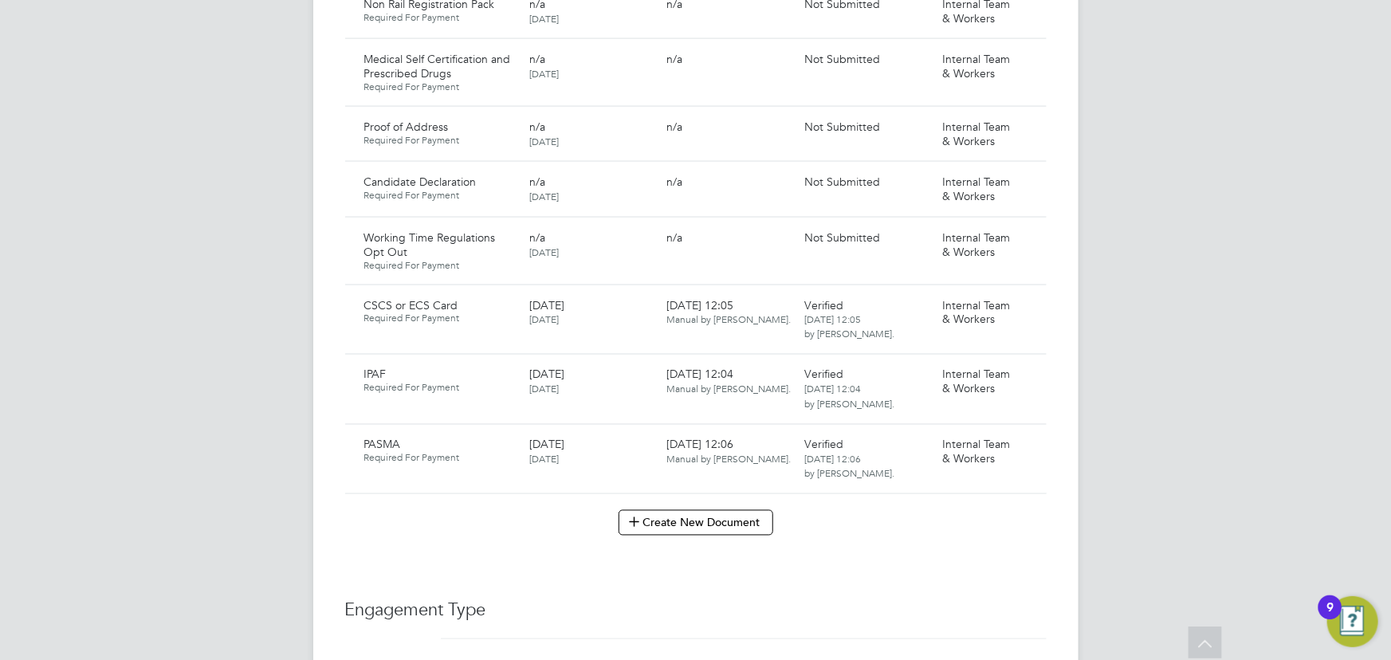
scroll to position [1304, 0]
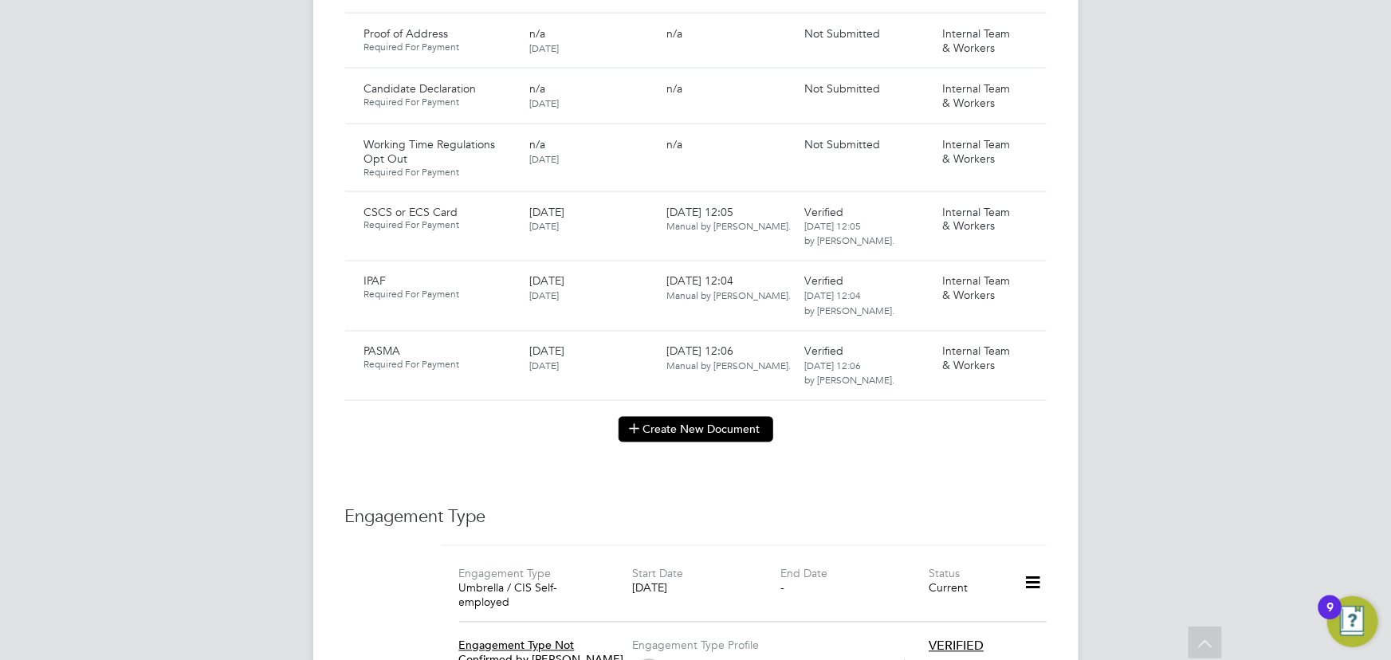
click at [737, 417] on button "Create New Document" at bounding box center [696, 430] width 155 height 26
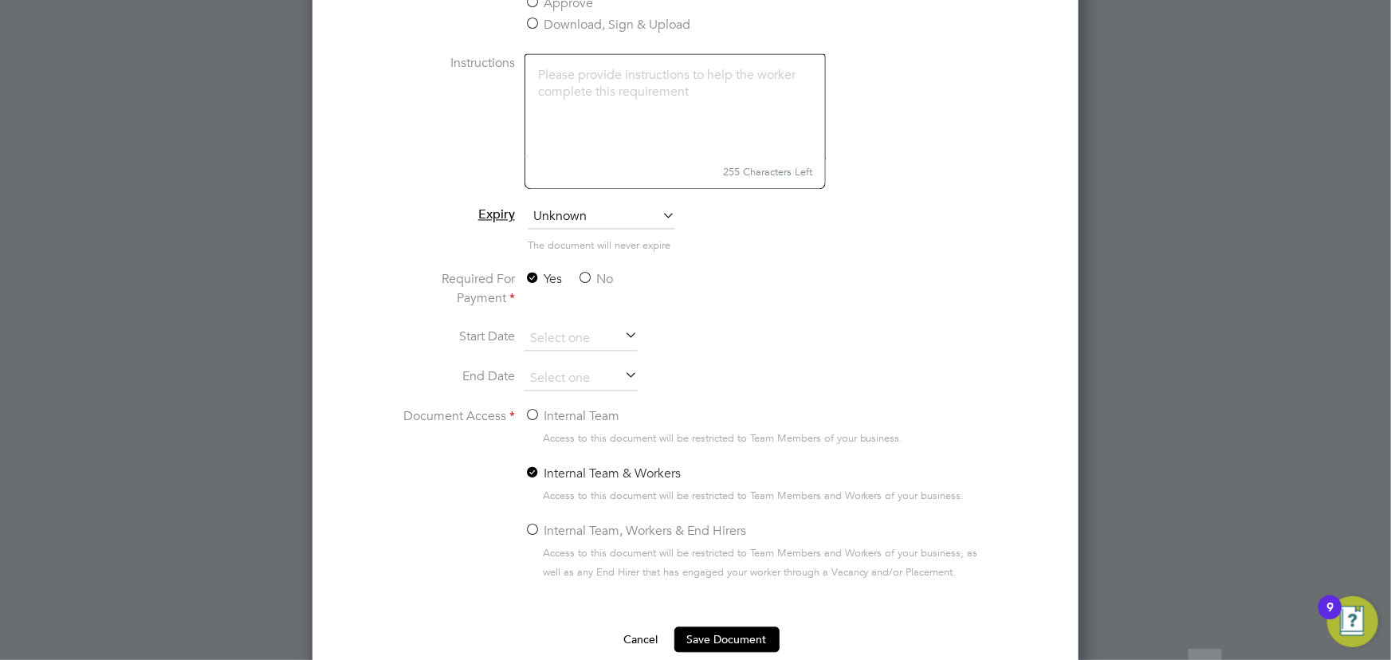
scroll to position [1522, 0]
type input "key information document Tillot Renewables 28.08.25"
click at [596, 279] on label "No" at bounding box center [595, 274] width 36 height 19
click at [0, 0] on input "No" at bounding box center [0, 0] width 0 height 0
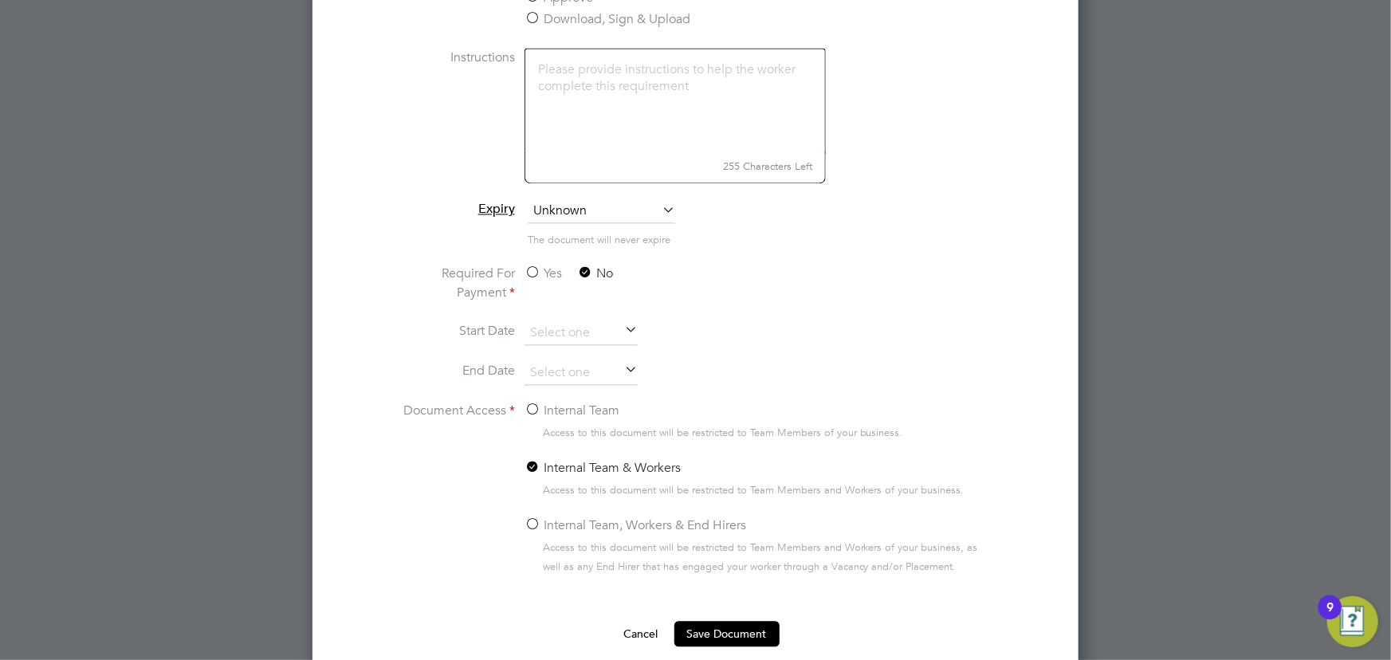
click at [564, 410] on label "Internal Team" at bounding box center [572, 411] width 95 height 19
click at [0, 0] on input "Internal Team" at bounding box center [0, 0] width 0 height 0
drag, startPoint x: 725, startPoint y: 635, endPoint x: 814, endPoint y: 617, distance: 91.2
click at [726, 635] on button "Save Document" at bounding box center [726, 635] width 105 height 26
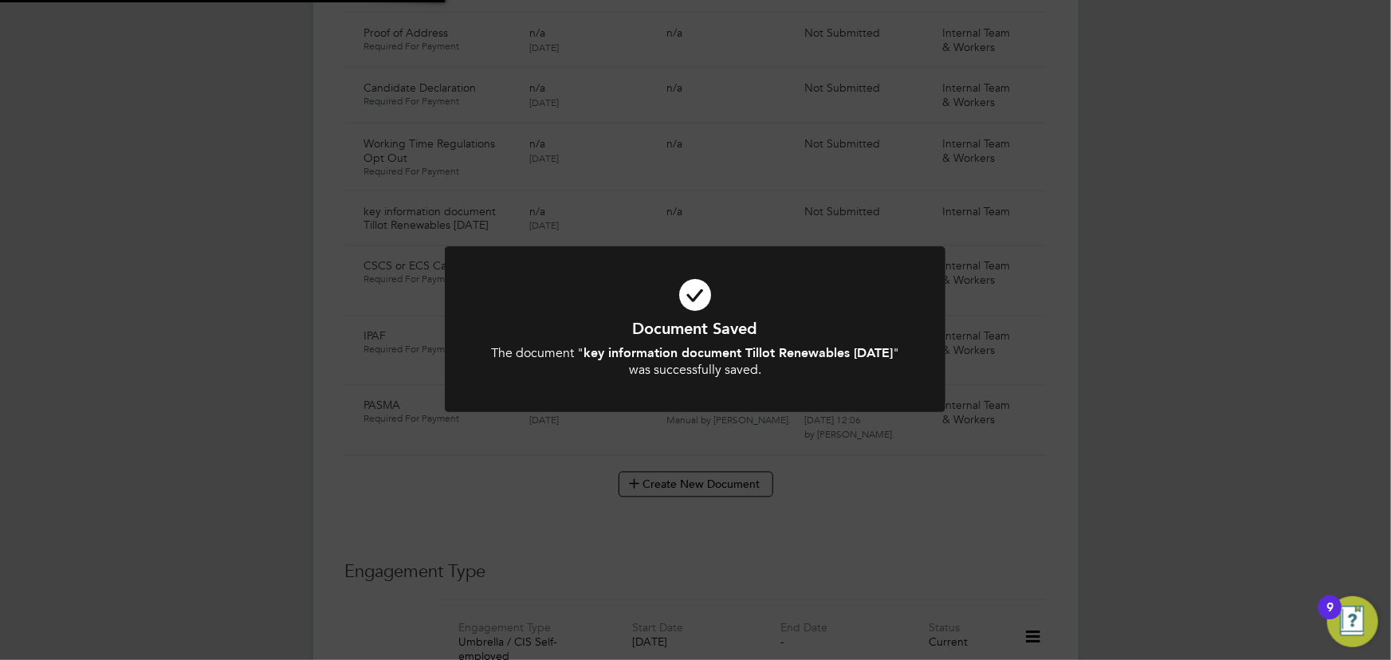
click at [1237, 509] on div "Document Saved The document " key information document Tillot Renewables 28.08.…" at bounding box center [695, 330] width 1391 height 660
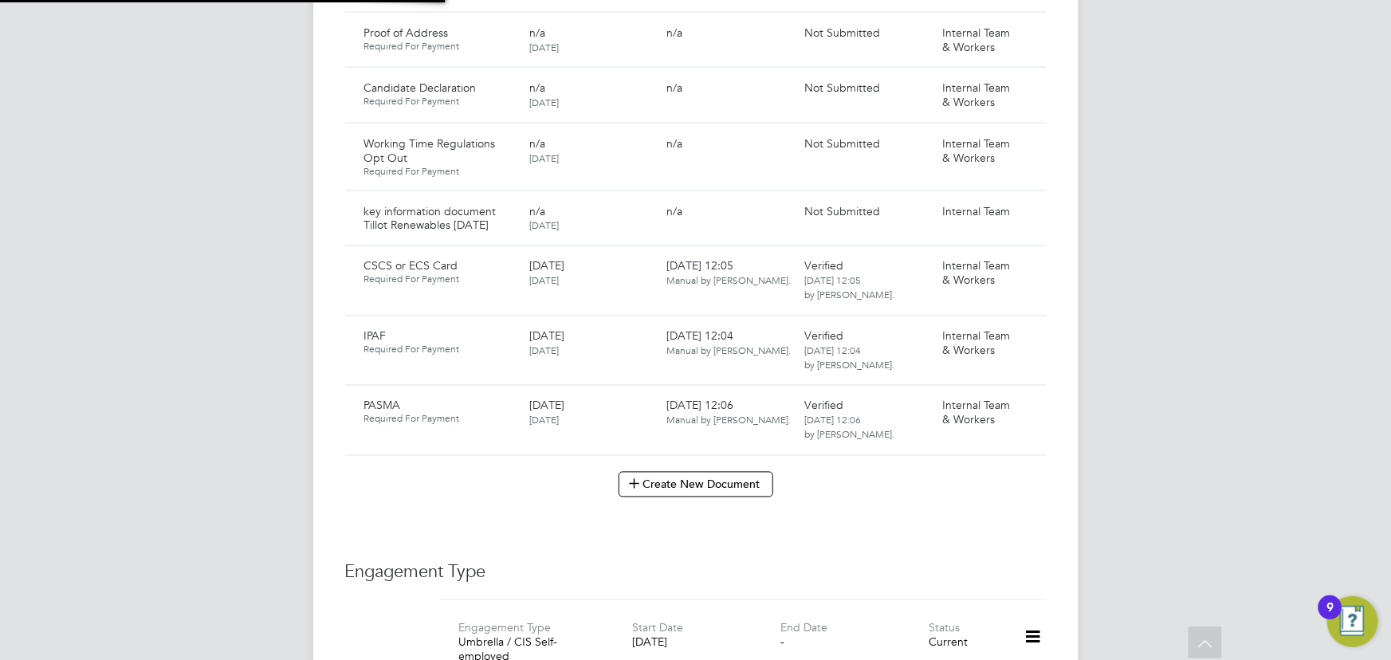
scroll to position [1304, 0]
click at [1032, 203] on icon at bounding box center [1027, 212] width 16 height 19
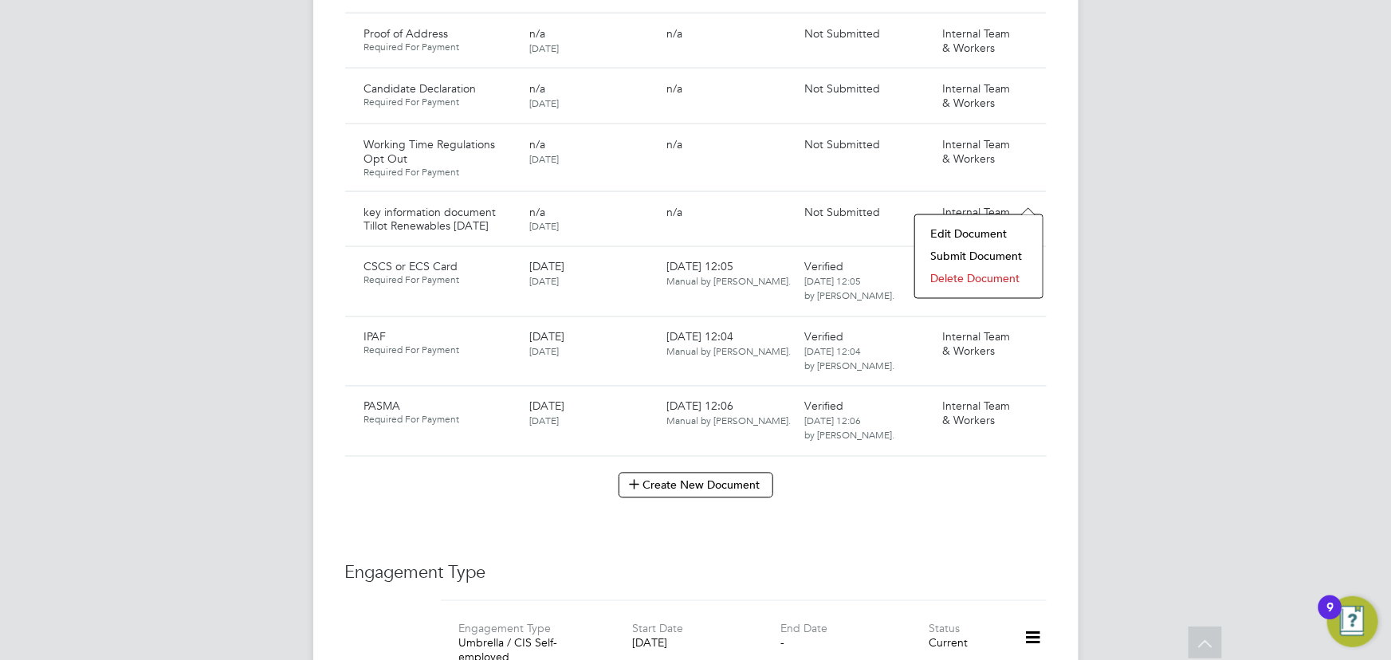
click at [985, 246] on li "Submit Document" at bounding box center [979, 257] width 112 height 22
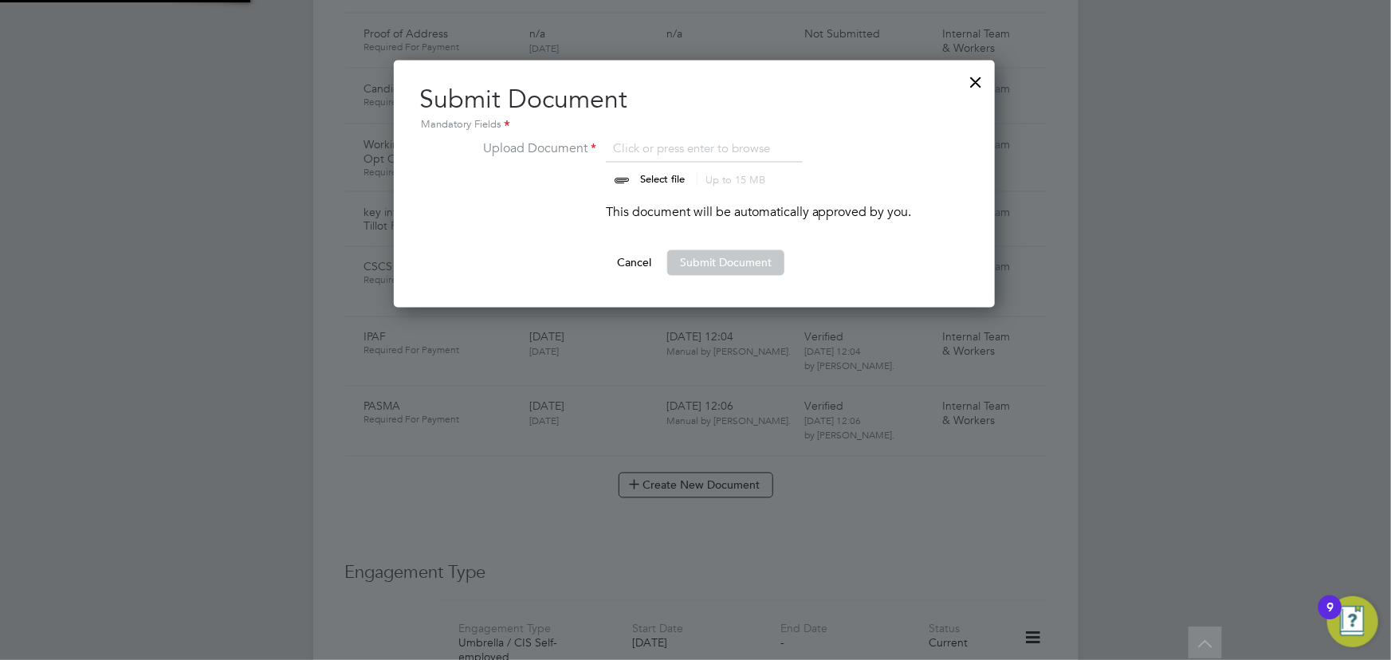
scroll to position [0, 0]
click at [652, 175] on input "file" at bounding box center [677, 163] width 250 height 48
type input "C:\fakepath\Key Information Document (Self Employed-CIS) 3 Michael Edwards Till…"
click at [774, 266] on button "Submit Document" at bounding box center [725, 263] width 117 height 26
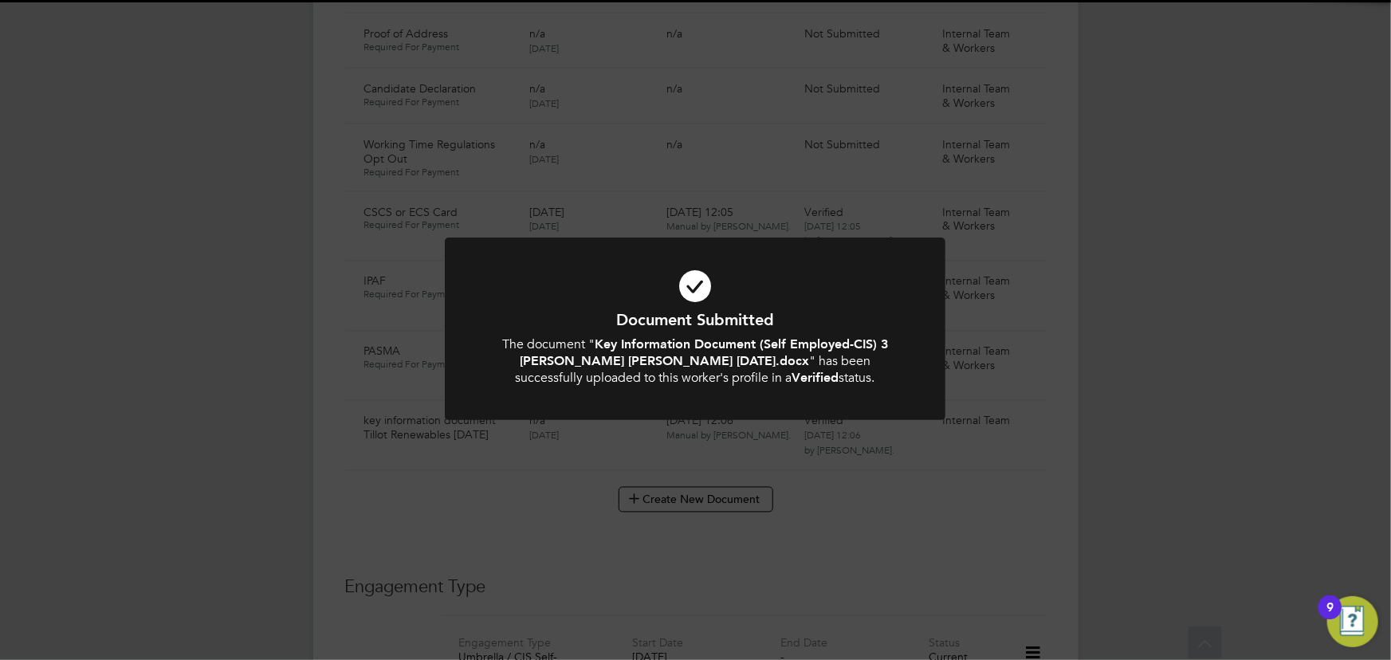
click at [1205, 297] on div "Document Submitted The document " Key Information Document (Self Employed-CIS) …" at bounding box center [695, 330] width 1391 height 660
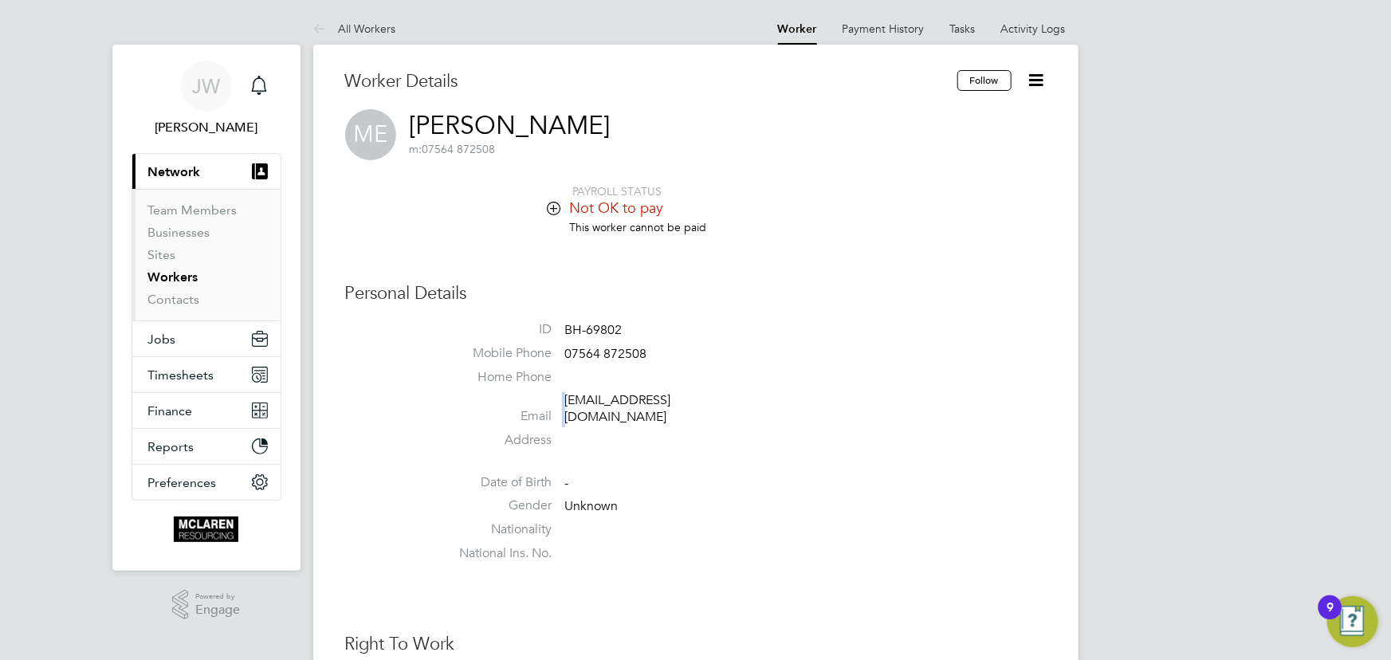
drag, startPoint x: 557, startPoint y: 406, endPoint x: 702, endPoint y: 392, distance: 145.7
click at [707, 392] on li "Email mike315975@gmail.com" at bounding box center [744, 411] width 606 height 39
click at [729, 403] on li "Email mike315975@gmail.com" at bounding box center [744, 411] width 606 height 39
drag, startPoint x: 564, startPoint y: 402, endPoint x: 710, endPoint y: 395, distance: 145.3
click at [710, 395] on li "Email mike315975@gmail.com" at bounding box center [744, 411] width 606 height 39
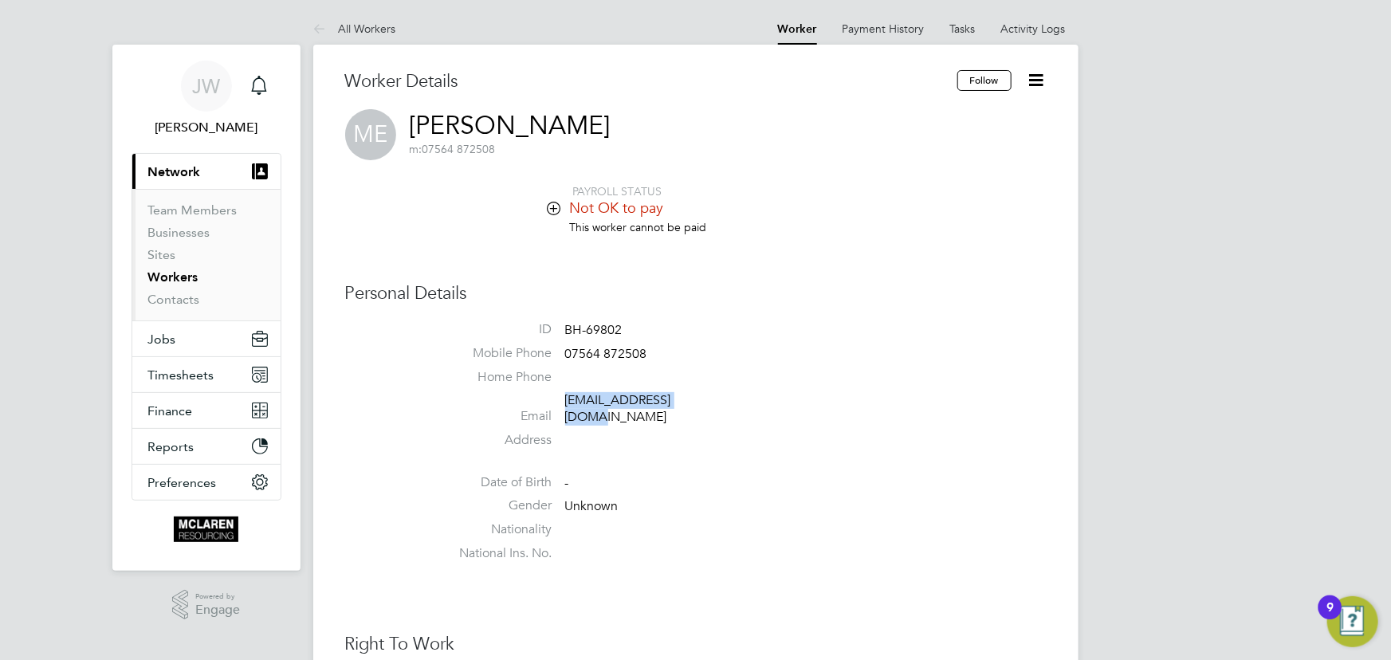
copy link "mike315975@gmail.com"
drag, startPoint x: 564, startPoint y: 351, endPoint x: 661, endPoint y: 354, distance: 97.3
click at [661, 354] on li "Mobile Phone 07564 872508" at bounding box center [744, 357] width 606 height 24
copy span "07564 872508"
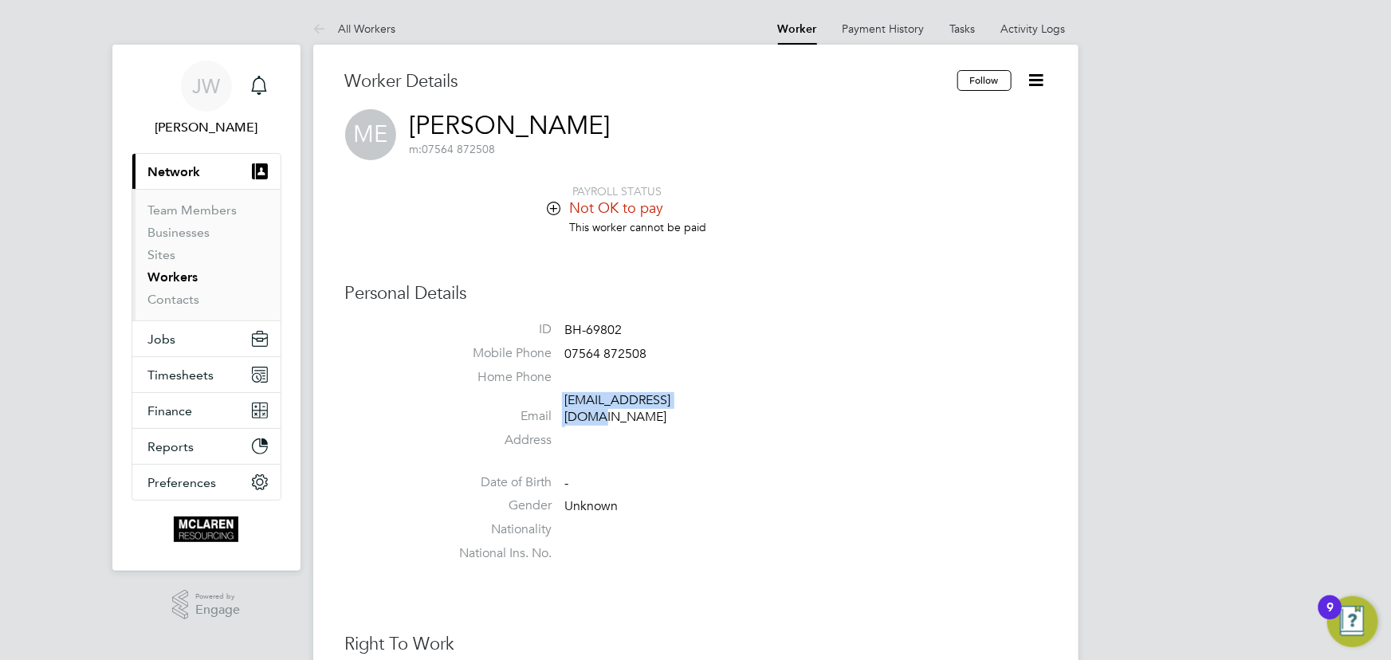
drag, startPoint x: 556, startPoint y: 402, endPoint x: 747, endPoint y: 403, distance: 190.6
click at [747, 403] on li "Email mike315975@gmail.com" at bounding box center [744, 411] width 606 height 39
copy li "mike315975@gmail.com"
click at [1026, 28] on link "Activity Logs" at bounding box center [1033, 29] width 65 height 14
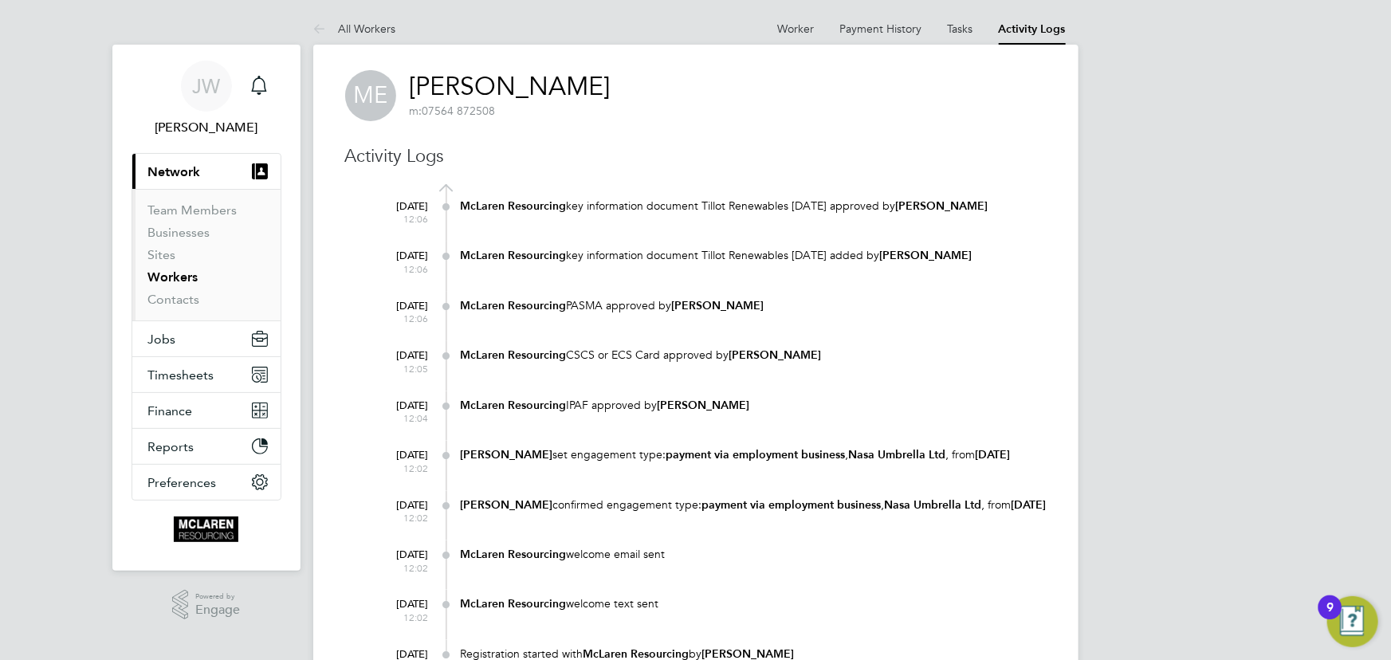
drag, startPoint x: 799, startPoint y: 31, endPoint x: 741, endPoint y: 0, distance: 66.0
click at [799, 30] on link "Worker" at bounding box center [796, 29] width 37 height 14
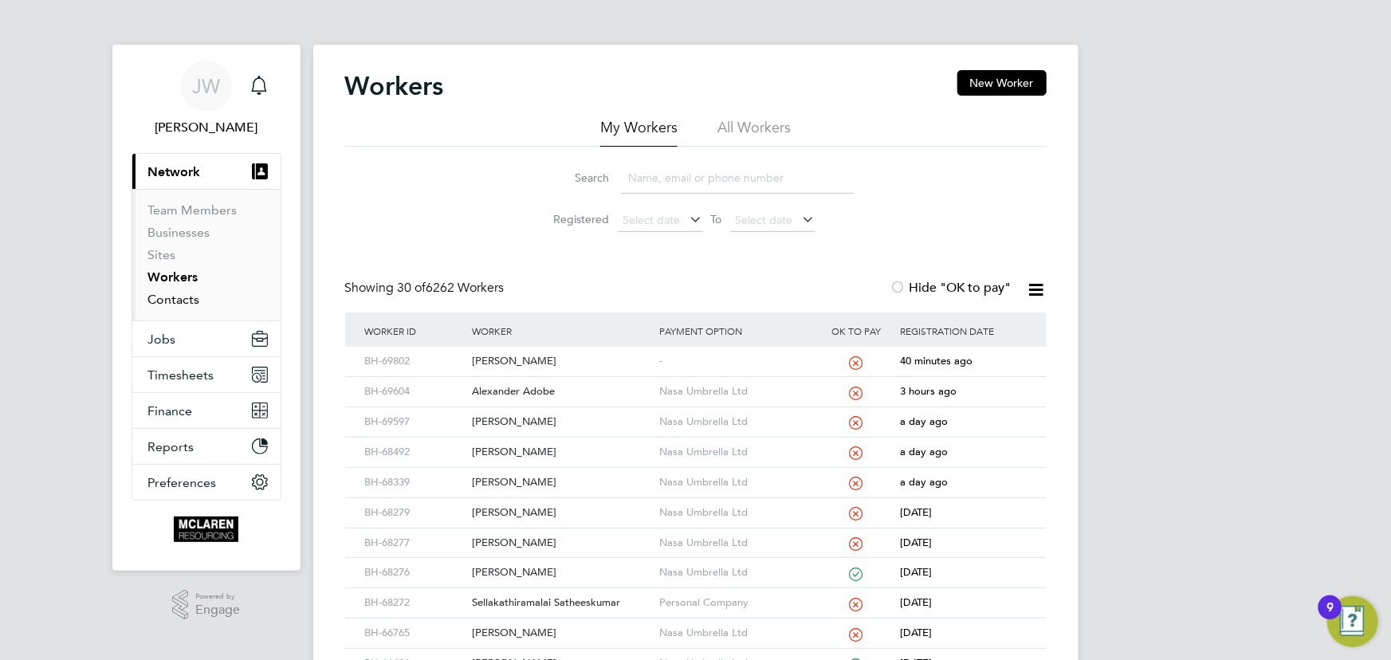
click at [169, 297] on link "Contacts" at bounding box center [174, 299] width 52 height 15
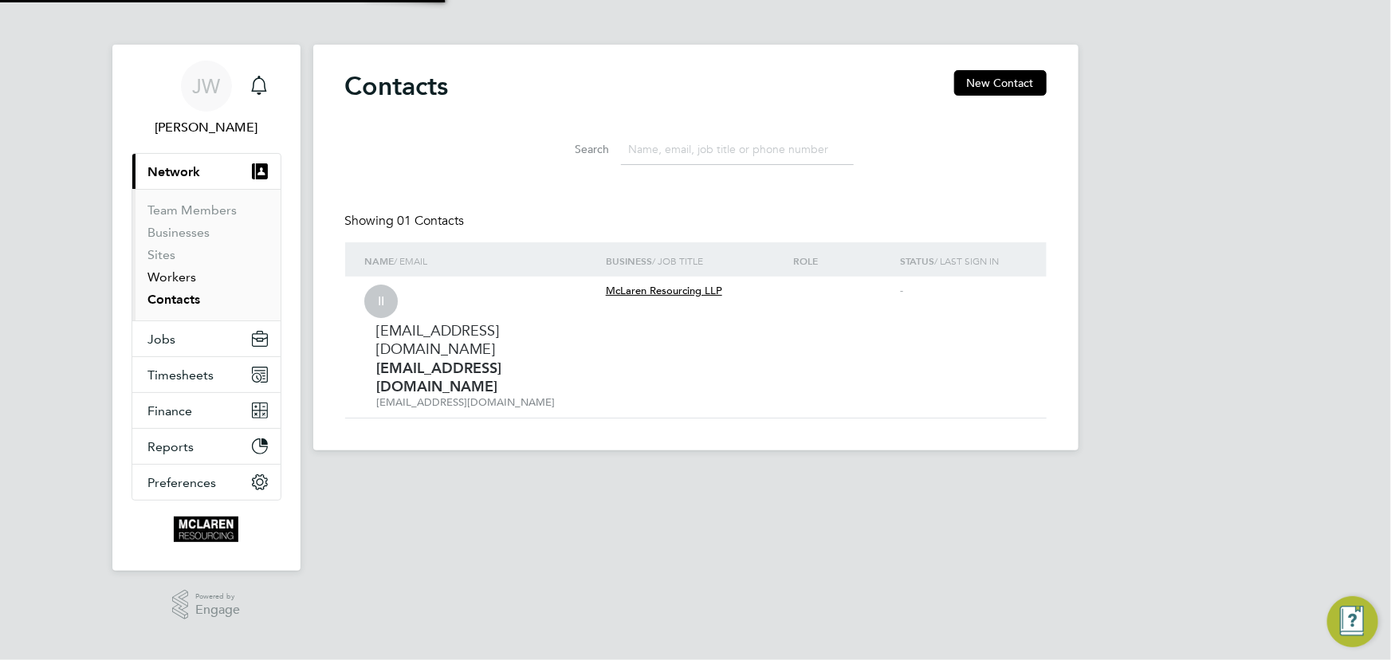
click at [173, 279] on link "Workers" at bounding box center [172, 276] width 49 height 15
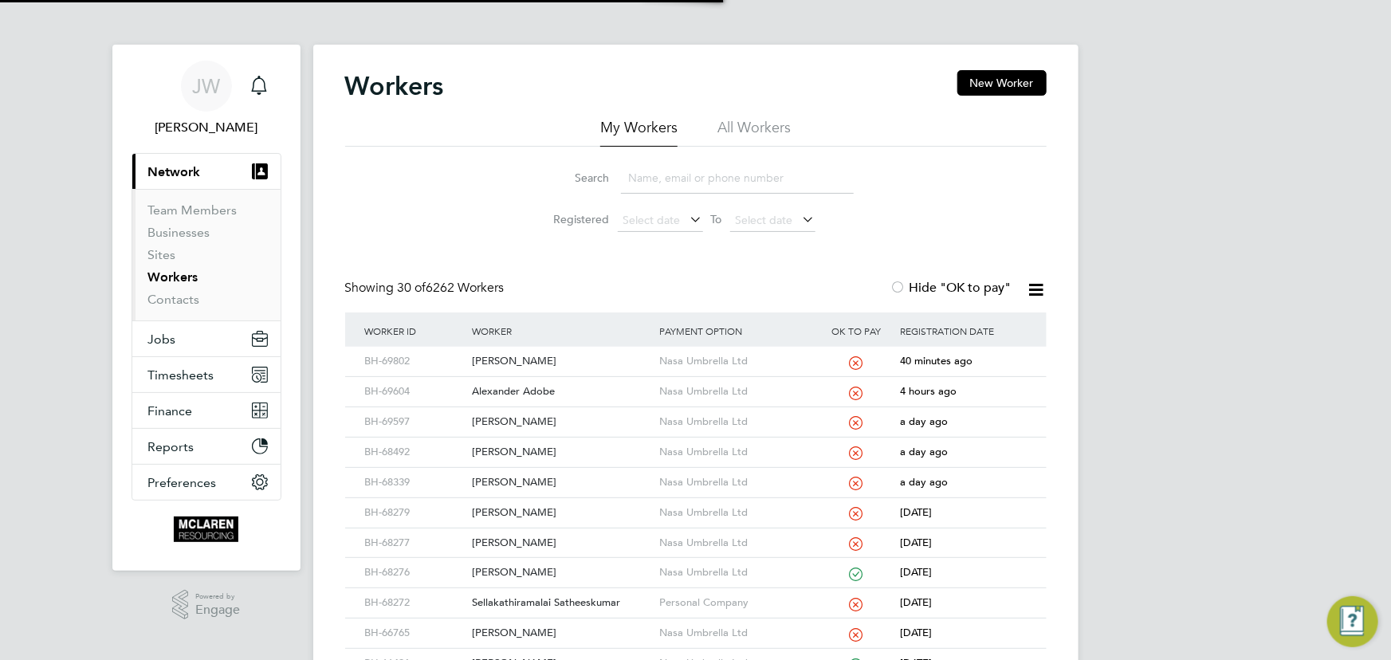
click at [662, 182] on input at bounding box center [737, 178] width 233 height 31
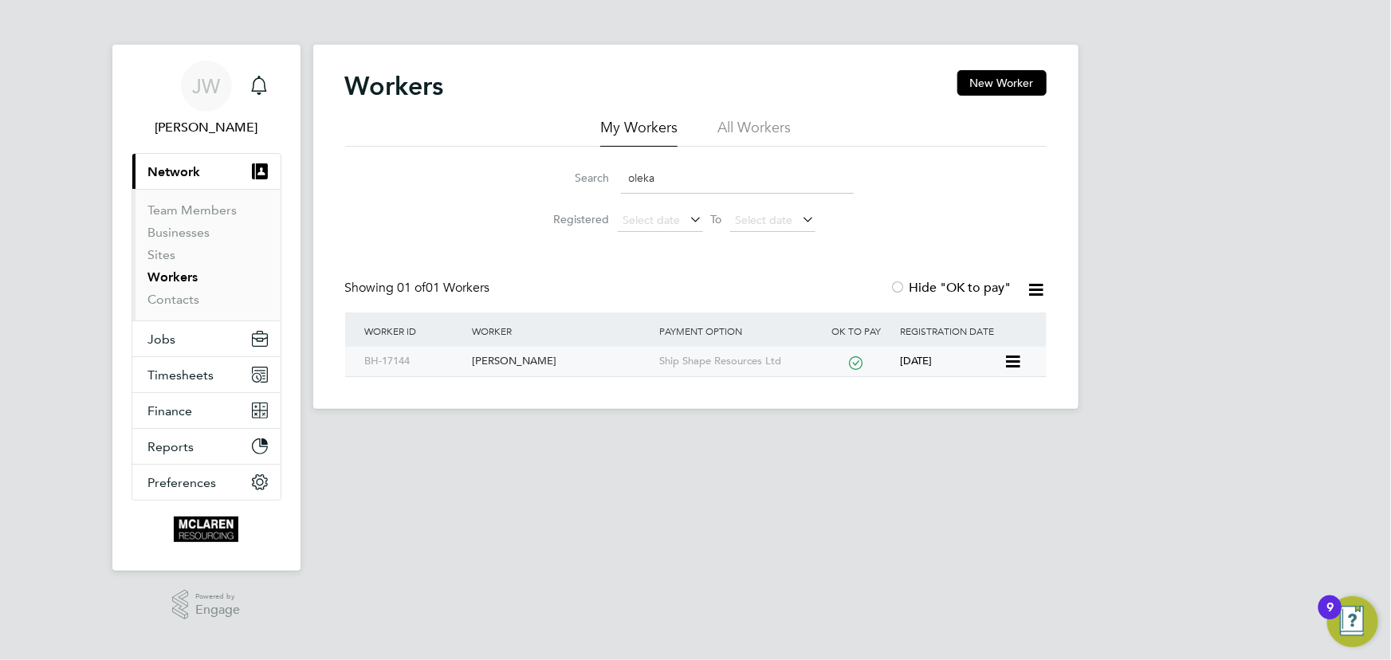
type input "oleka"
click at [557, 356] on div "[PERSON_NAME]" at bounding box center [561, 361] width 187 height 29
click at [185, 301] on link "Contacts" at bounding box center [174, 299] width 52 height 15
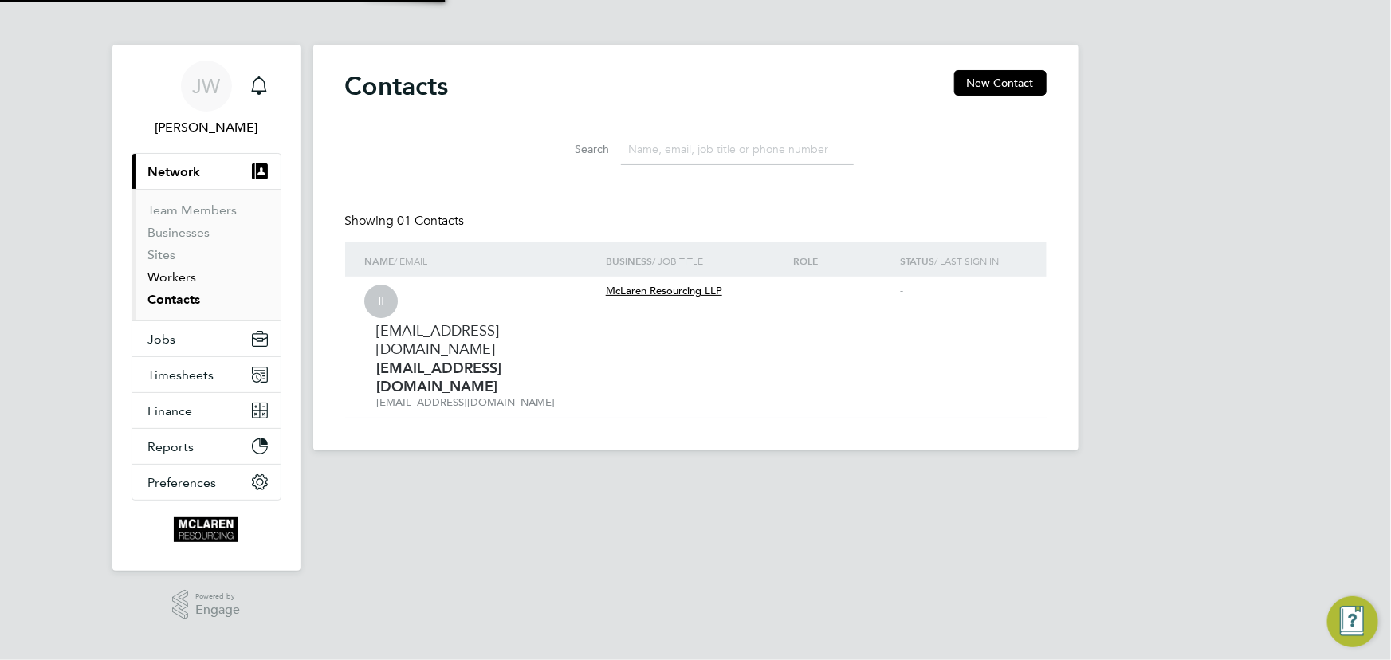
click at [180, 273] on link "Workers" at bounding box center [172, 276] width 49 height 15
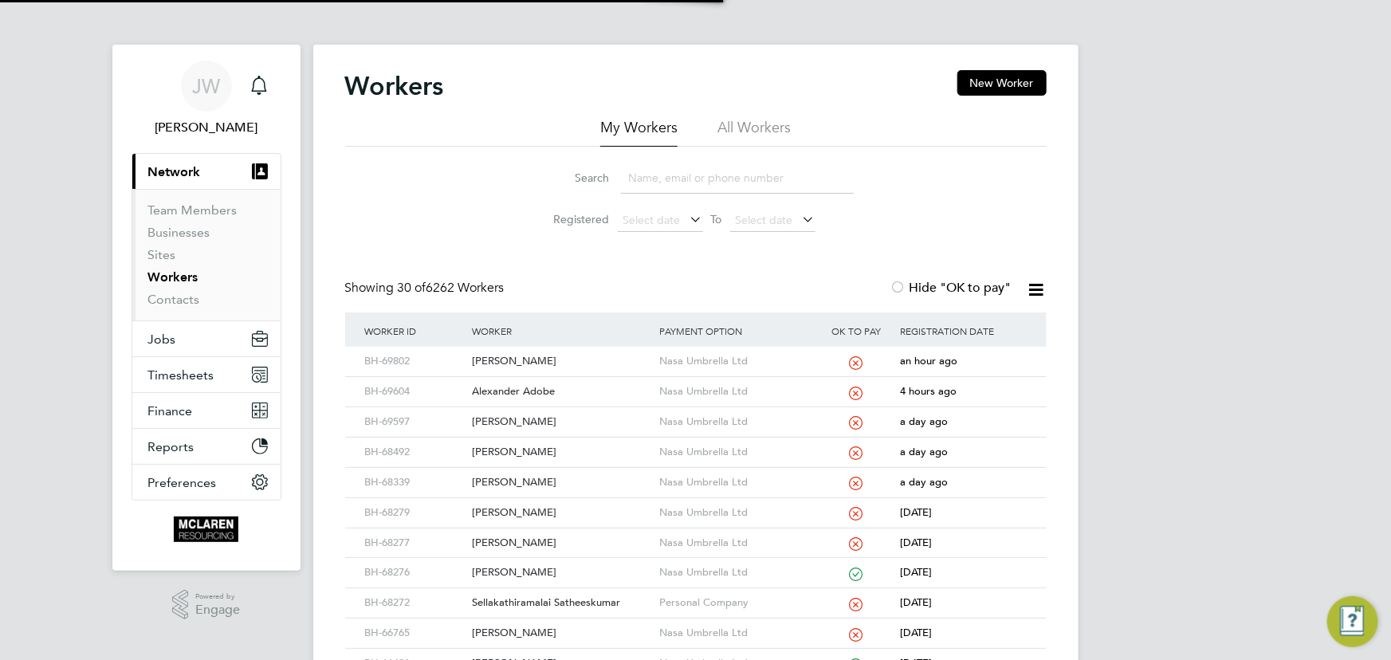
click at [651, 183] on input at bounding box center [737, 178] width 233 height 31
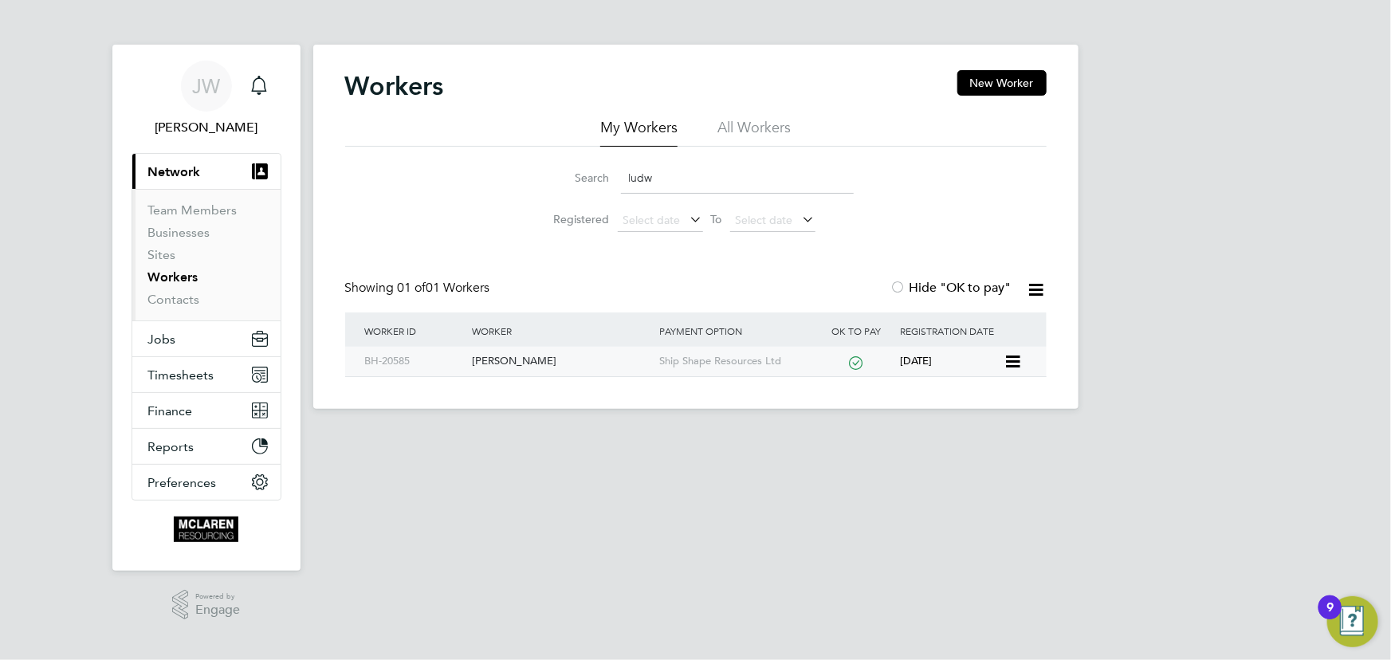
type input "ludw"
click at [544, 356] on div "Ludwig Peter Sonne" at bounding box center [561, 361] width 187 height 29
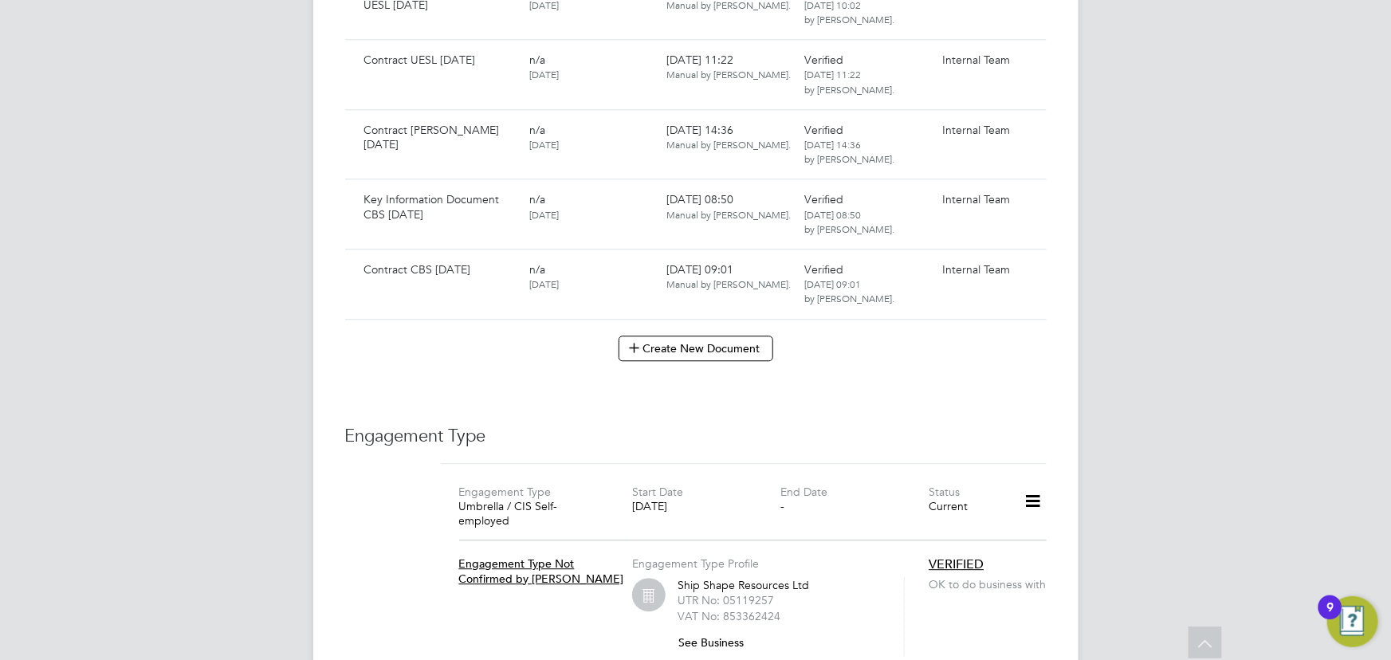
scroll to position [5145, 0]
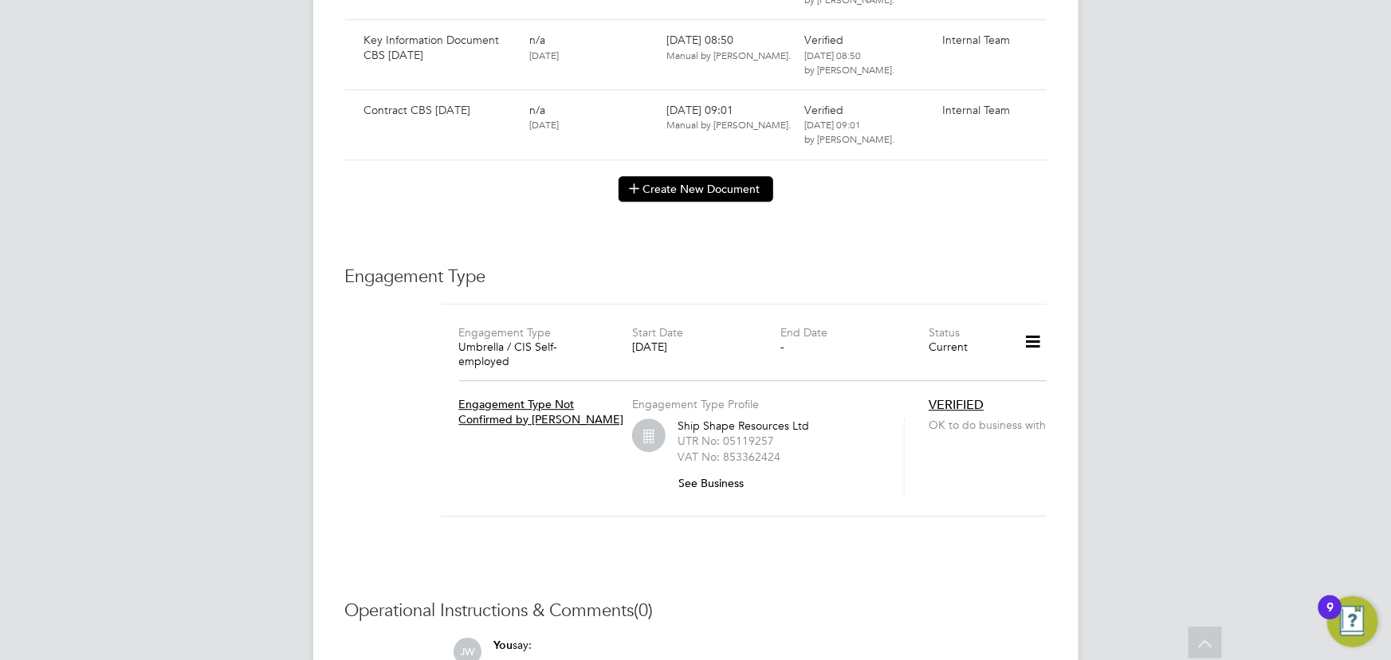
click at [674, 176] on button "Create New Document" at bounding box center [696, 189] width 155 height 26
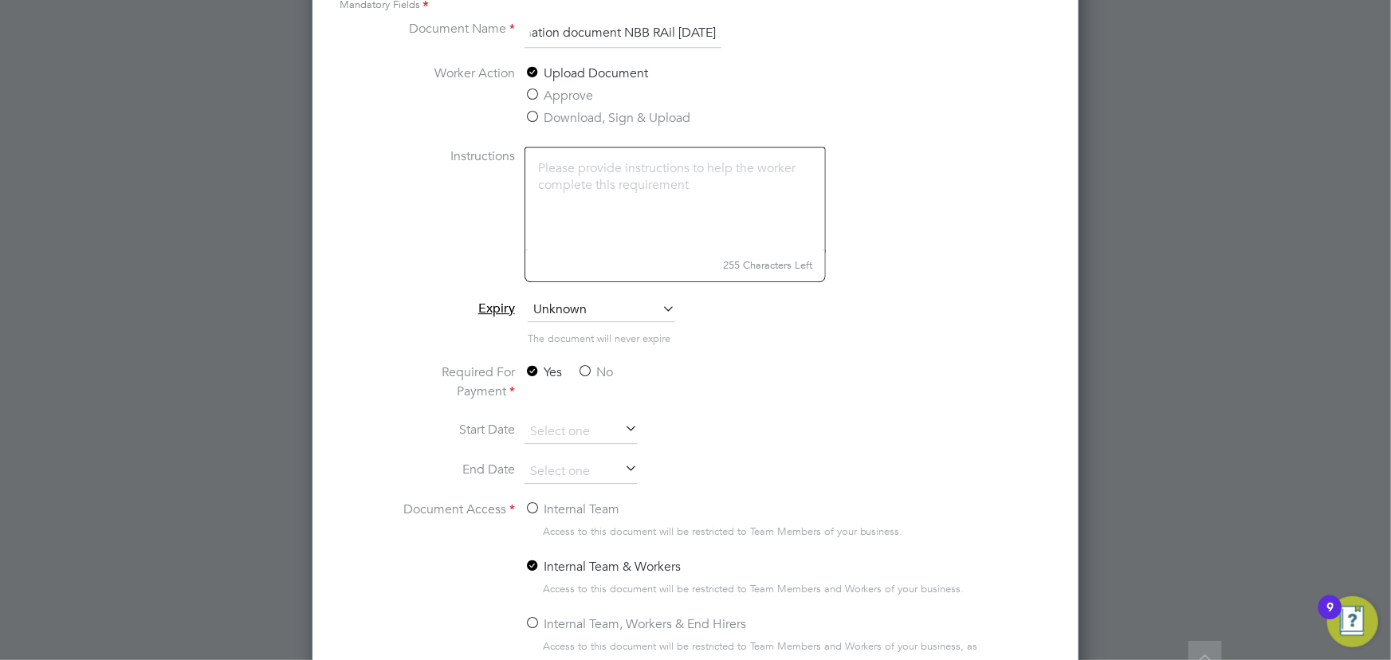
scroll to position [5380, 0]
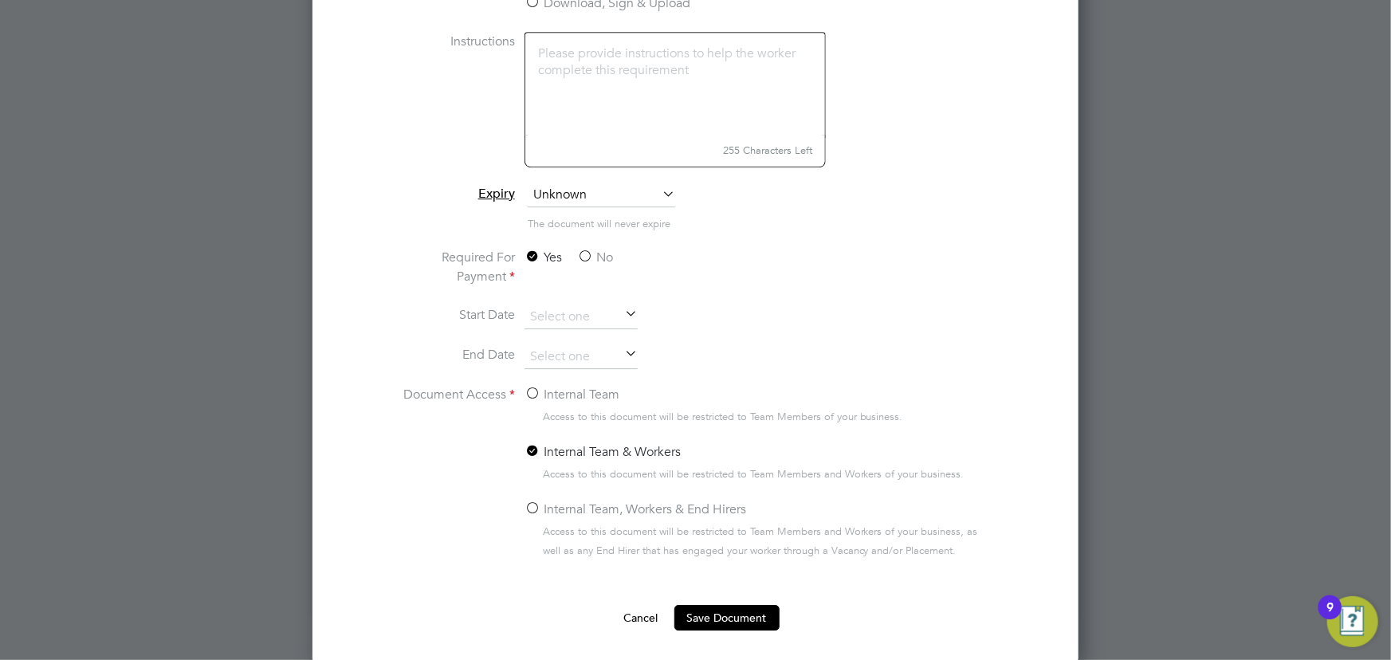
type input "Key information document NBB RAil [DATE]"
click at [612, 263] on label "No" at bounding box center [595, 257] width 36 height 19
click at [0, 0] on input "No" at bounding box center [0, 0] width 0 height 0
click at [586, 389] on label "Internal Team" at bounding box center [572, 394] width 95 height 19
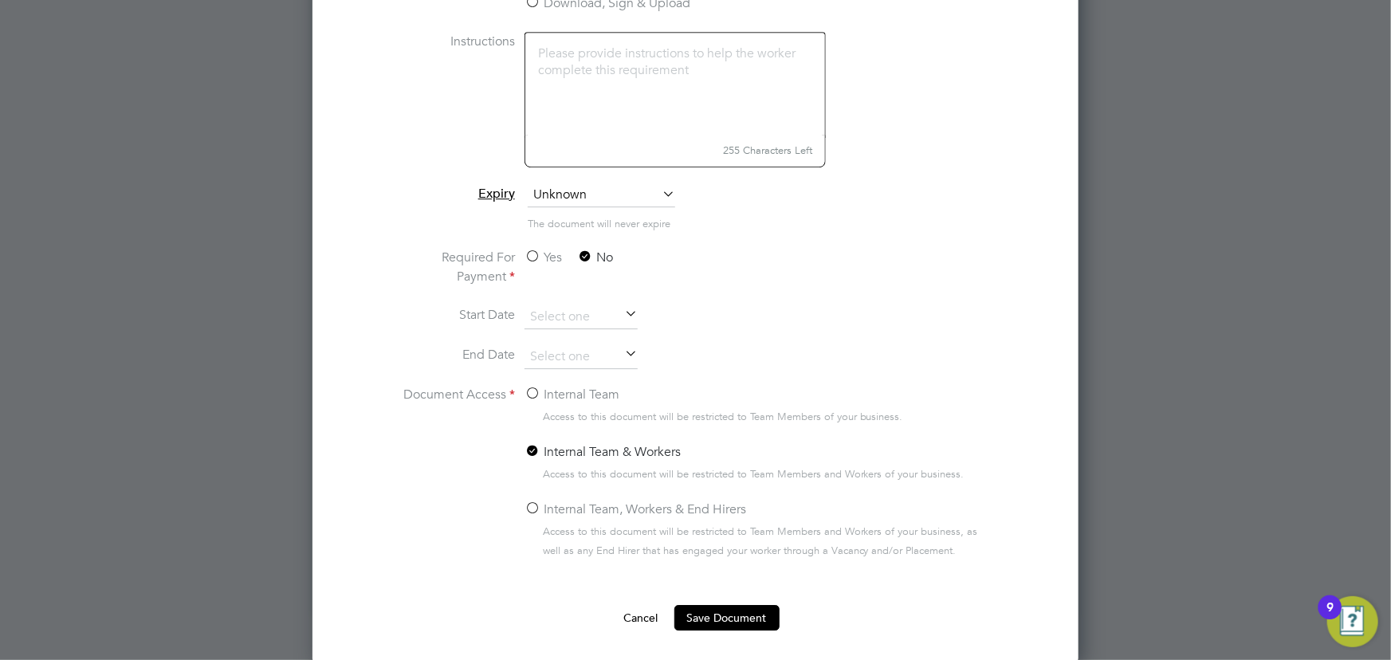
click at [0, 0] on input "Internal Team" at bounding box center [0, 0] width 0 height 0
click at [702, 625] on button "Save Document" at bounding box center [726, 618] width 105 height 26
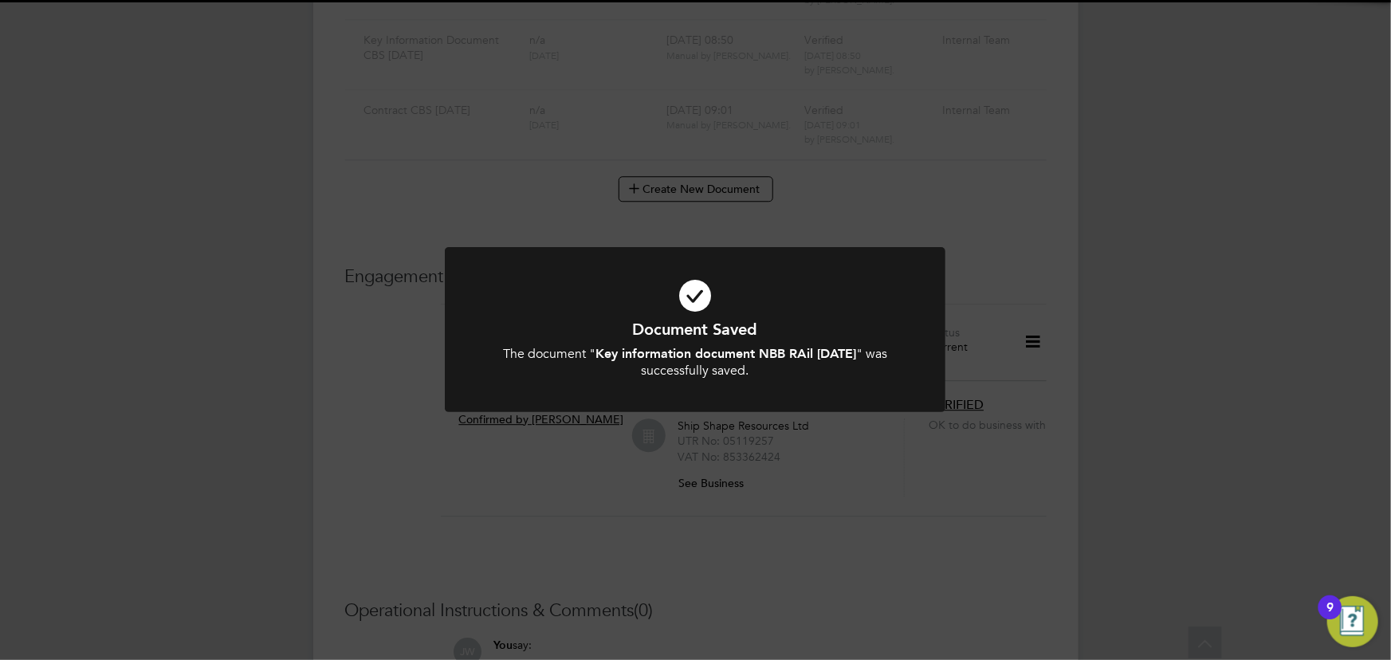
click at [1253, 440] on div "Document Saved The document " Key information document NBB RAil [DATE] " was su…" at bounding box center [695, 330] width 1391 height 660
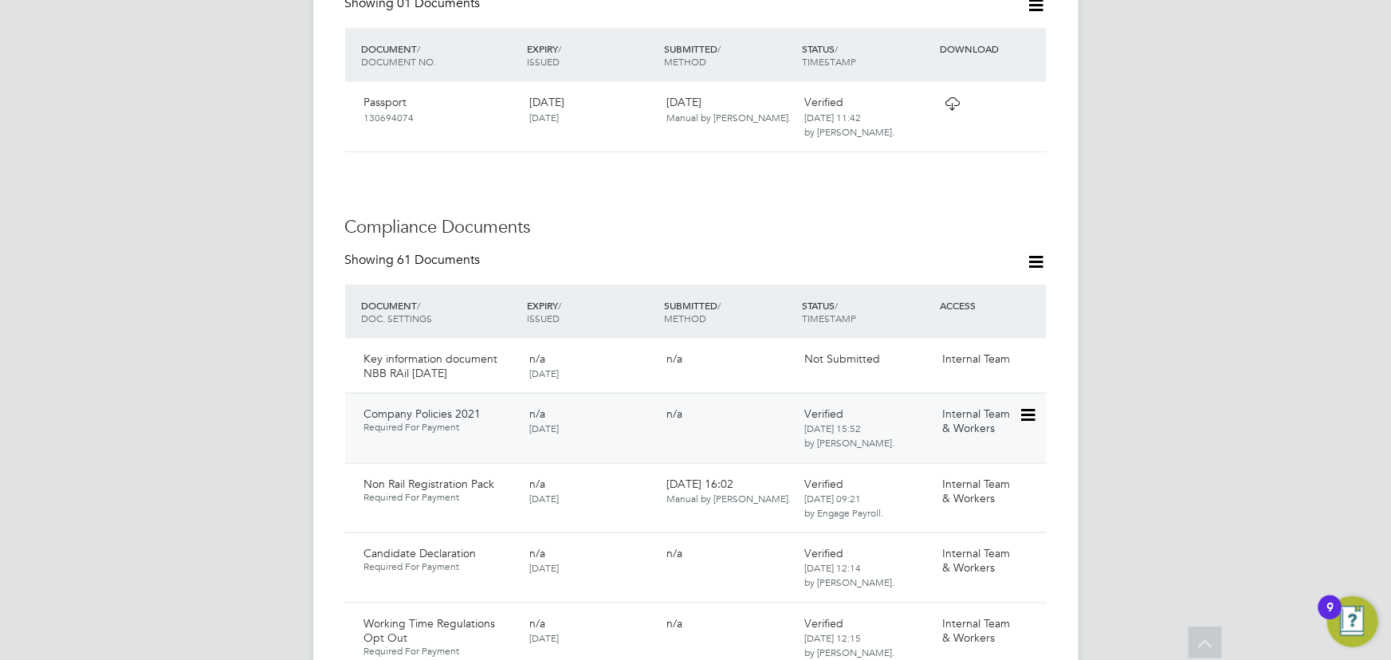
scroll to position [884, 0]
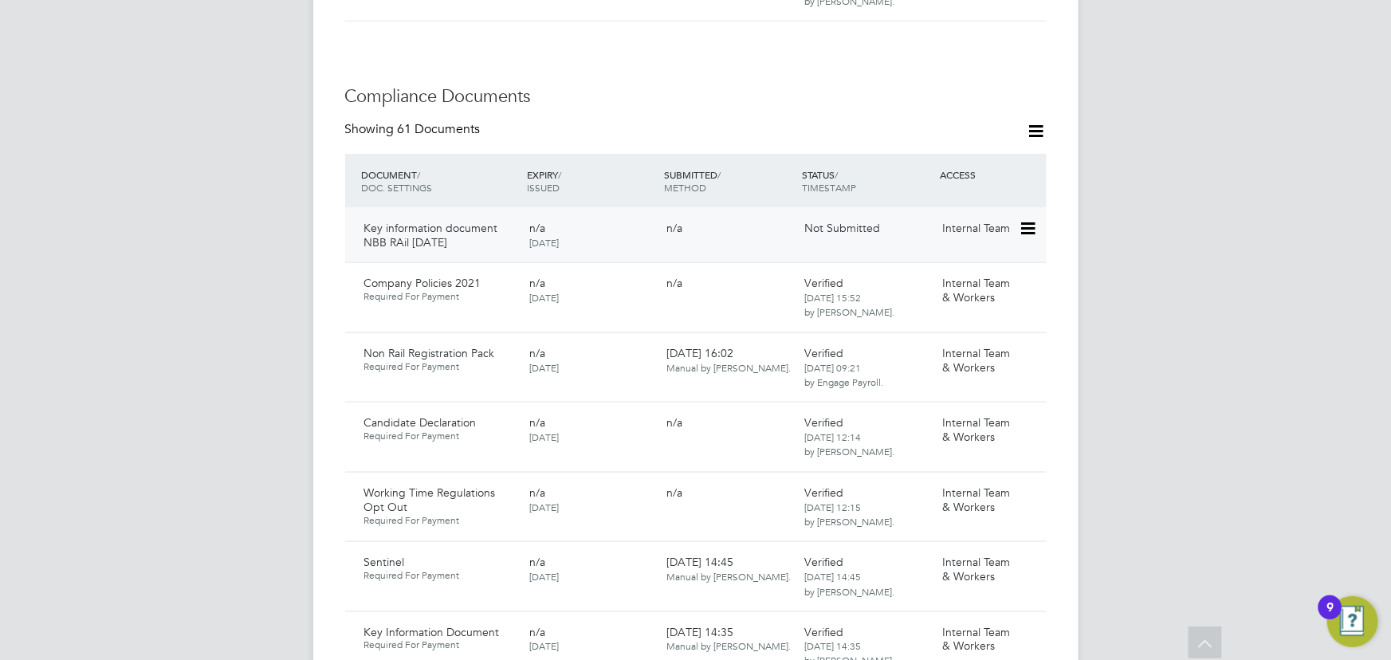
click at [1024, 219] on icon at bounding box center [1027, 228] width 16 height 19
click at [952, 269] on li "Submit Document" at bounding box center [979, 272] width 112 height 22
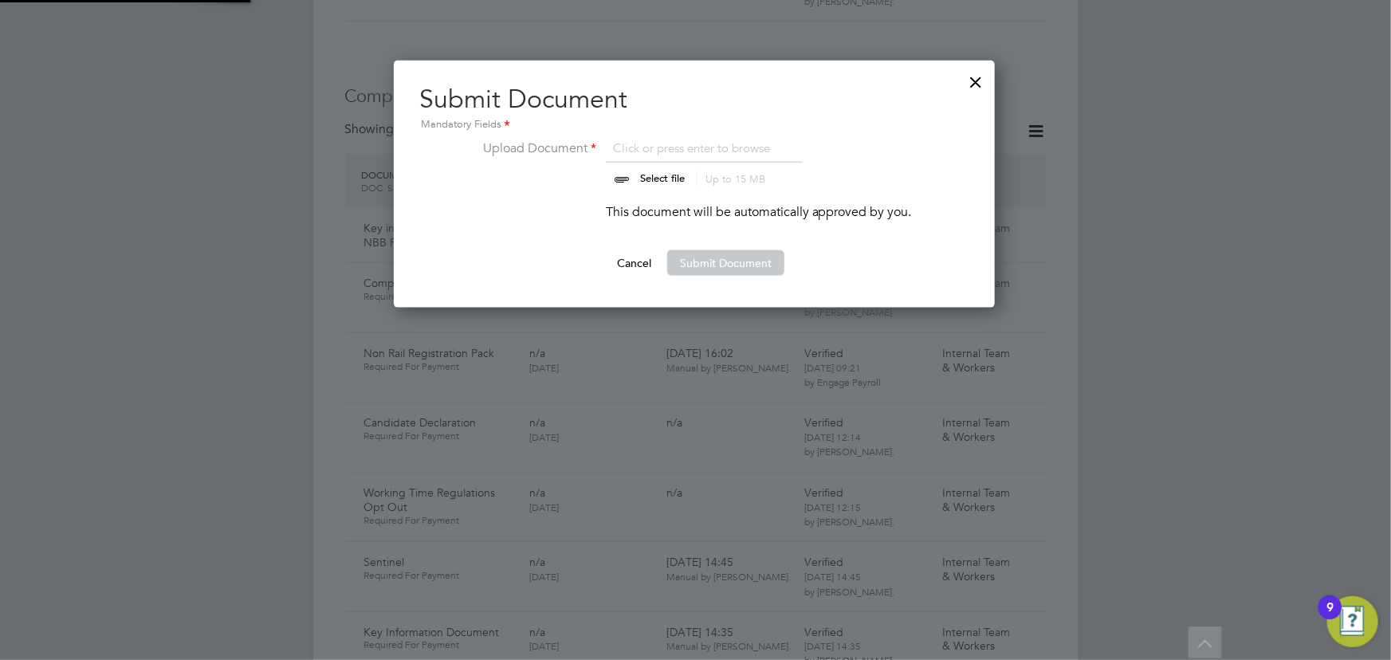
scroll to position [247, 603]
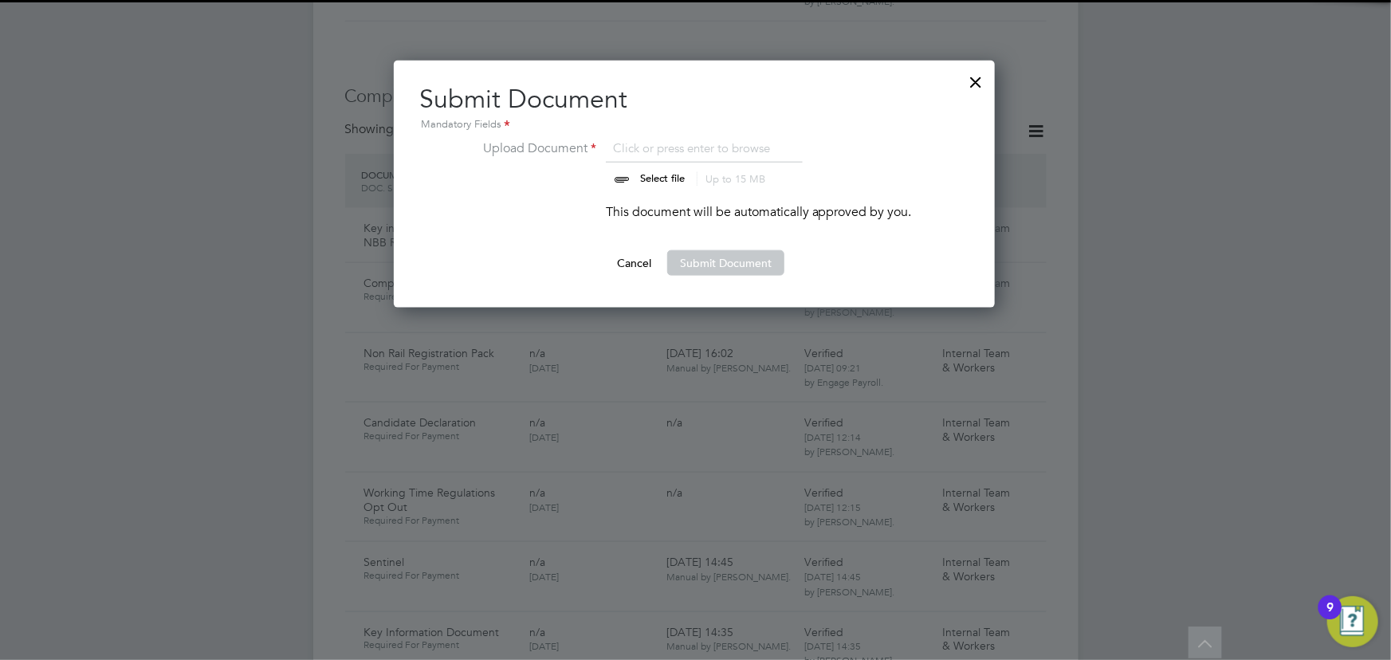
click at [654, 182] on input "file" at bounding box center [677, 163] width 250 height 48
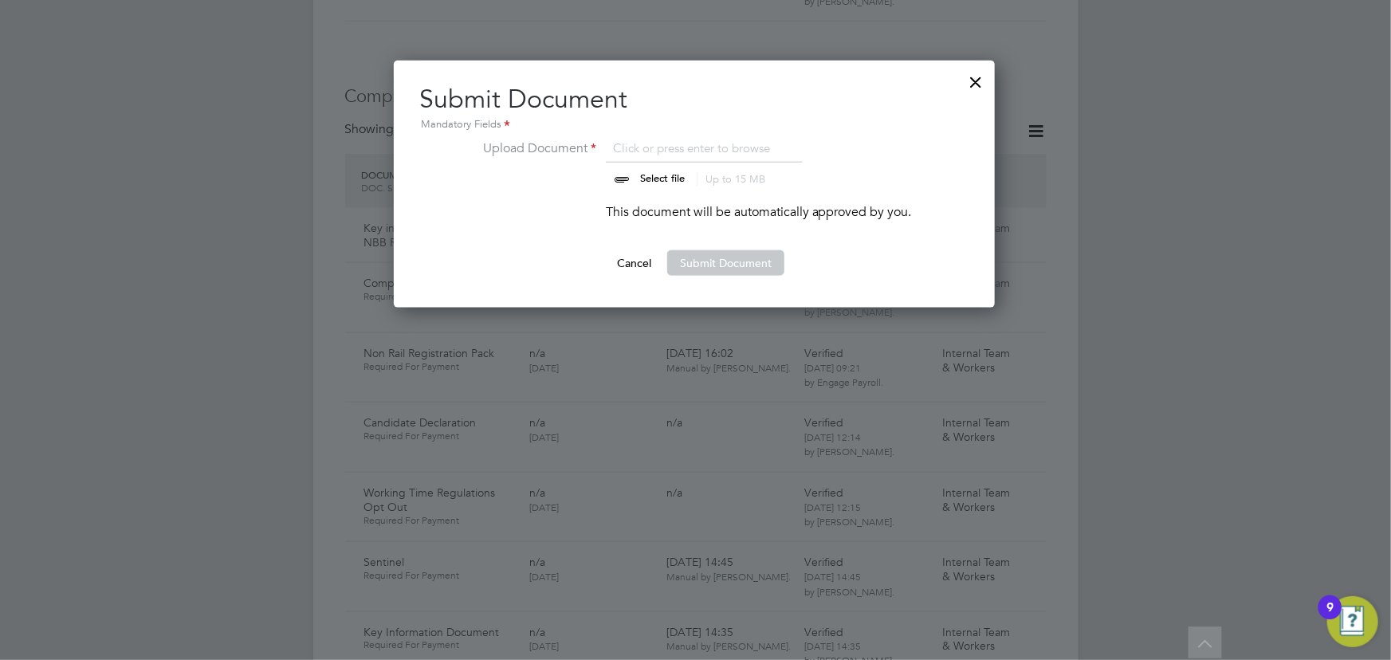
type input "C:\fakepath\Key Information Document (Self Employed-CIS) 3 [PERSON_NAME] NBB Ra…"
click at [703, 272] on button "Submit Document" at bounding box center [725, 263] width 117 height 26
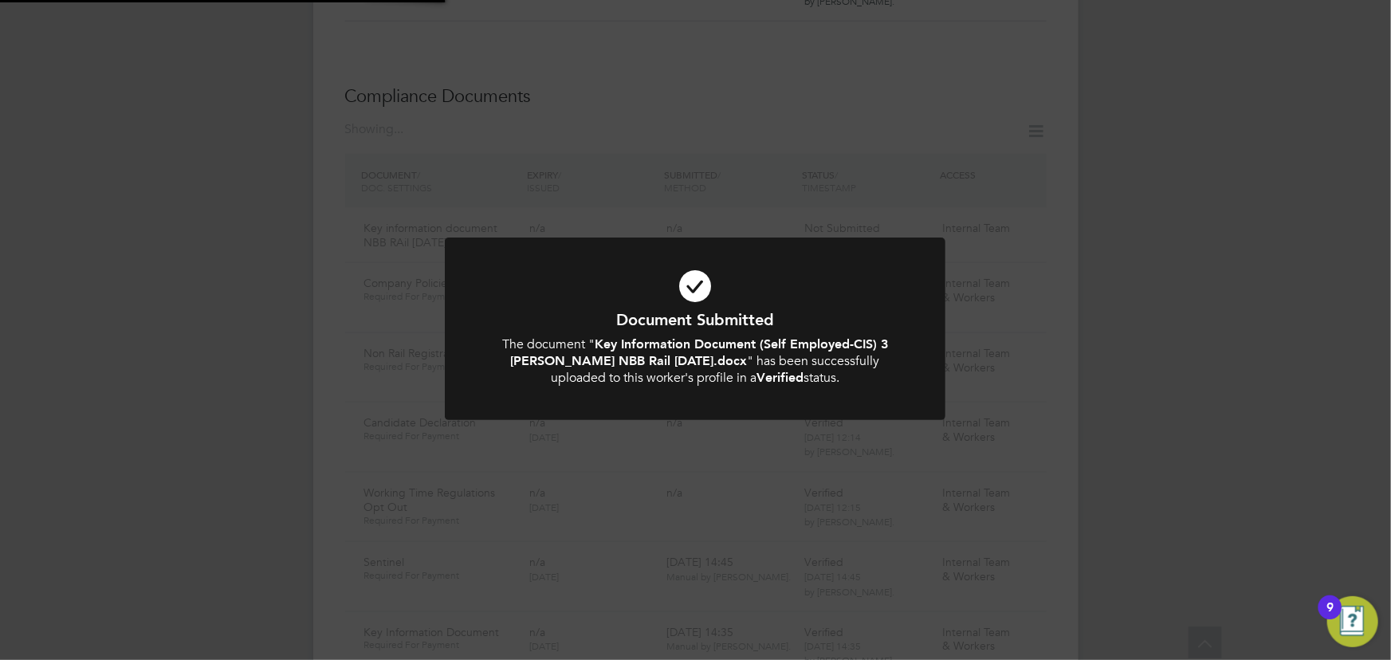
click at [1242, 336] on div "Document Submitted The document " Key Information Document (Self Employed-CIS) …" at bounding box center [695, 330] width 1391 height 660
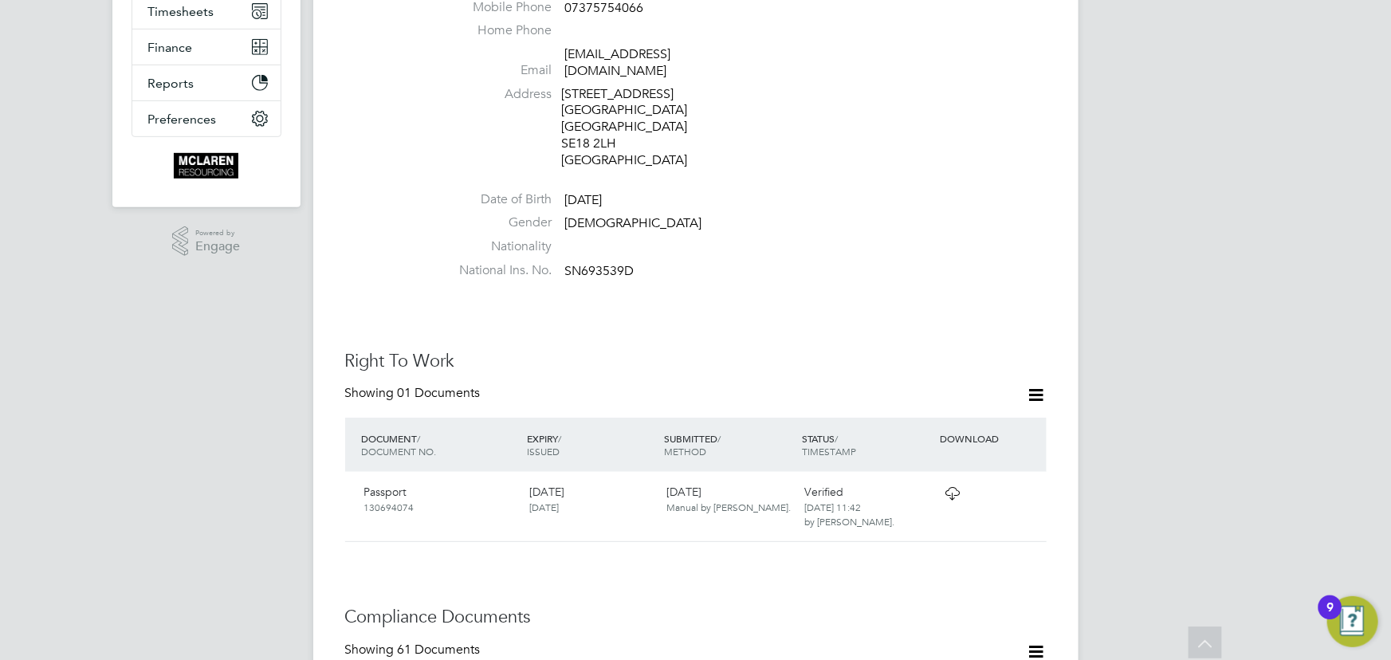
scroll to position [159, 0]
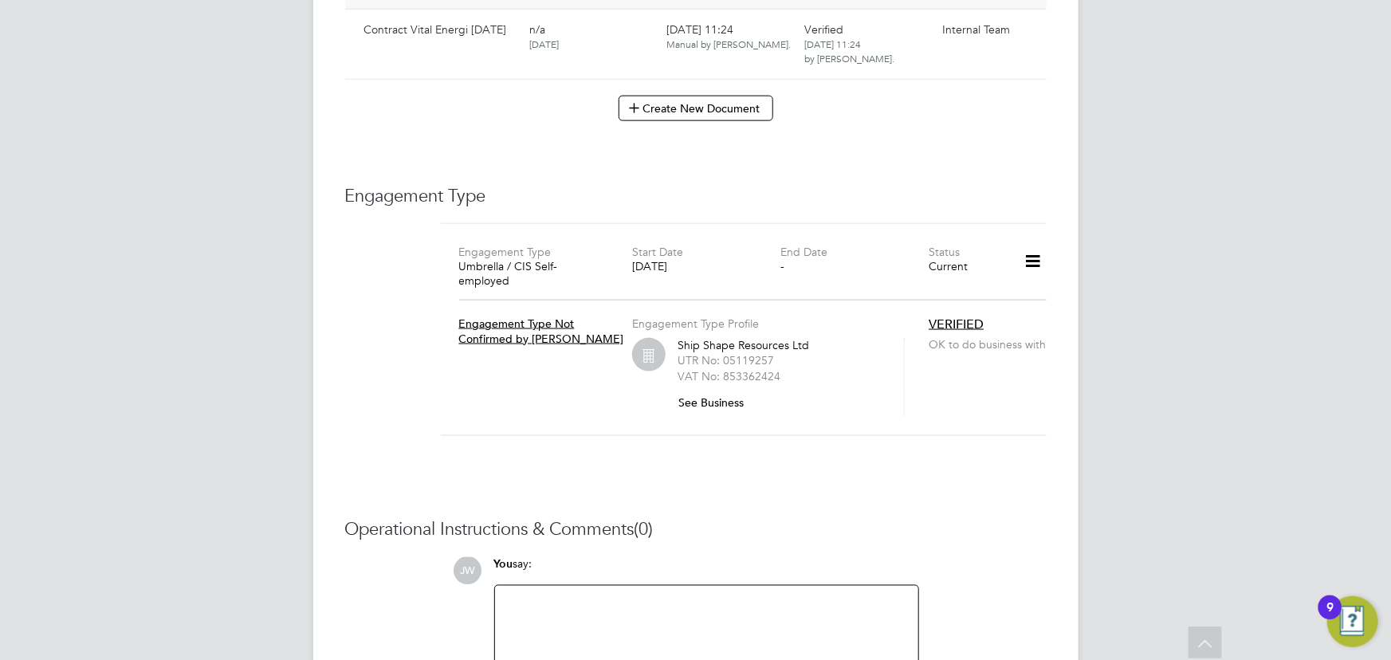
scroll to position [7080, 0]
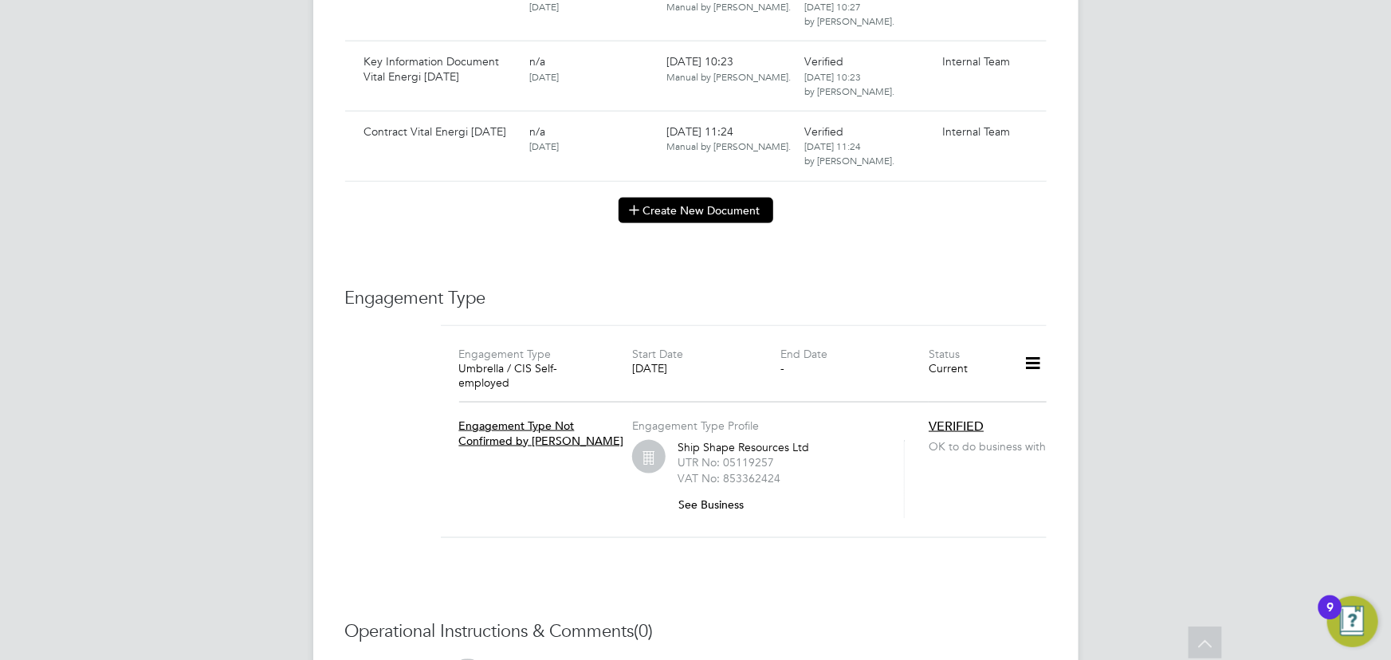
click at [660, 201] on button "Create New Document" at bounding box center [696, 211] width 155 height 26
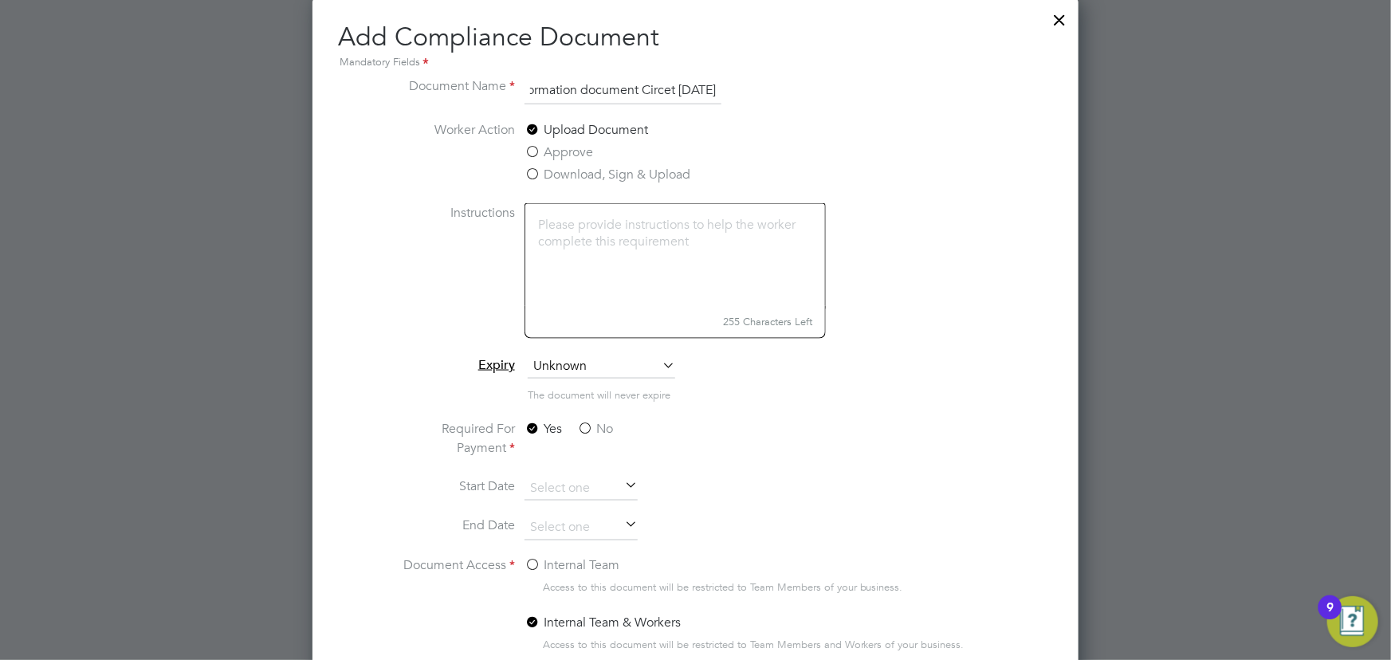
scroll to position [7224, 0]
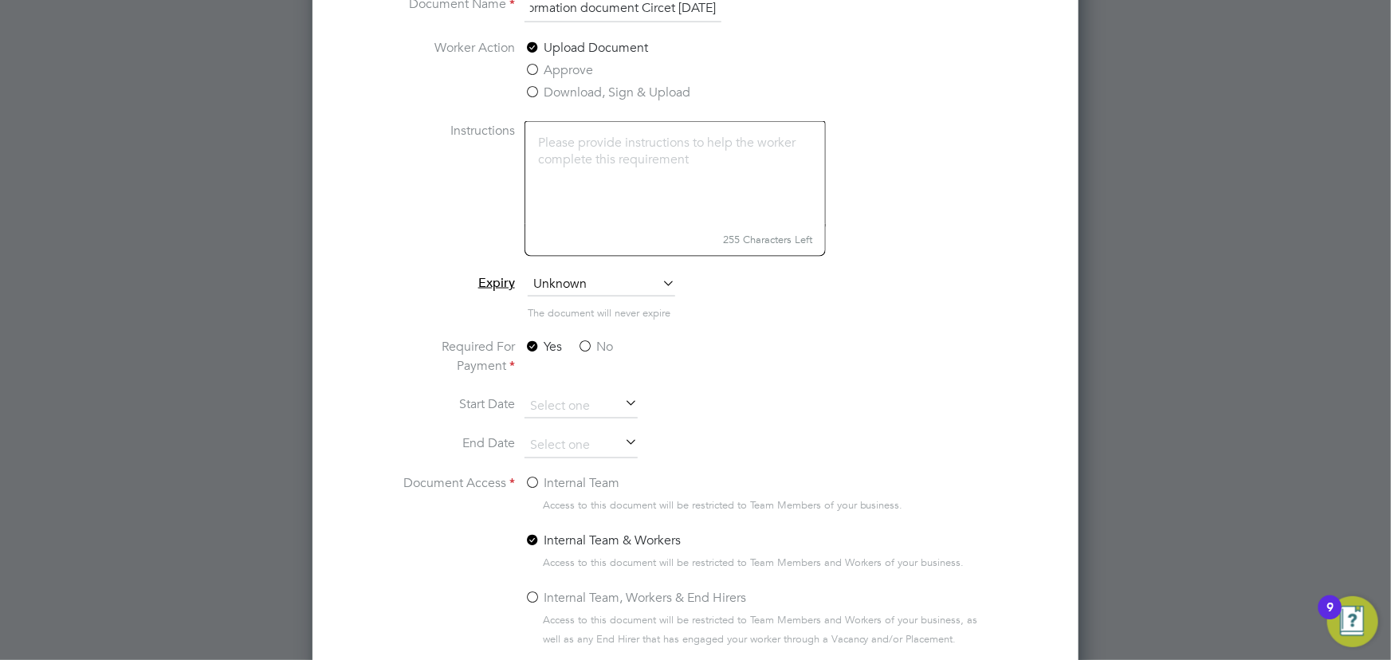
type input "Key information document Circet [DATE]"
click at [608, 339] on label "No" at bounding box center [595, 346] width 36 height 19
click at [0, 0] on input "No" at bounding box center [0, 0] width 0 height 0
click at [583, 485] on label "Internal Team" at bounding box center [572, 483] width 95 height 19
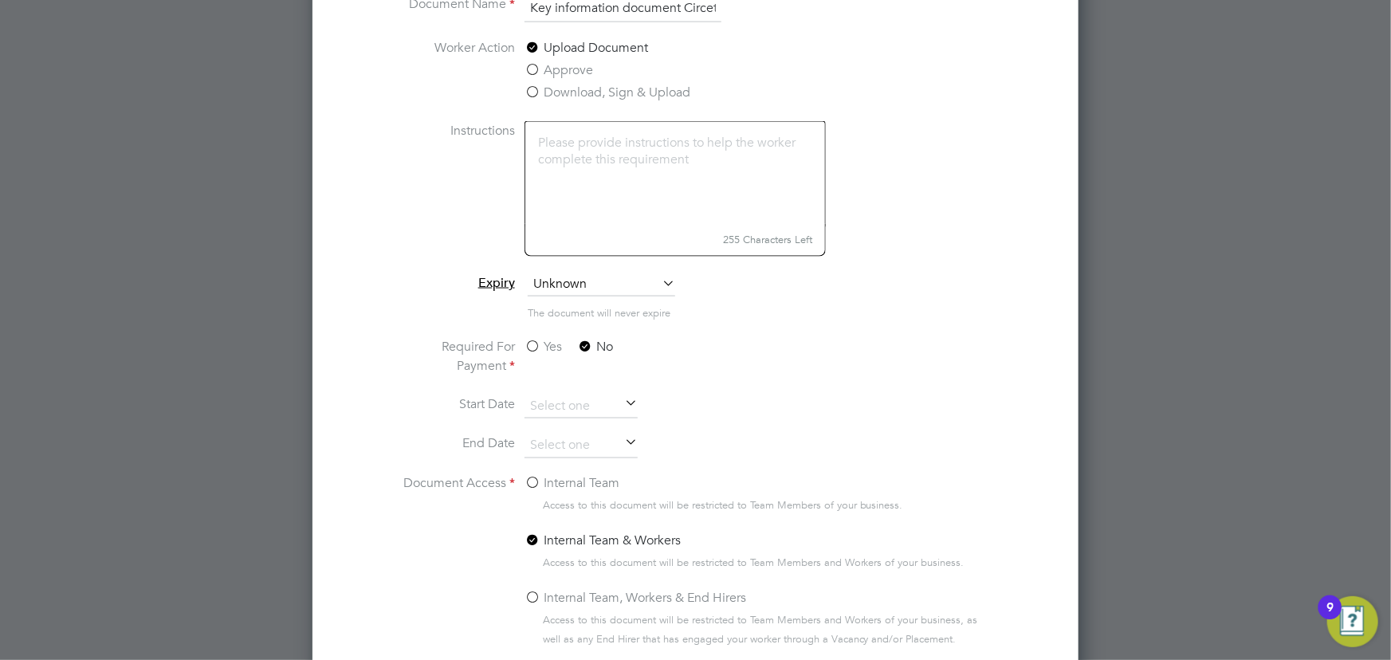
click at [0, 0] on input "Internal Team" at bounding box center [0, 0] width 0 height 0
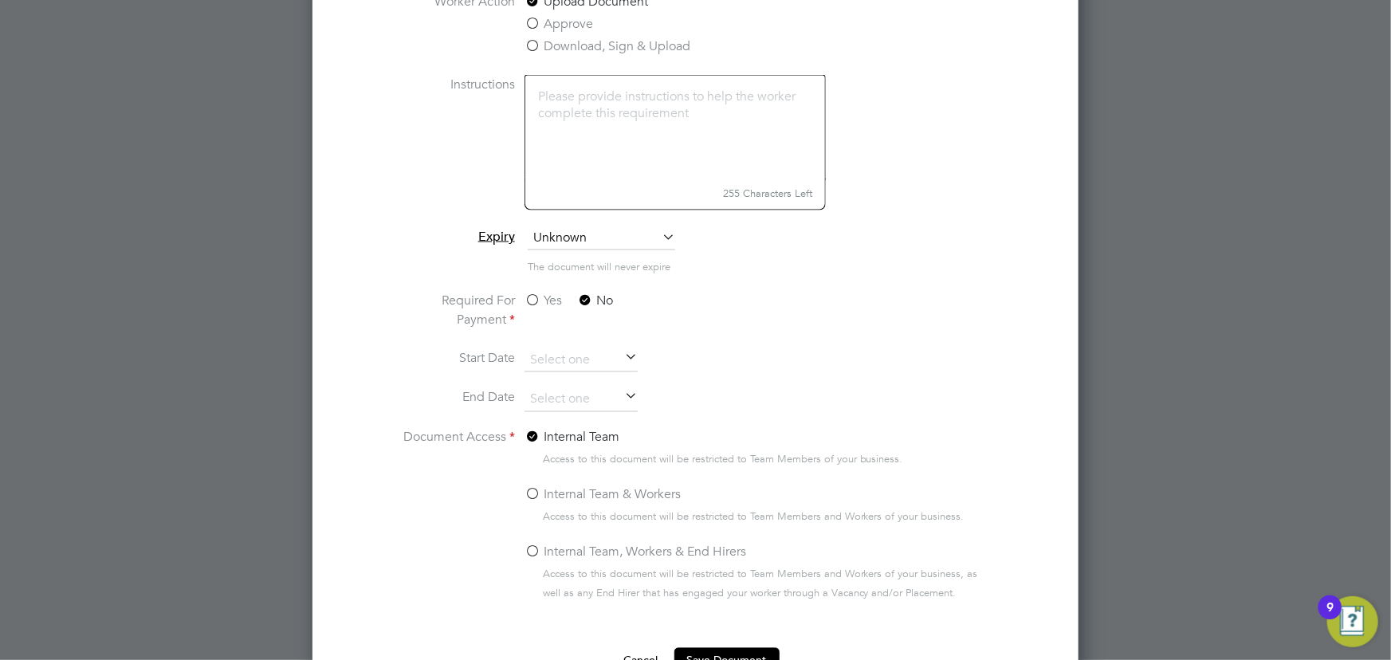
scroll to position [7313, 0]
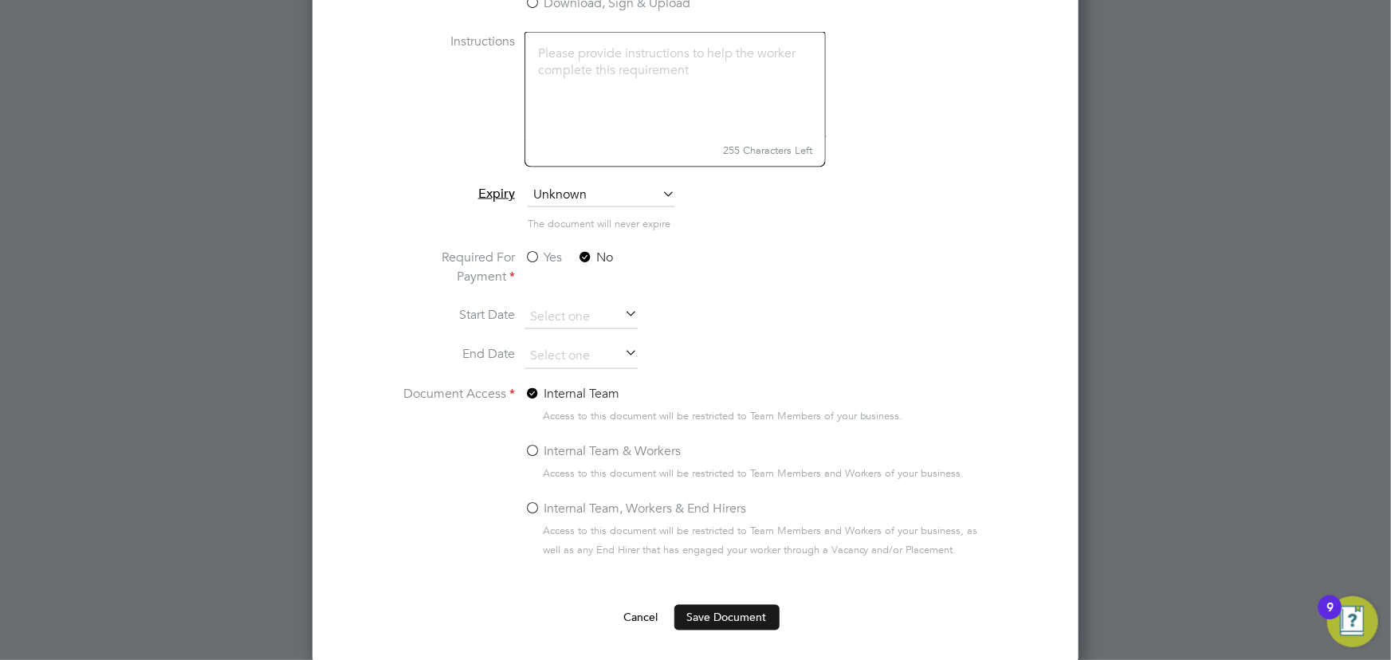
click at [742, 617] on button "Save Document" at bounding box center [726, 618] width 105 height 26
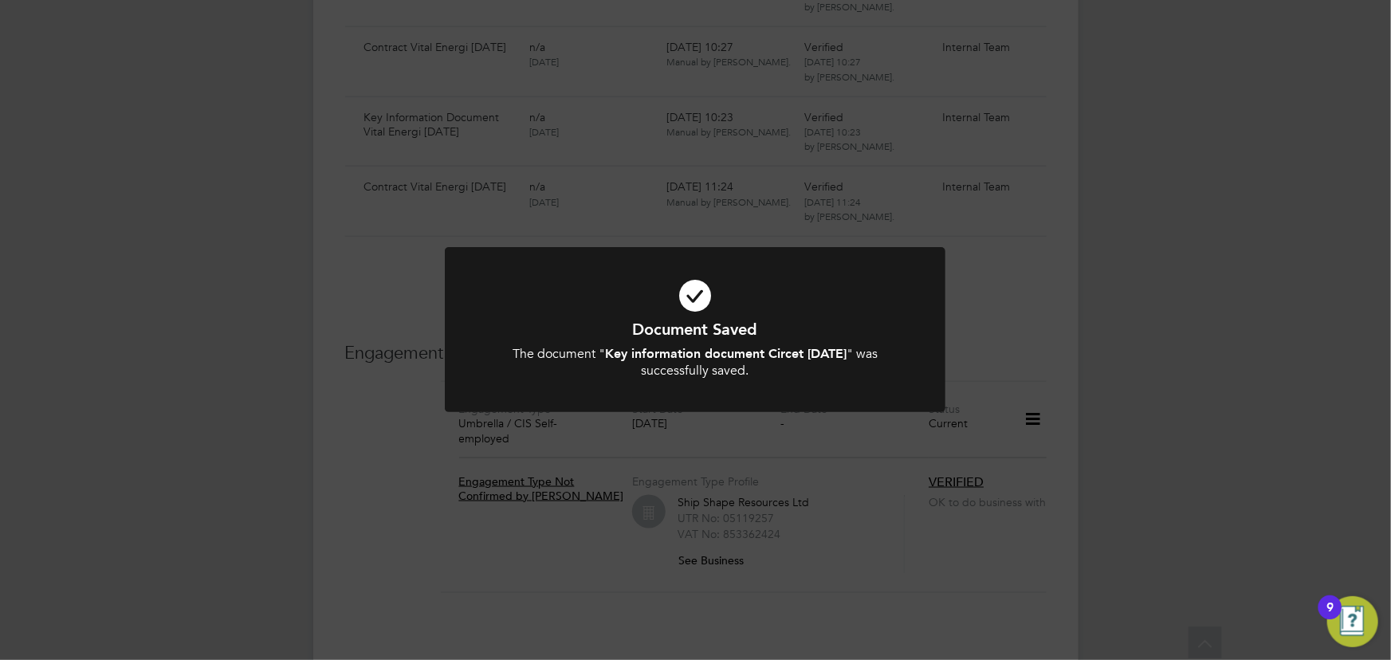
scroll to position [7094, 0]
click at [1178, 463] on div "Document Saved The document " Key information document Circet [DATE] " was succ…" at bounding box center [695, 330] width 1391 height 660
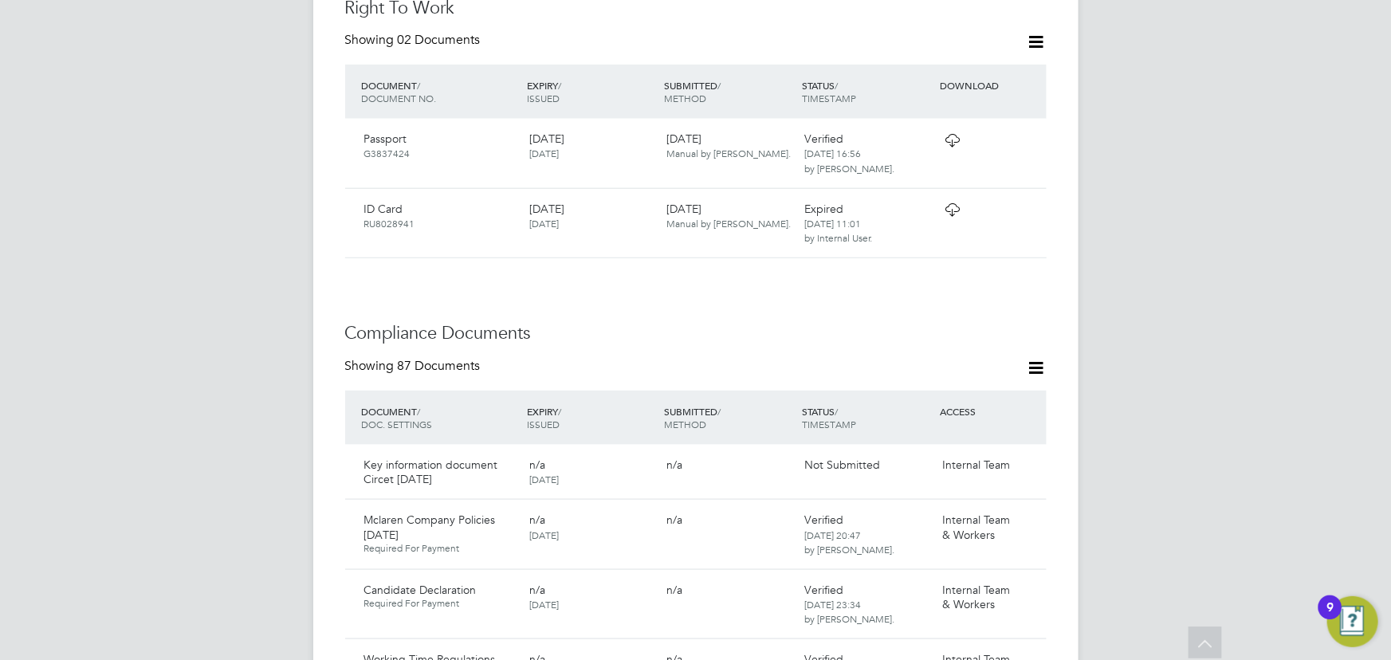
scroll to position [788, 0]
click at [1031, 456] on icon at bounding box center [1027, 465] width 16 height 19
click at [979, 491] on li "Submit Document" at bounding box center [979, 492] width 112 height 22
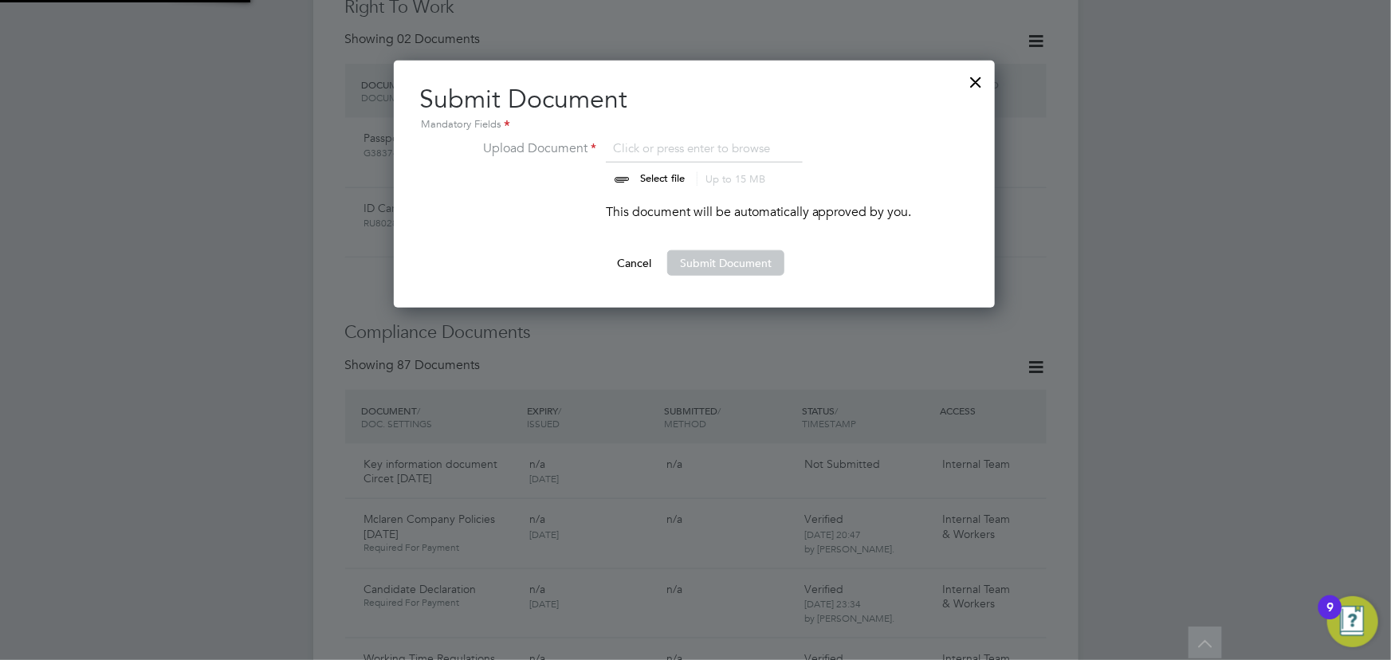
scroll to position [247, 603]
click at [671, 179] on input "file" at bounding box center [677, 163] width 250 height 48
type input "C:\fakepath\Key Information Document (Self Employed-CIS) 3 [PERSON_NAME] [DATE]…"
drag, startPoint x: 709, startPoint y: 266, endPoint x: 1123, endPoint y: 302, distance: 415.3
click at [710, 266] on button "Submit Document" at bounding box center [725, 263] width 117 height 26
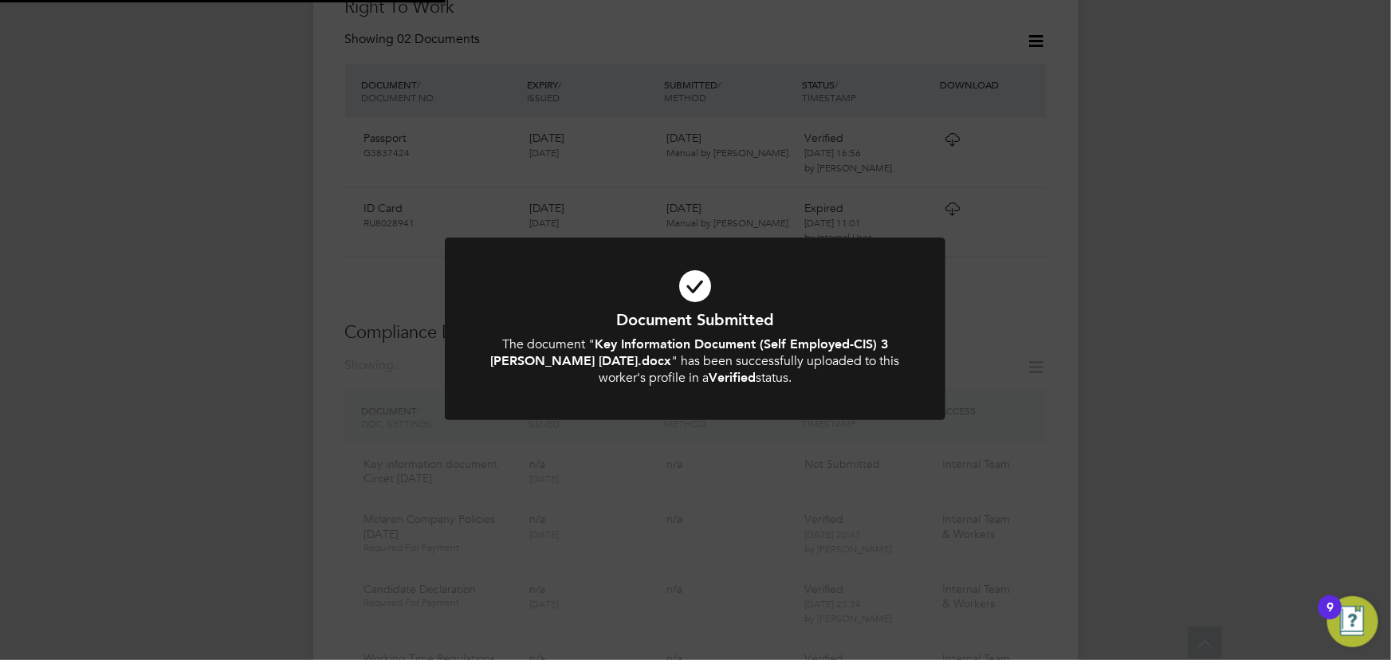
click at [1212, 305] on div "Document Submitted The document " Key Information Document (Self Employed-CIS) …" at bounding box center [695, 330] width 1391 height 660
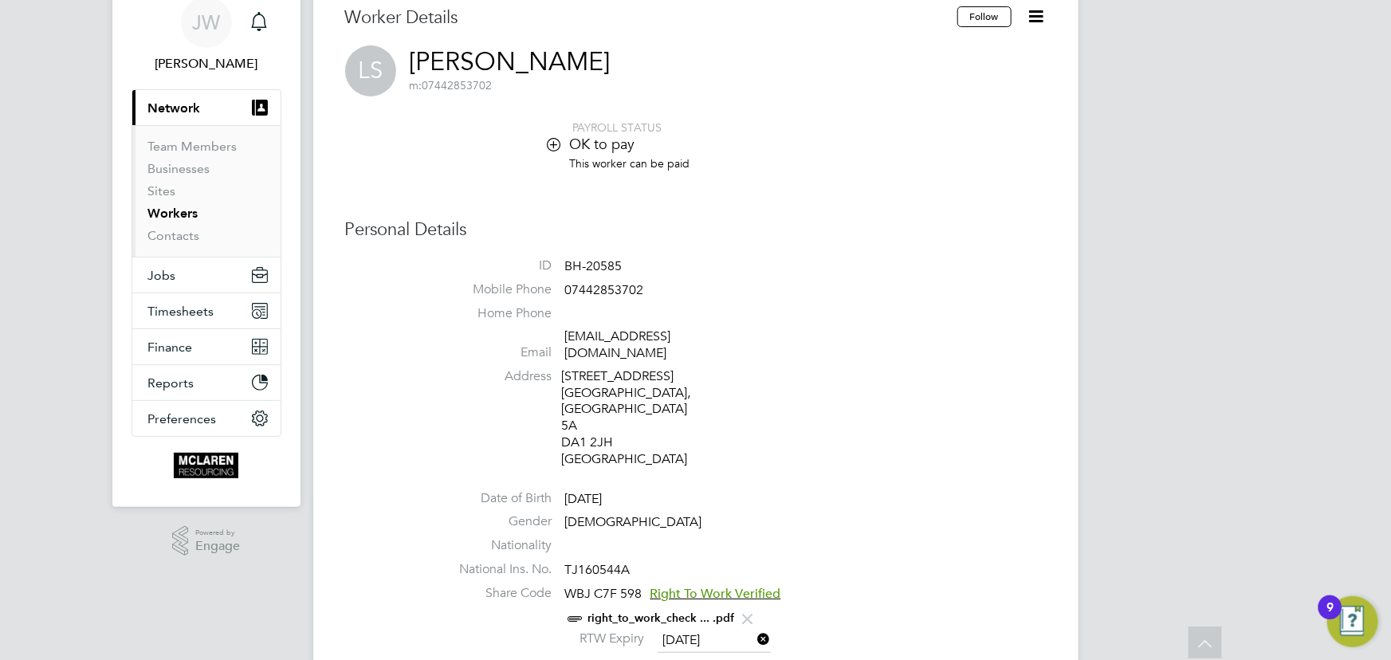
scroll to position [0, 0]
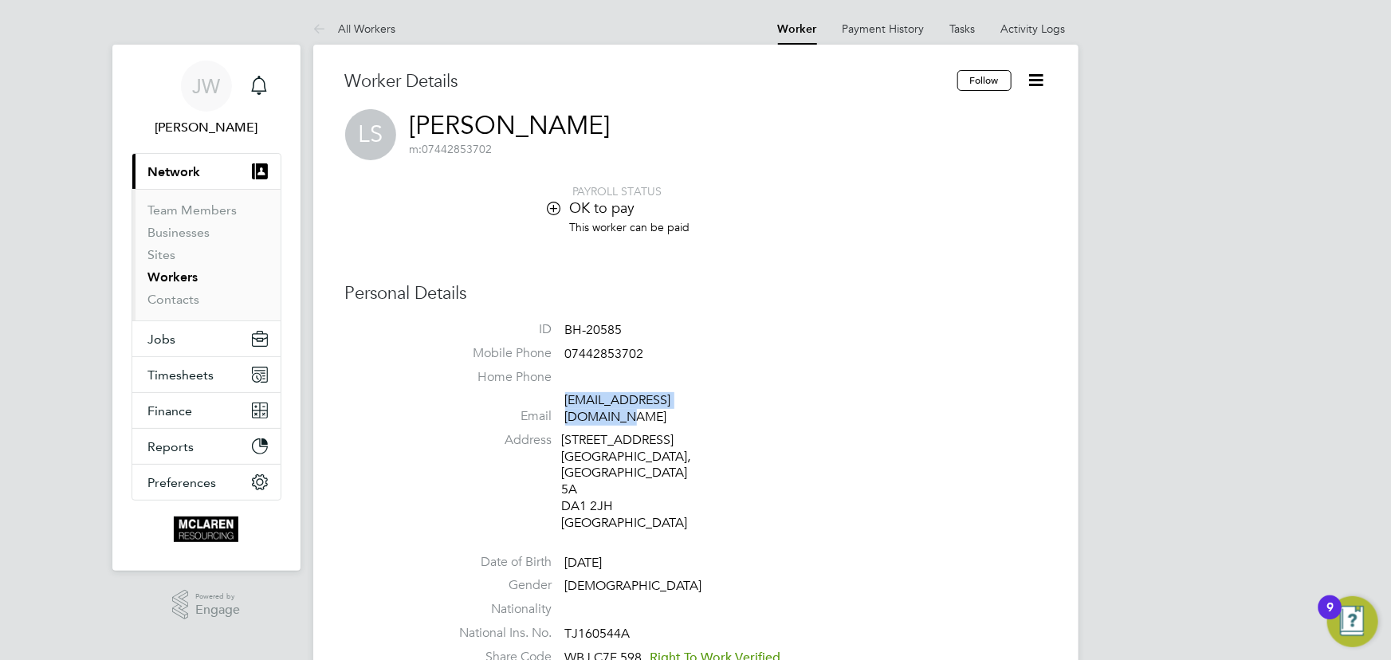
drag, startPoint x: 564, startPoint y: 402, endPoint x: 704, endPoint y: 399, distance: 140.3
click at [735, 399] on li "Email [EMAIL_ADDRESS][DOMAIN_NAME]" at bounding box center [744, 411] width 606 height 39
copy link "[EMAIL_ADDRESS][DOMAIN_NAME]"
